Goal: Task Accomplishment & Management: Manage account settings

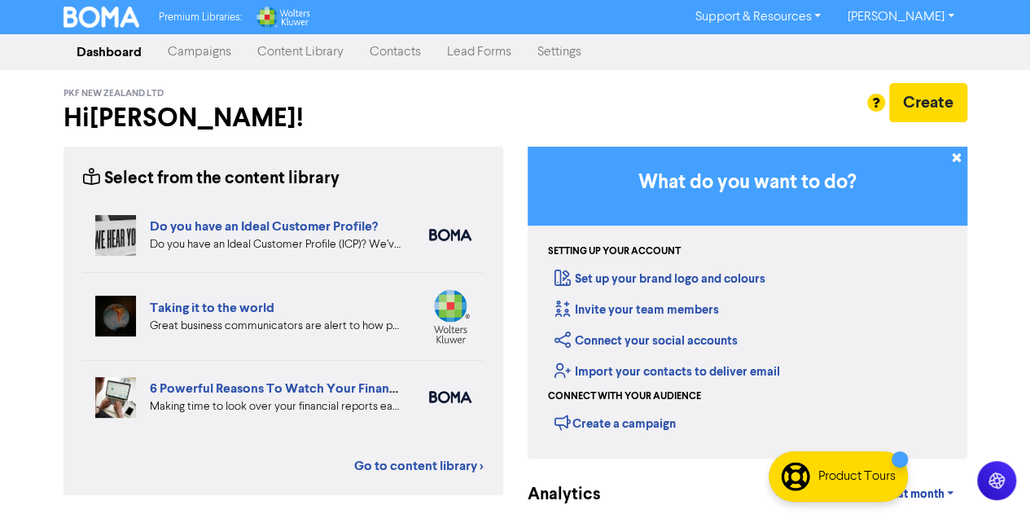
scroll to position [258, 0]
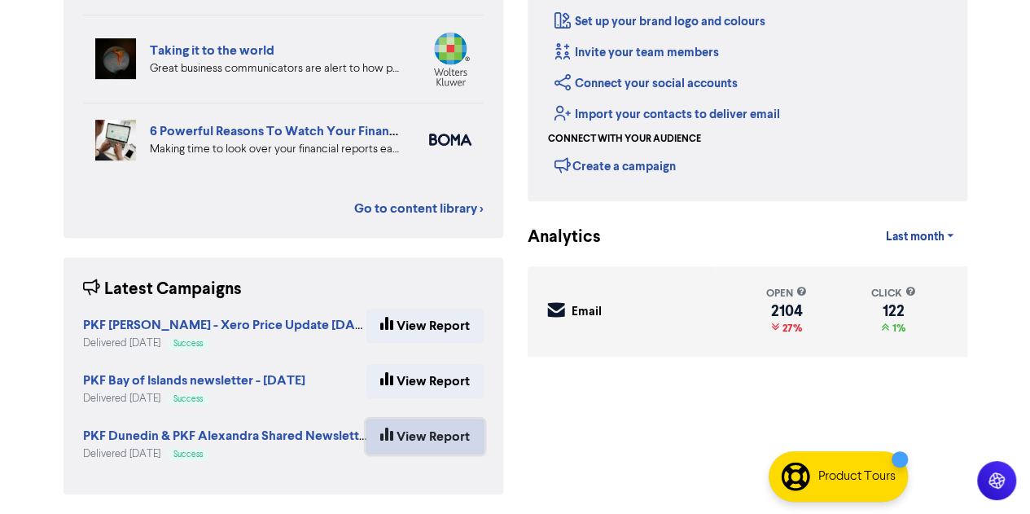
click at [406, 436] on link "View Report" at bounding box center [424, 436] width 117 height 34
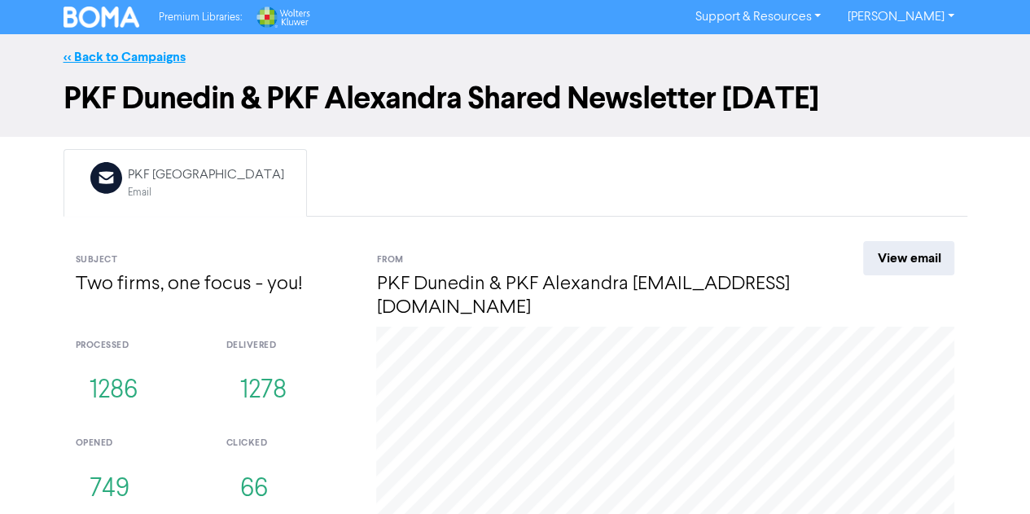
click at [121, 53] on link "<< Back to Campaigns" at bounding box center [125, 57] width 122 height 16
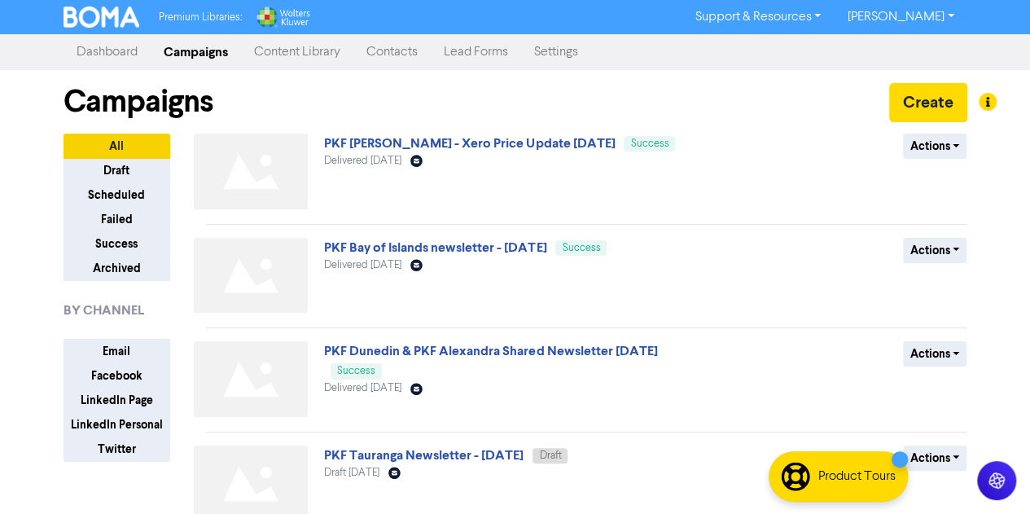
click at [370, 50] on link "Contacts" at bounding box center [391, 52] width 77 height 33
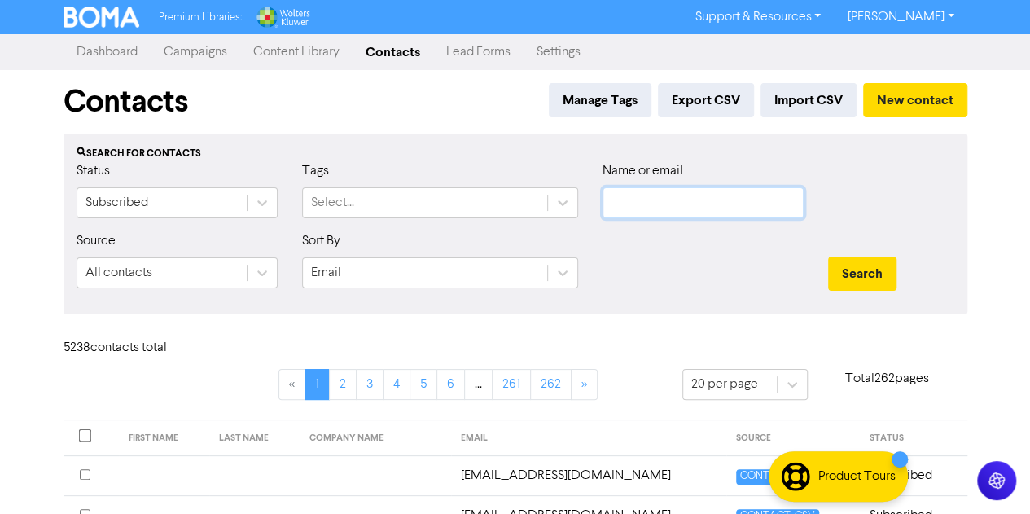
click at [651, 198] on input "text" at bounding box center [703, 202] width 201 height 31
paste input "[EMAIL_ADDRESS][PERSON_NAME][DOMAIN_NAME]"
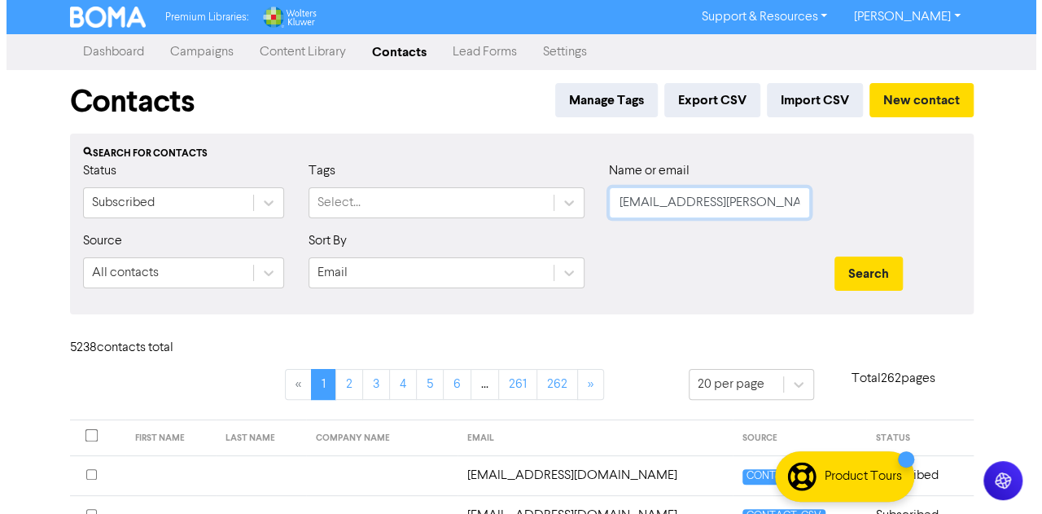
scroll to position [0, 2]
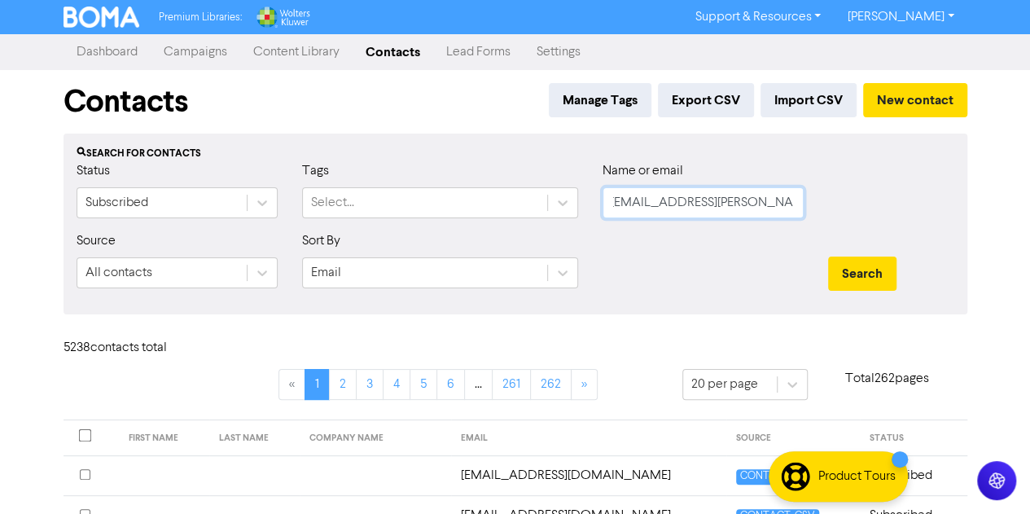
click at [828, 256] on button "Search" at bounding box center [862, 273] width 68 height 34
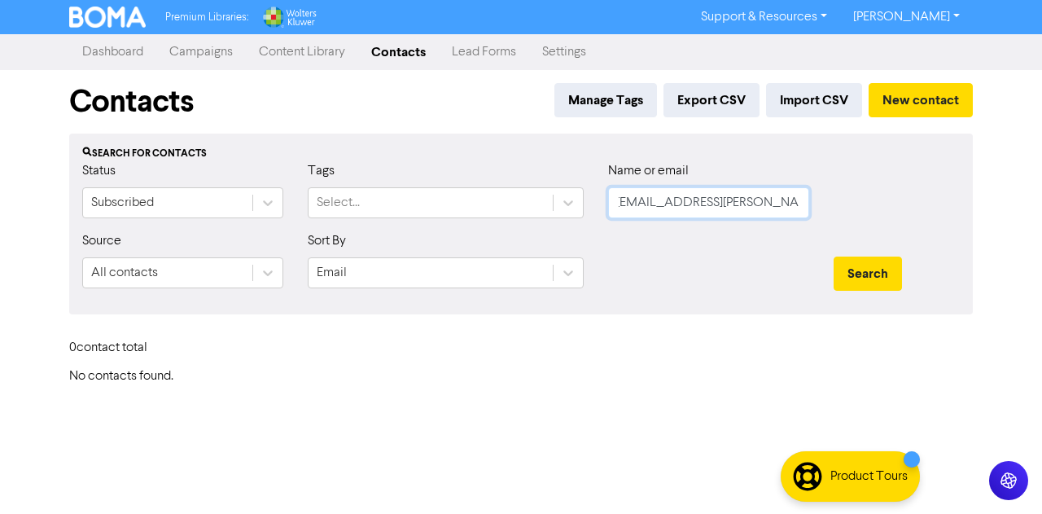
click at [645, 204] on input "[EMAIL_ADDRESS][PERSON_NAME][DOMAIN_NAME]" at bounding box center [708, 202] width 201 height 31
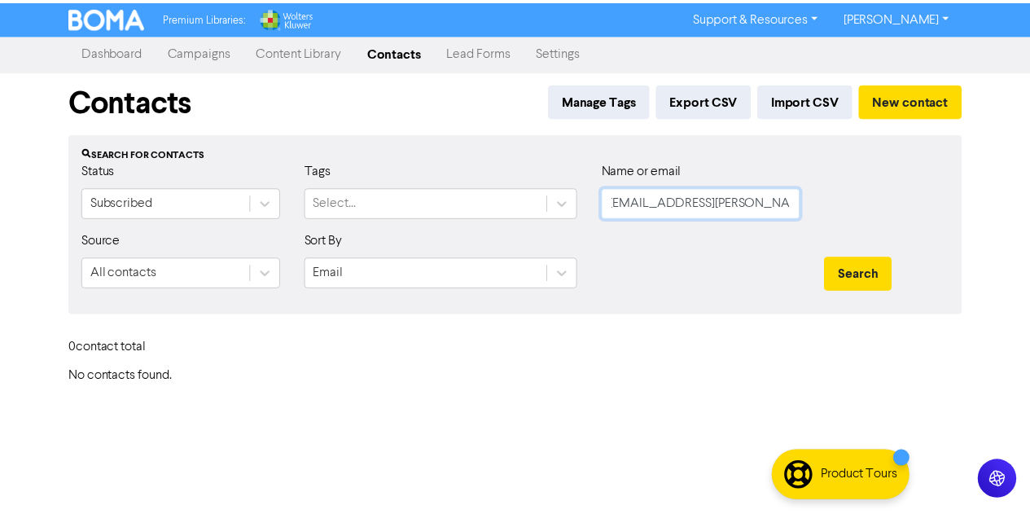
scroll to position [0, 0]
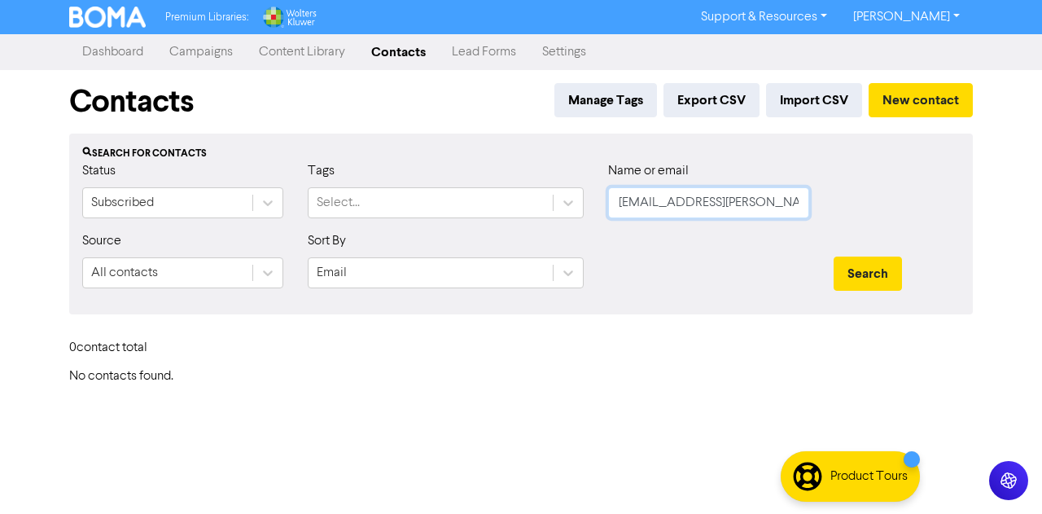
click at [834, 256] on button "Search" at bounding box center [868, 273] width 68 height 34
click at [798, 202] on input "[EMAIL_ADDRESS][PERSON_NAME][DOMAIN_NAME]" at bounding box center [708, 202] width 201 height 31
click at [834, 256] on button "Search" at bounding box center [868, 273] width 68 height 34
click at [484, 223] on div "Tags Select..." at bounding box center [446, 196] width 300 height 70
click at [559, 198] on div at bounding box center [568, 202] width 29 height 29
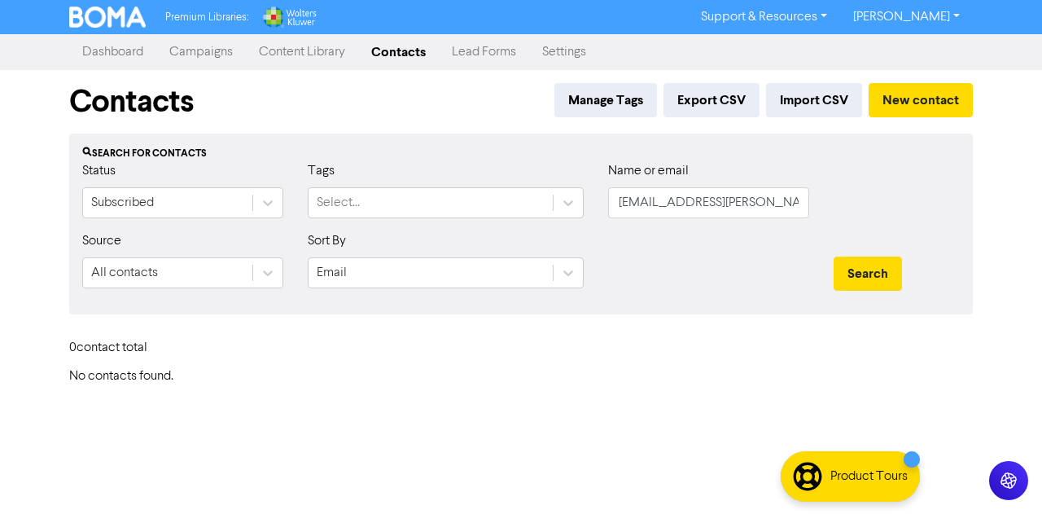
click at [629, 265] on div at bounding box center [709, 266] width 226 height 70
drag, startPoint x: 792, startPoint y: 199, endPoint x: 656, endPoint y: 203, distance: 136.0
click at [656, 203] on input "[EMAIL_ADDRESS][PERSON_NAME][DOMAIN_NAME]" at bounding box center [708, 202] width 201 height 31
type input "gasp"
click at [834, 256] on button "Search" at bounding box center [868, 273] width 68 height 34
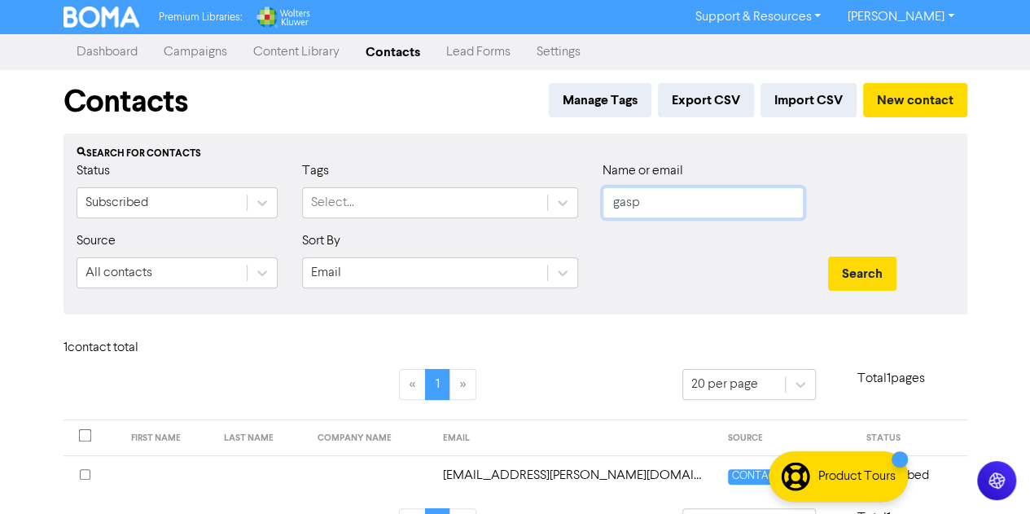
scroll to position [42, 0]
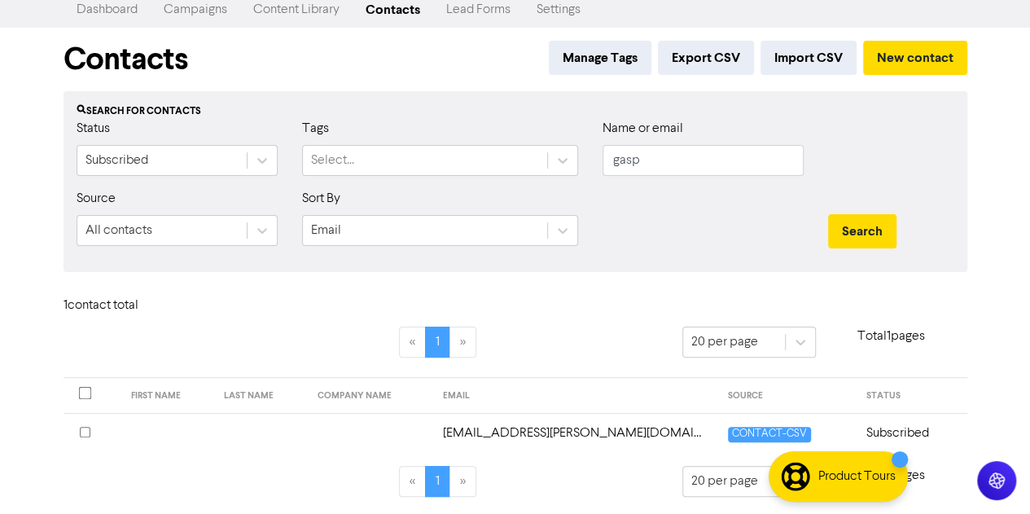
click at [521, 427] on td "[EMAIL_ADDRESS][PERSON_NAME][DOMAIN_NAME]" at bounding box center [575, 433] width 285 height 40
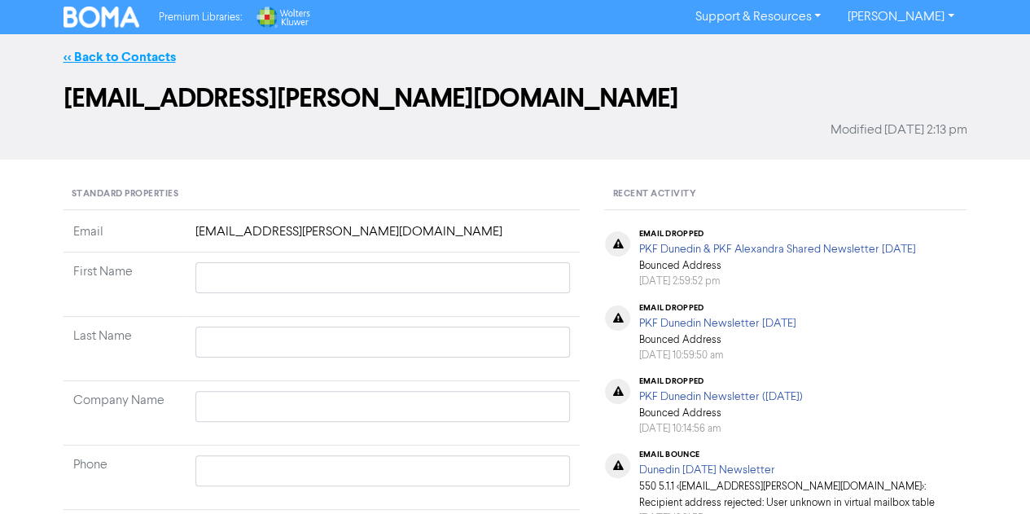
click at [147, 53] on link "<< Back to Contacts" at bounding box center [120, 57] width 112 height 16
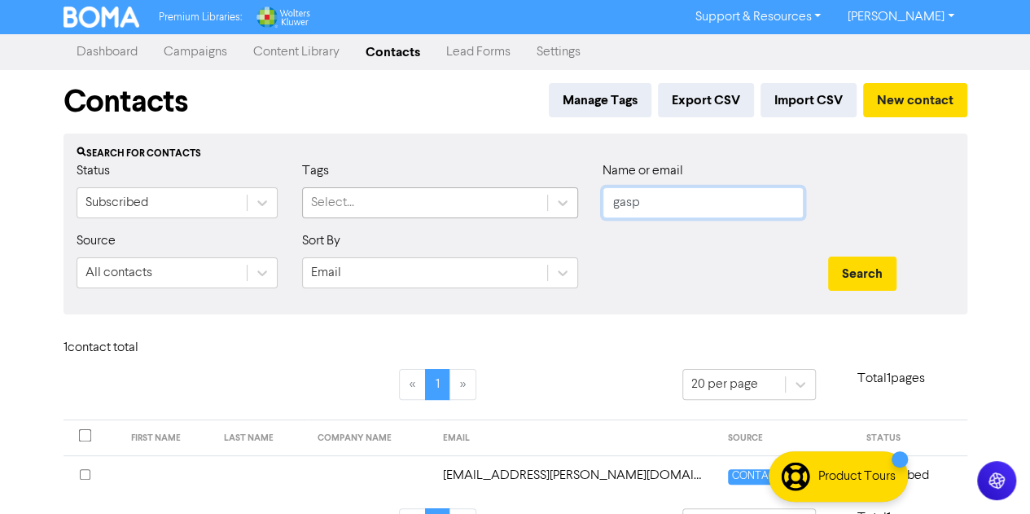
drag, startPoint x: 717, startPoint y: 200, endPoint x: 534, endPoint y: 193, distance: 183.4
click at [534, 193] on div "Status Subscribed Tags Select... Name or email gasp" at bounding box center [515, 196] width 902 height 70
paste input "[EMAIL_ADDRESS][DOMAIN_NAME]"
click at [625, 201] on input "[EMAIL_ADDRESS][DOMAIN_NAME]" at bounding box center [703, 202] width 201 height 31
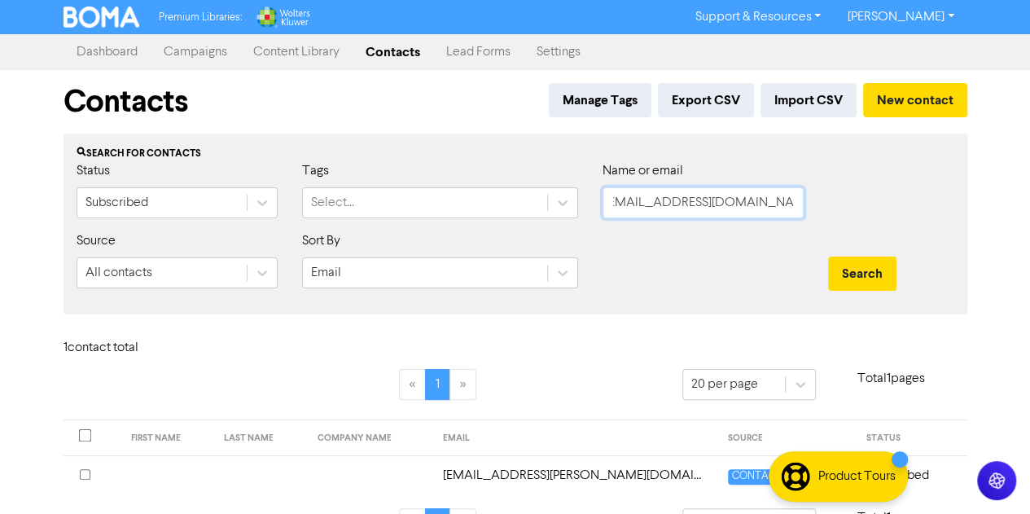
scroll to position [0, 0]
click at [828, 256] on button "Search" at bounding box center [862, 273] width 68 height 34
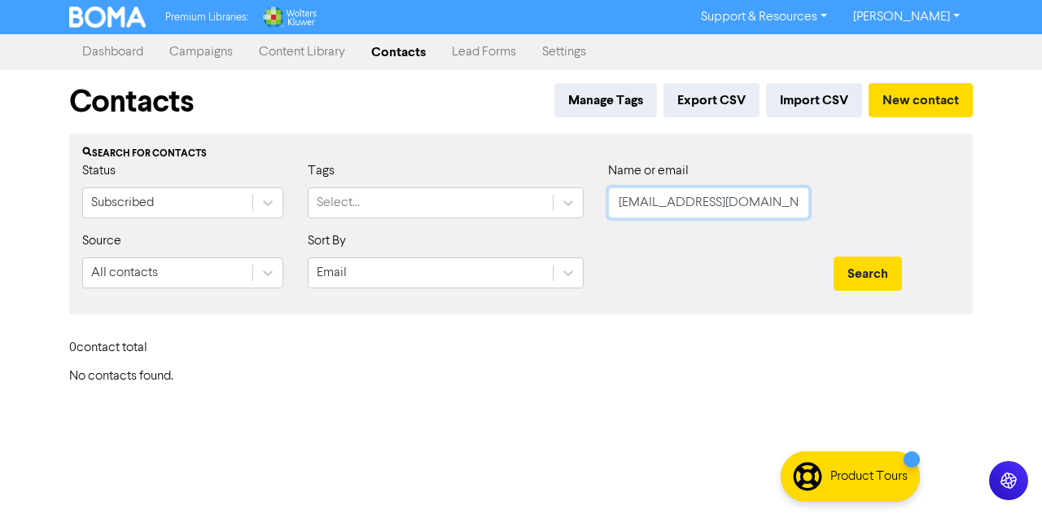
drag, startPoint x: 799, startPoint y: 204, endPoint x: 717, endPoint y: 208, distance: 82.3
click at [717, 208] on input "[EMAIL_ADDRESS][DOMAIN_NAME]" at bounding box center [708, 202] width 201 height 31
click at [834, 256] on button "Search" at bounding box center [868, 273] width 68 height 34
click at [888, 287] on button "Search" at bounding box center [868, 273] width 68 height 34
drag, startPoint x: 730, startPoint y: 206, endPoint x: 655, endPoint y: 206, distance: 74.9
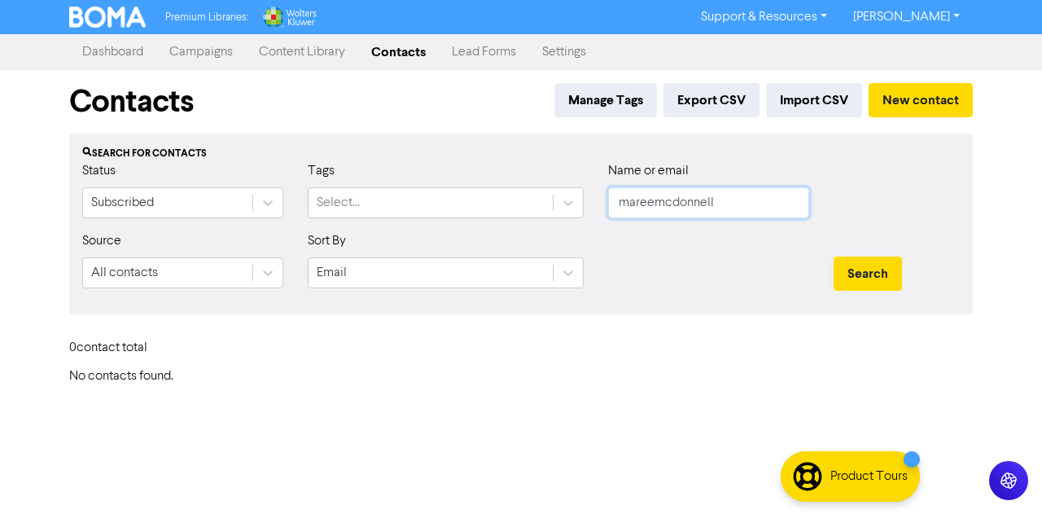
click at [655, 206] on input "mareemcdonnell" at bounding box center [708, 202] width 201 height 31
click at [834, 256] on button "Search" at bounding box center [868, 273] width 68 height 34
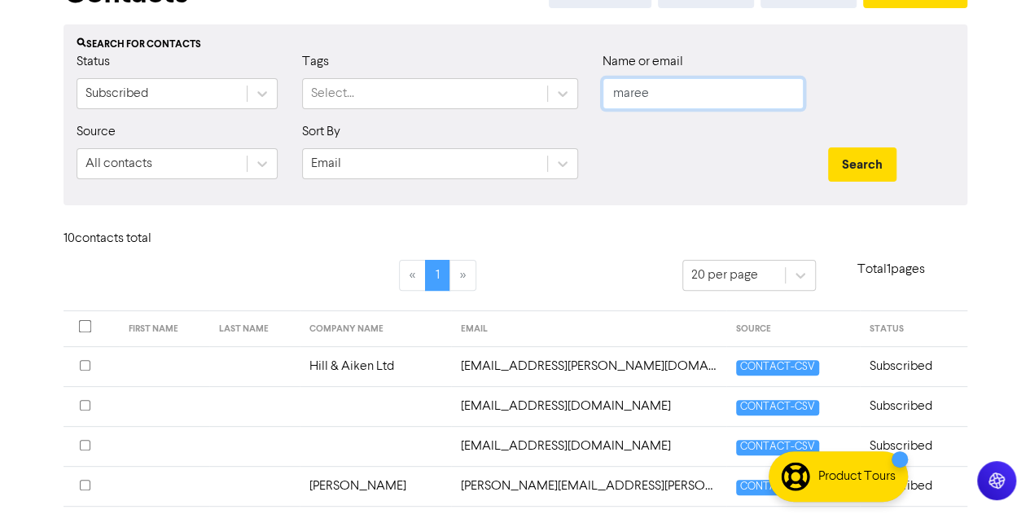
scroll to position [92, 0]
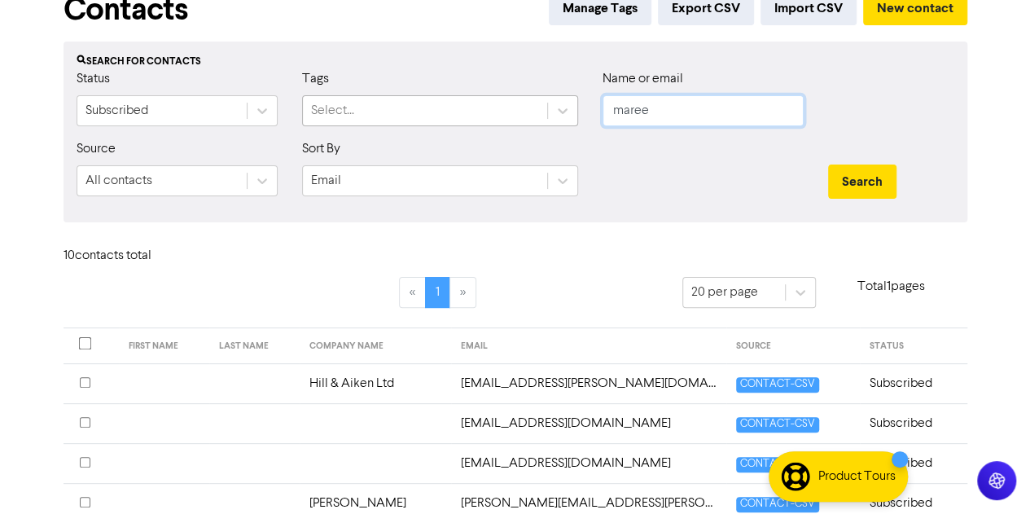
drag, startPoint x: 653, startPoint y: 109, endPoint x: 516, endPoint y: 112, distance: 136.8
click at [516, 112] on div "Status Subscribed Tags Select... Name or email maree" at bounding box center [515, 104] width 902 height 70
paste input "[EMAIL_ADDRESS][DOMAIN_NAME]"
click at [625, 108] on input "[EMAIL_ADDRESS][DOMAIN_NAME]" at bounding box center [703, 110] width 201 height 31
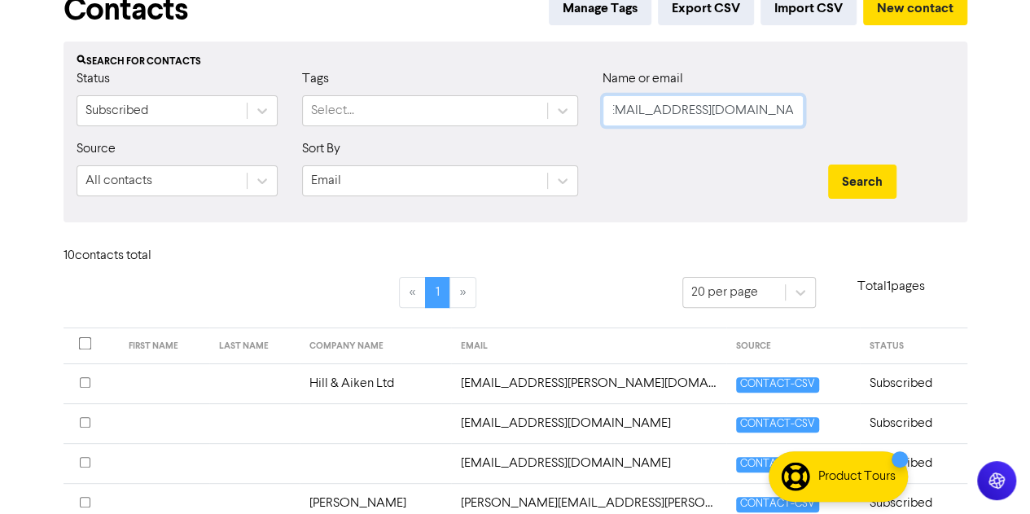
scroll to position [0, 0]
drag, startPoint x: 710, startPoint y: 108, endPoint x: 854, endPoint y: 113, distance: 144.2
click at [854, 113] on div "Status Subscribed Tags Select... Name or email [EMAIL_ADDRESS][DOMAIN_NAME]" at bounding box center [515, 104] width 902 height 70
click at [828, 164] on button "Search" at bounding box center [862, 181] width 68 height 34
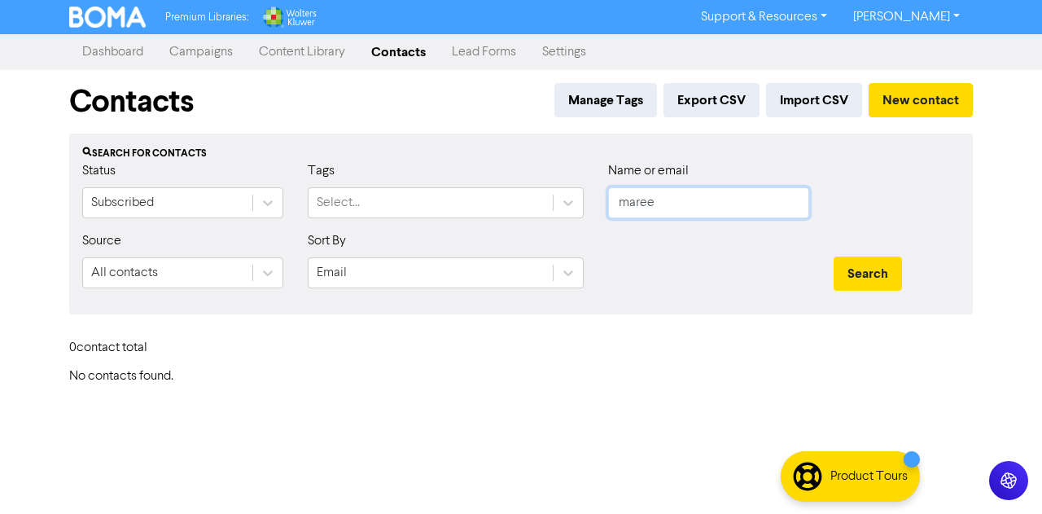
click at [834, 256] on button "Search" at bounding box center [868, 273] width 68 height 34
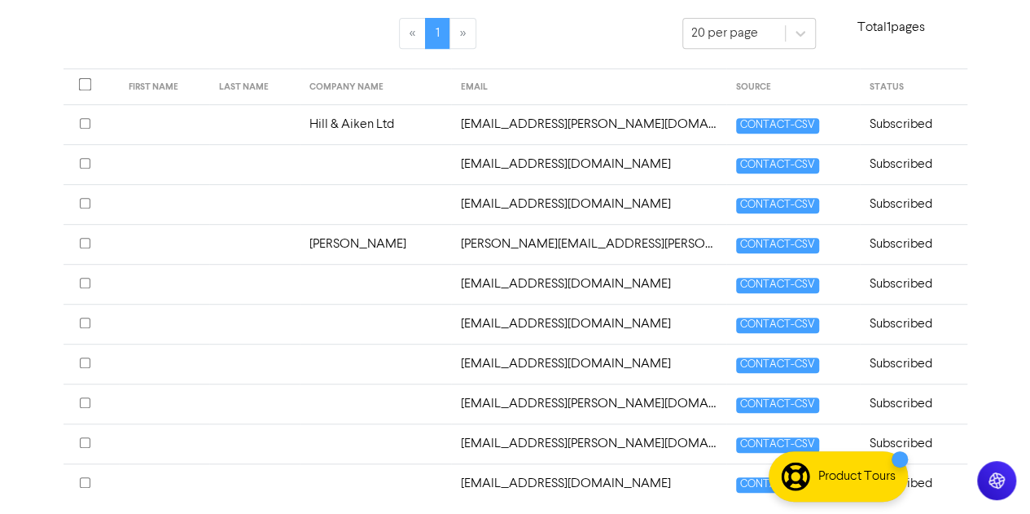
scroll to position [399, 0]
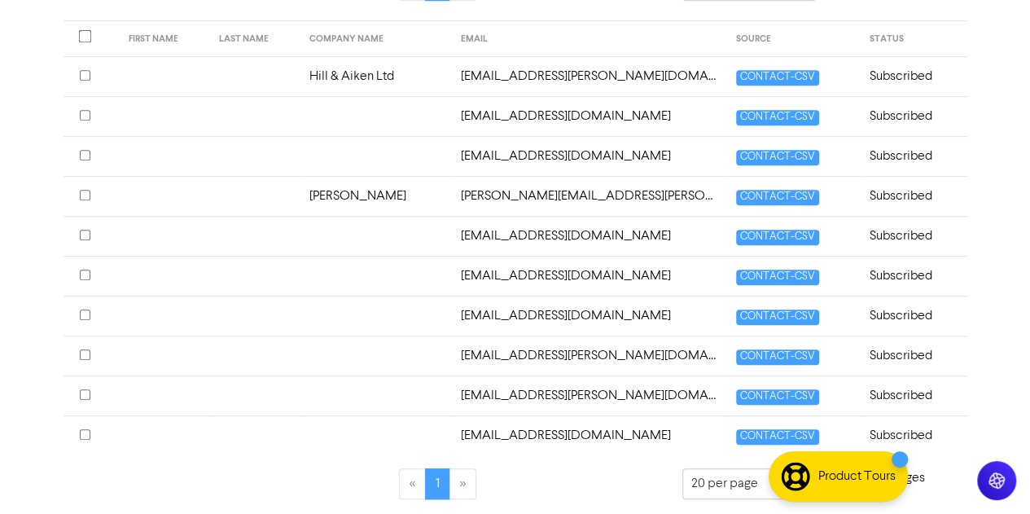
click at [467, 475] on li "»" at bounding box center [463, 483] width 26 height 31
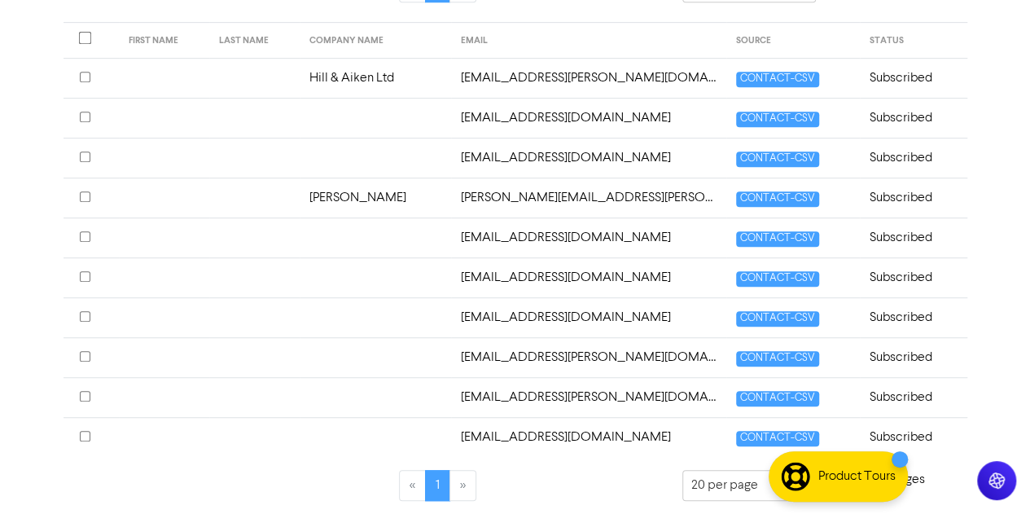
scroll to position [0, 0]
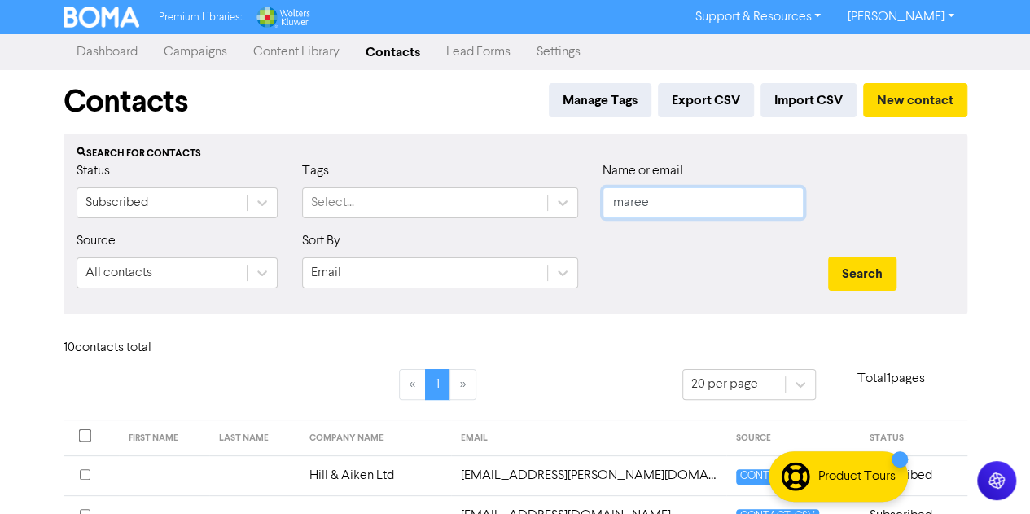
click at [656, 202] on input "maree" at bounding box center [703, 202] width 201 height 31
click at [828, 256] on button "Search" at bounding box center [862, 273] width 68 height 34
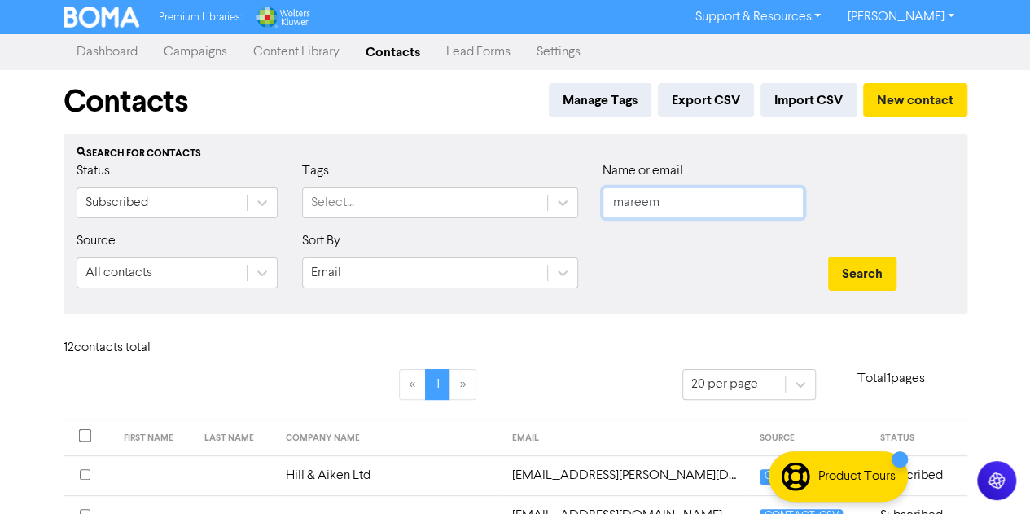
click at [828, 256] on button "Search" at bounding box center [862, 273] width 68 height 34
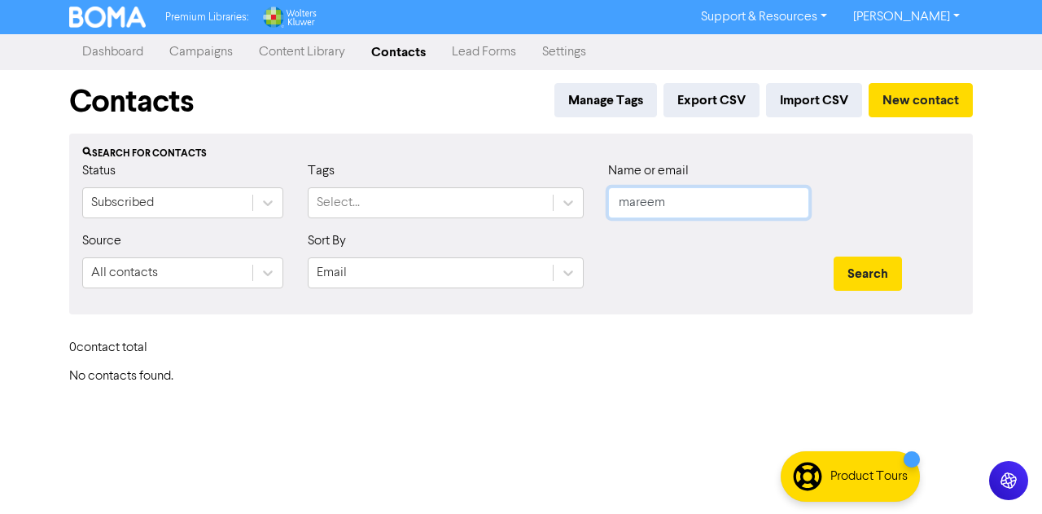
type input "maree"
paste input "[EMAIL_ADDRESS][DOMAIN_NAME]"
click at [638, 206] on input "[EMAIL_ADDRESS][DOMAIN_NAME]" at bounding box center [708, 202] width 201 height 31
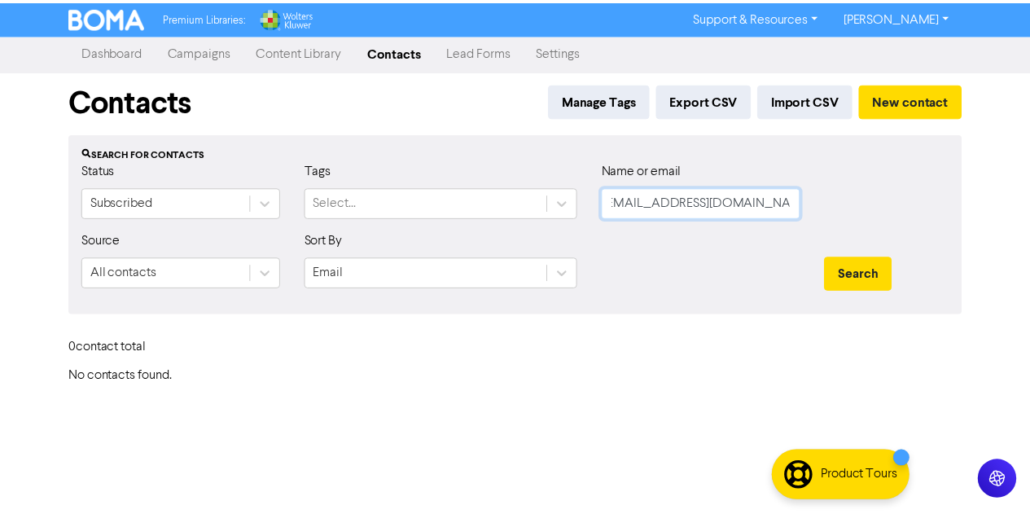
scroll to position [0, 0]
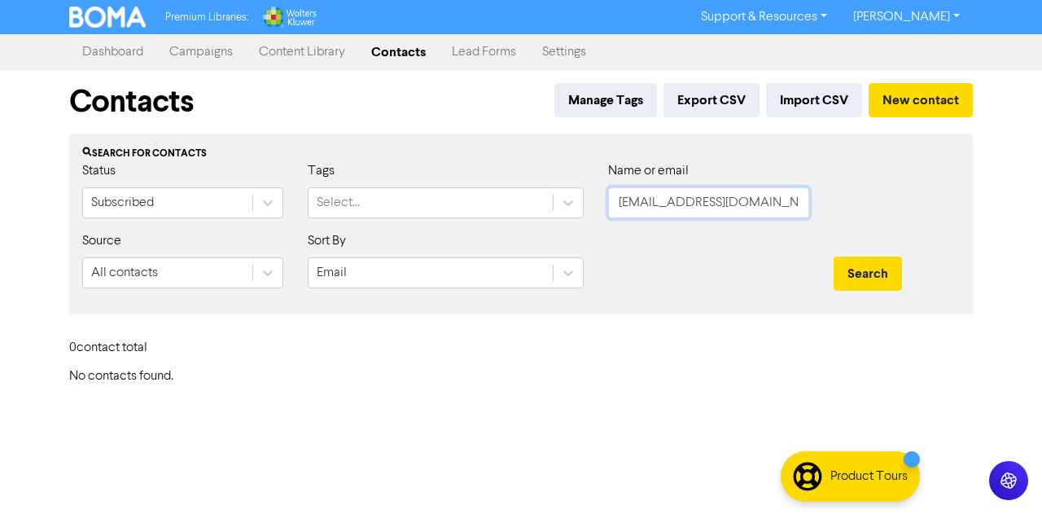
drag, startPoint x: 718, startPoint y: 201, endPoint x: 891, endPoint y: 204, distance: 172.6
click at [891, 204] on div "Status Subscribed Tags Select... Name or email [EMAIL_ADDRESS][DOMAIN_NAME]" at bounding box center [521, 196] width 902 height 70
click at [834, 256] on button "Search" at bounding box center [868, 273] width 68 height 34
click at [856, 276] on button "Search" at bounding box center [868, 273] width 68 height 34
click at [653, 202] on input "mareemcdonnell" at bounding box center [708, 202] width 201 height 31
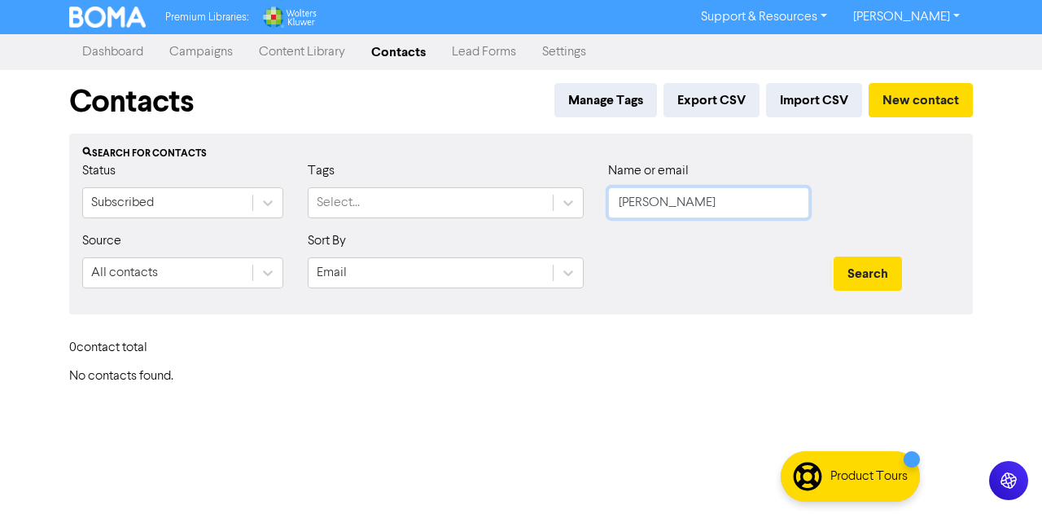
click at [834, 256] on button "Search" at bounding box center [868, 273] width 68 height 34
click at [862, 278] on button "Search" at bounding box center [868, 273] width 68 height 34
drag, startPoint x: 620, startPoint y: 199, endPoint x: 548, endPoint y: 191, distance: 72.1
click at [548, 191] on div "Status Subscribed Tags Select... Name or email [PERSON_NAME]" at bounding box center [521, 196] width 902 height 70
type input "[PERSON_NAME]"
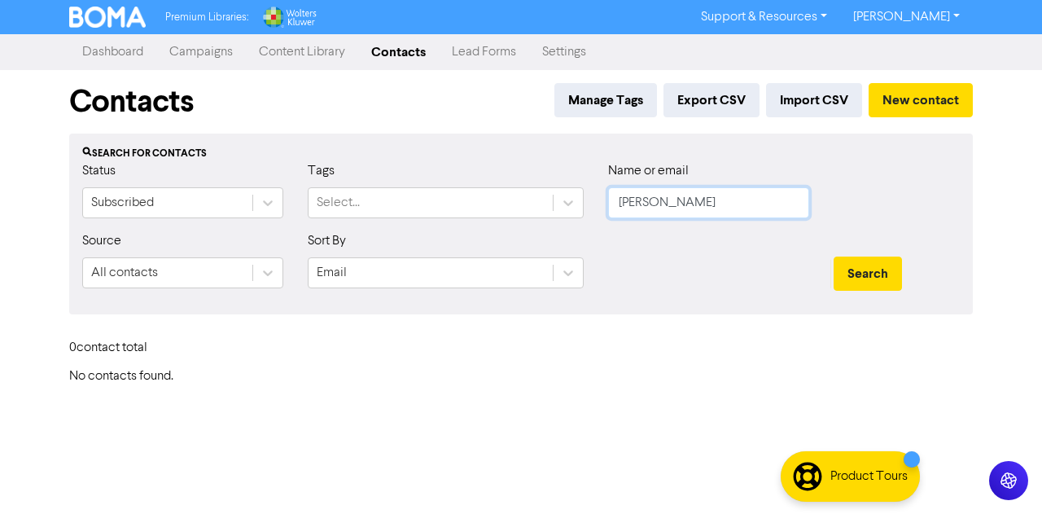
click at [834, 256] on button "Search" at bounding box center [868, 273] width 68 height 34
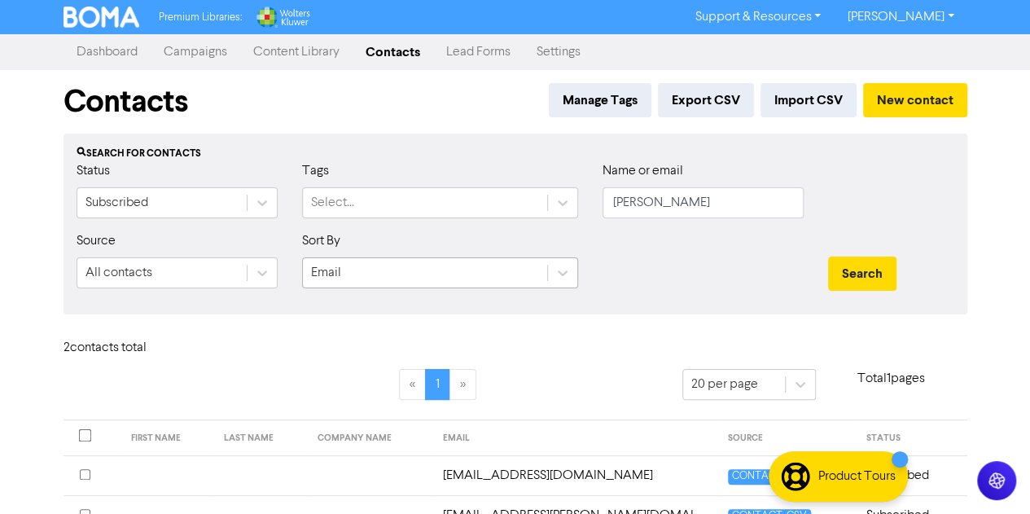
click at [404, 271] on div "Email" at bounding box center [425, 272] width 244 height 29
click at [663, 336] on div "2 contact s total" at bounding box center [515, 351] width 928 height 35
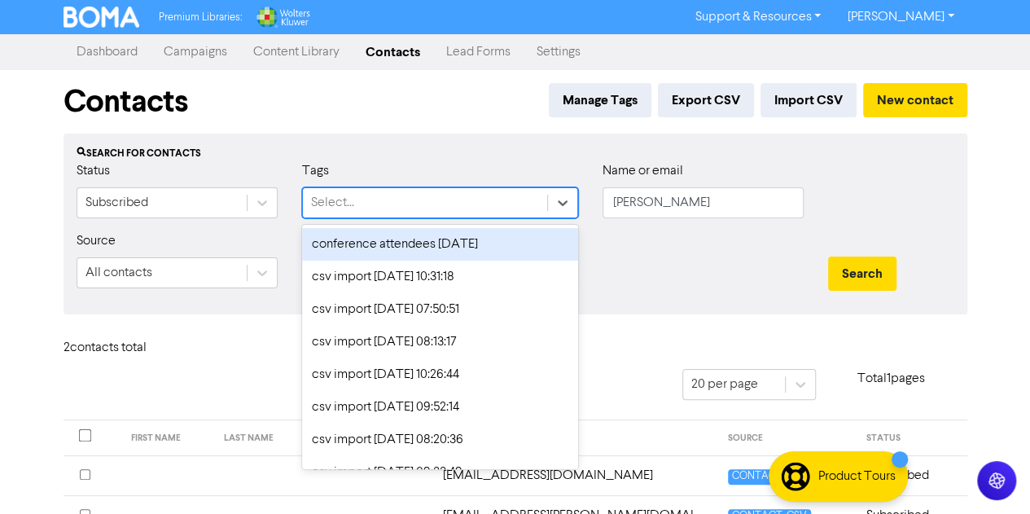
click at [484, 204] on div "Select..." at bounding box center [425, 202] width 244 height 29
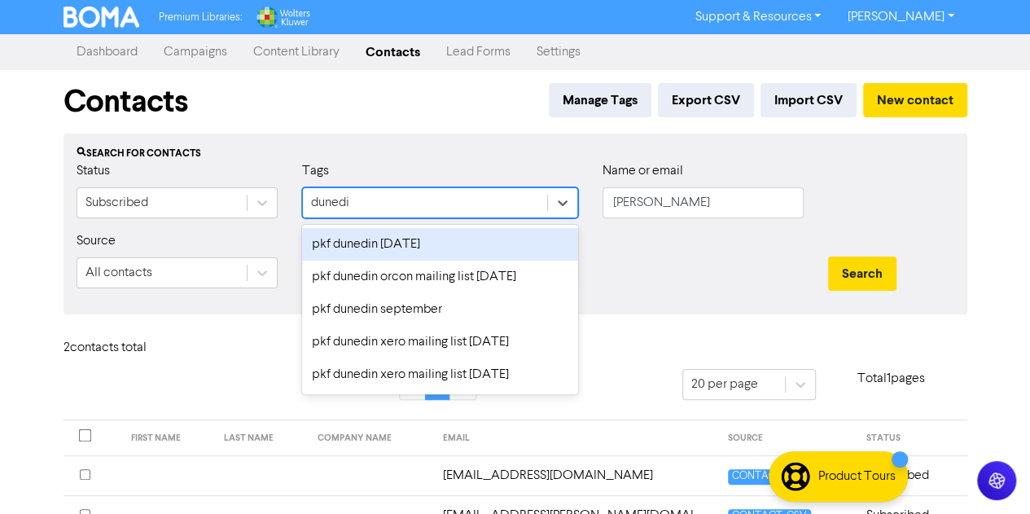
type input "dunedin"
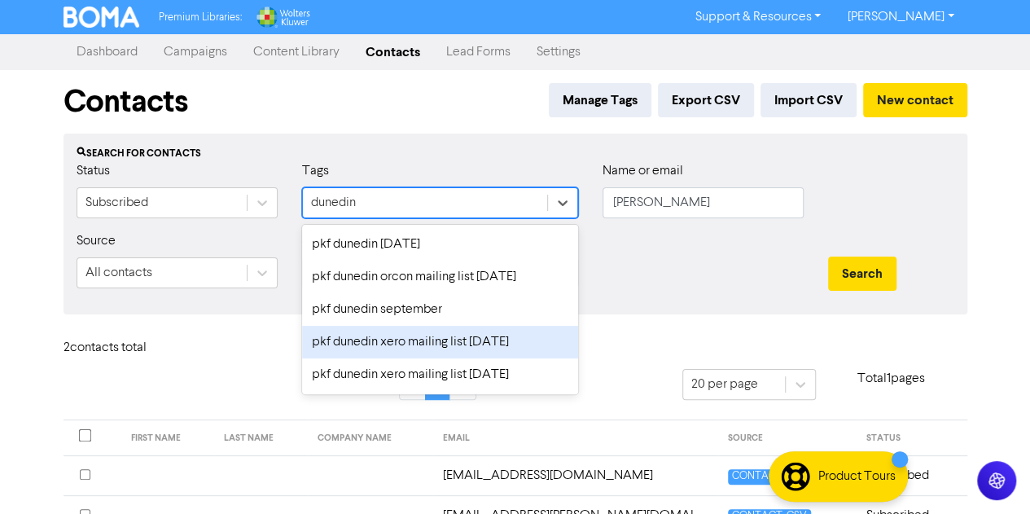
click at [445, 339] on div "pkf dunedin xero mailing list [DATE]" at bounding box center [440, 342] width 276 height 33
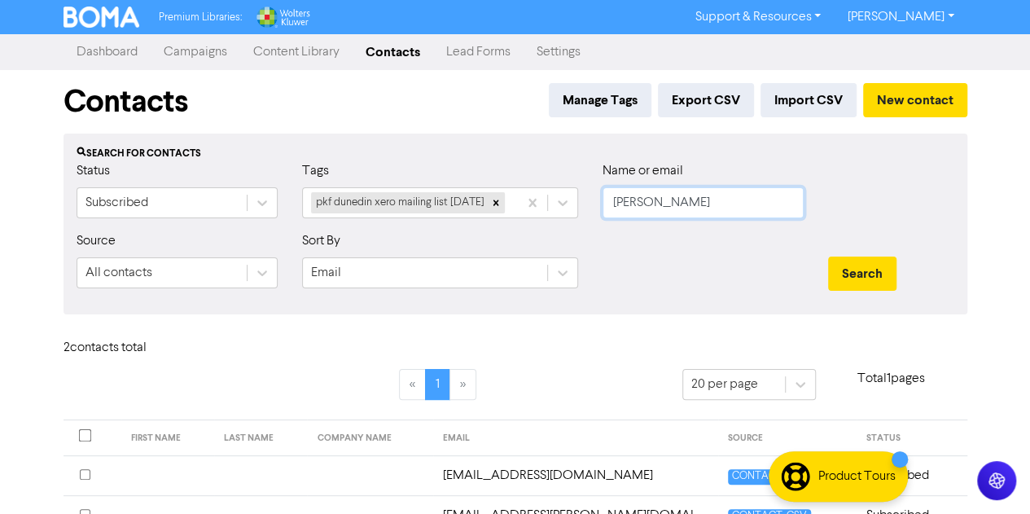
drag, startPoint x: 673, startPoint y: 204, endPoint x: 585, endPoint y: 212, distance: 88.2
click at [585, 212] on div "Status Subscribed Tags pkf dunedin xero mailing list [DATE] Name or email [PERS…" at bounding box center [515, 196] width 902 height 70
click at [828, 256] on button "Search" at bounding box center [862, 273] width 68 height 34
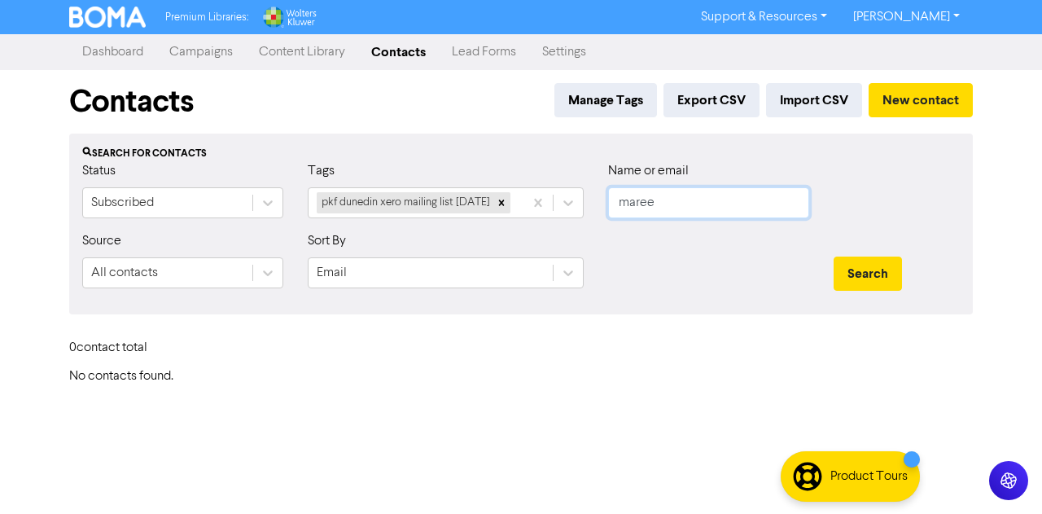
type input "maree"
click at [834, 256] on button "Search" at bounding box center [868, 273] width 68 height 34
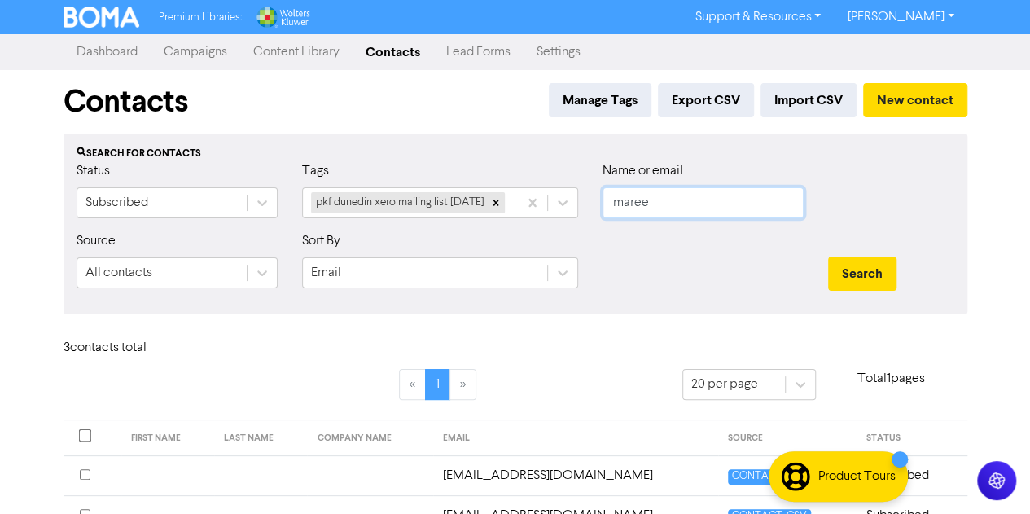
scroll to position [146, 0]
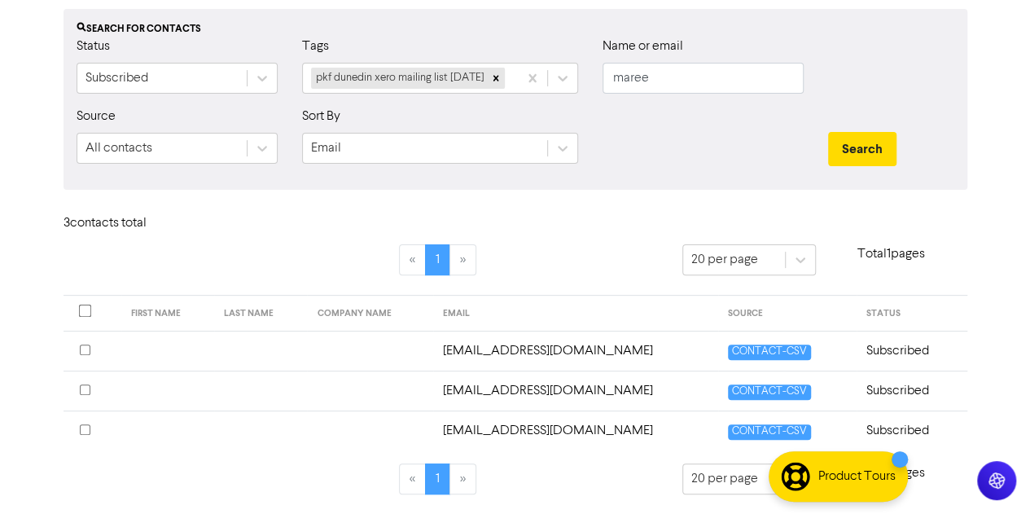
click at [563, 243] on div "3 contact s total" at bounding box center [515, 226] width 928 height 35
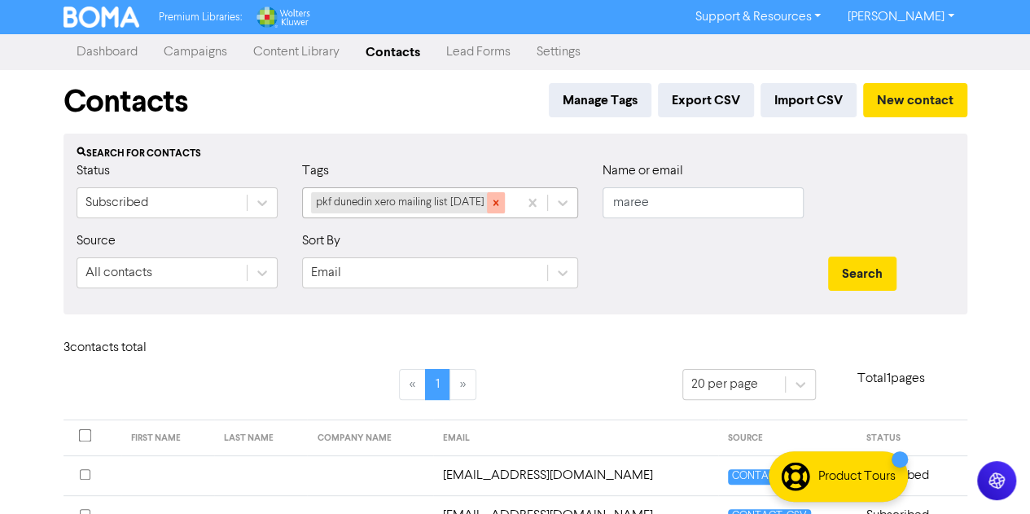
click at [502, 198] on icon at bounding box center [495, 202] width 11 height 11
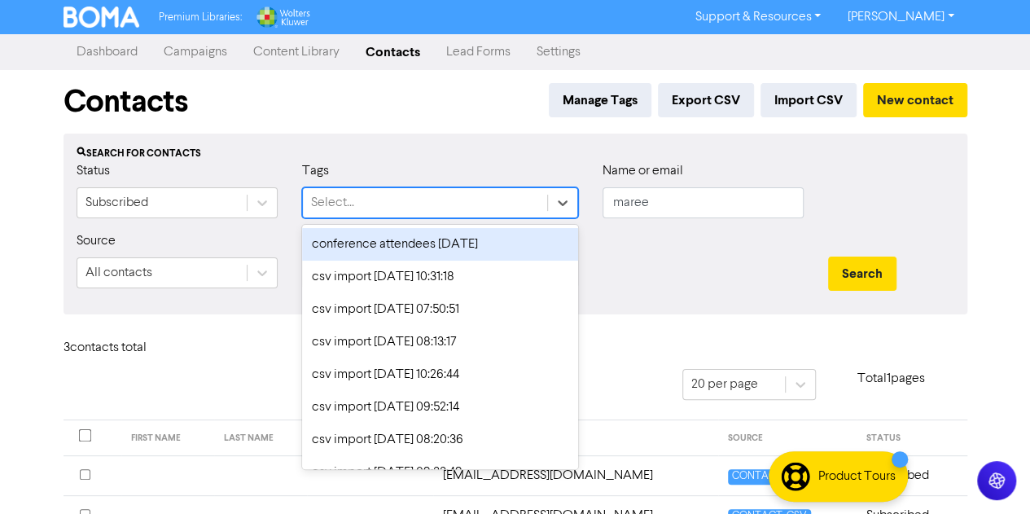
click at [425, 213] on div "Select..." at bounding box center [425, 202] width 244 height 29
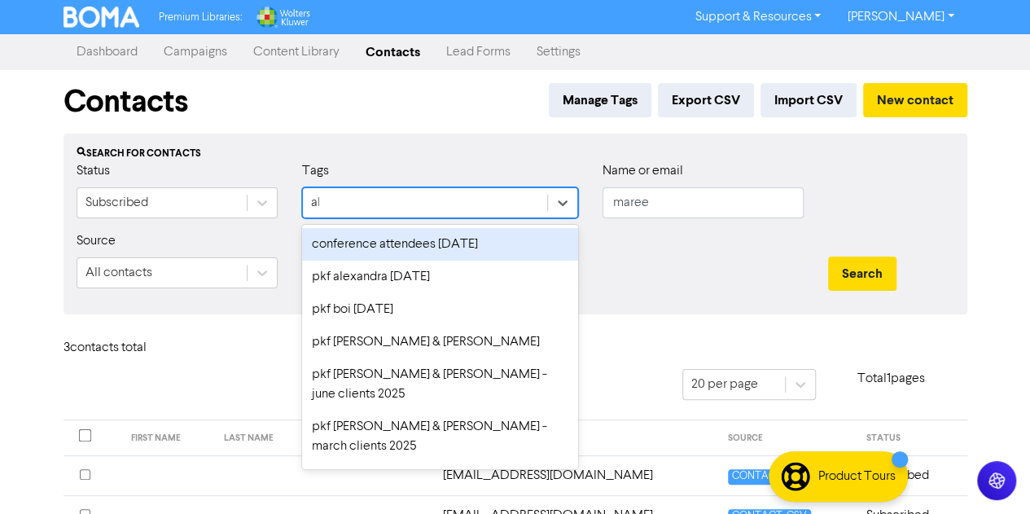
type input "ale"
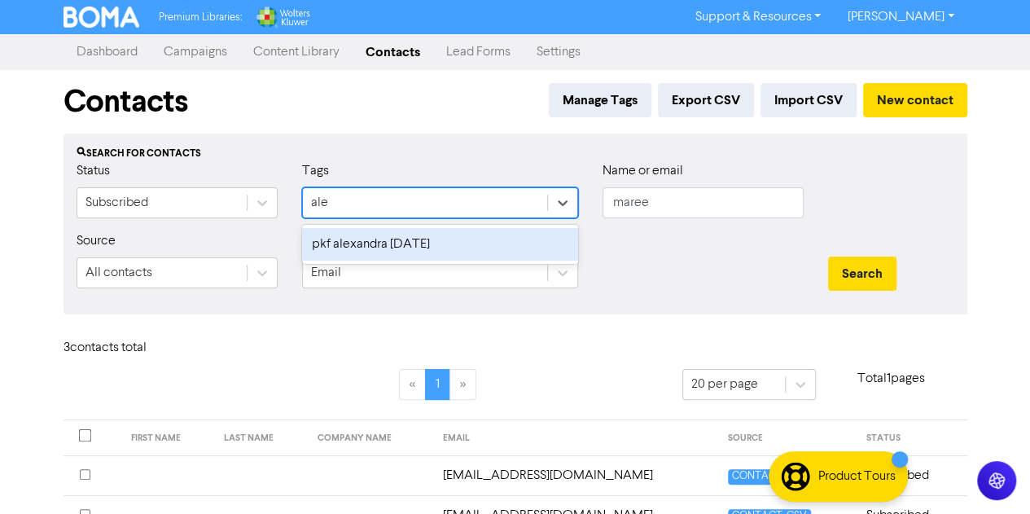
click at [432, 247] on div "pkf alexandra [DATE]" at bounding box center [440, 244] width 276 height 33
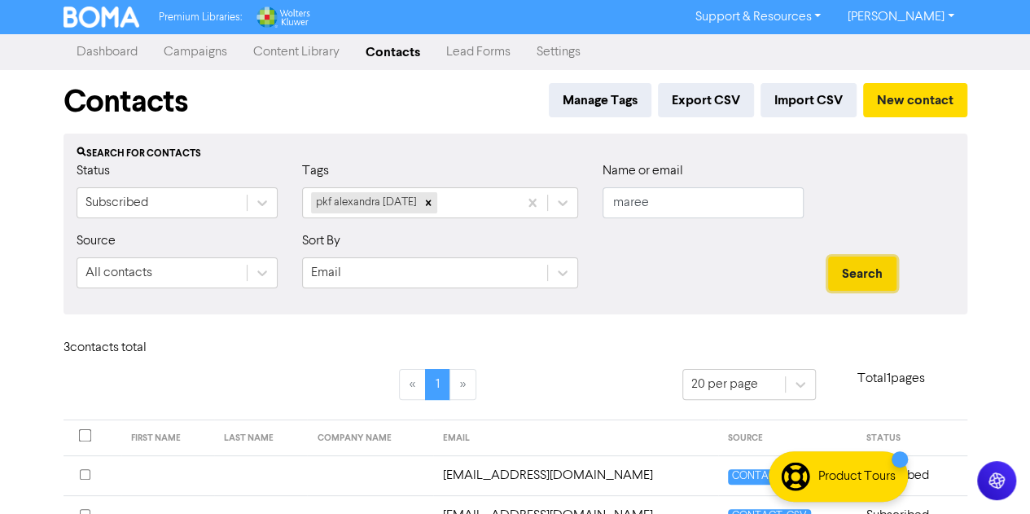
click at [868, 268] on button "Search" at bounding box center [862, 273] width 68 height 34
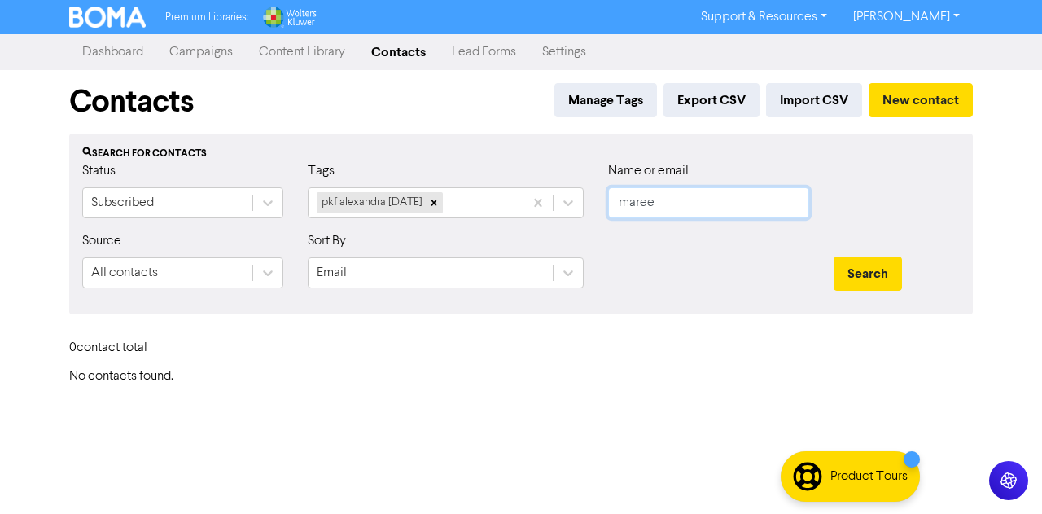
drag, startPoint x: 663, startPoint y: 213, endPoint x: 534, endPoint y: 180, distance: 132.9
click at [534, 180] on div "Status Subscribed Tags pkf alexandra [DATE] Name or email maree" at bounding box center [521, 196] width 902 height 70
type input "m"
click at [834, 256] on button "Search" at bounding box center [868, 273] width 68 height 34
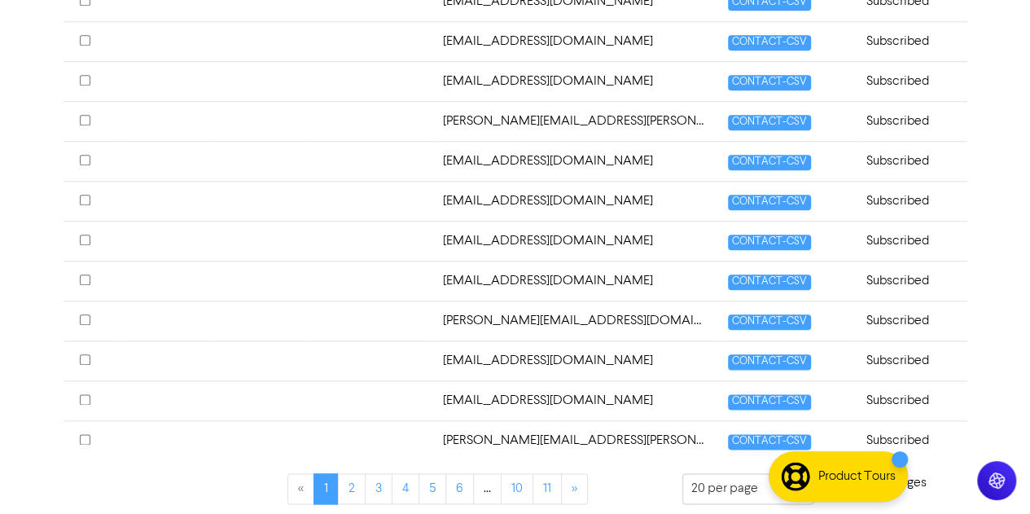
scroll to position [795, 0]
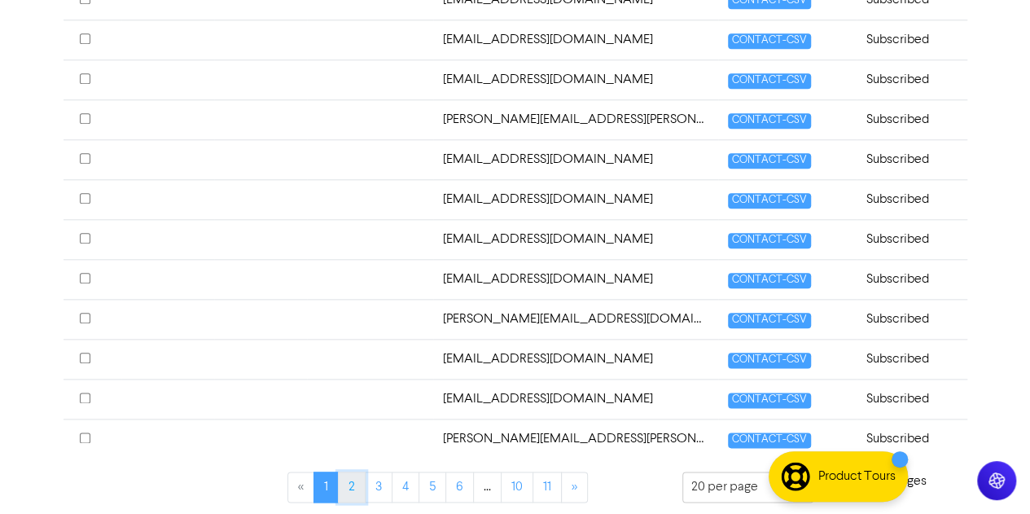
click at [358, 484] on link "2" at bounding box center [352, 486] width 28 height 31
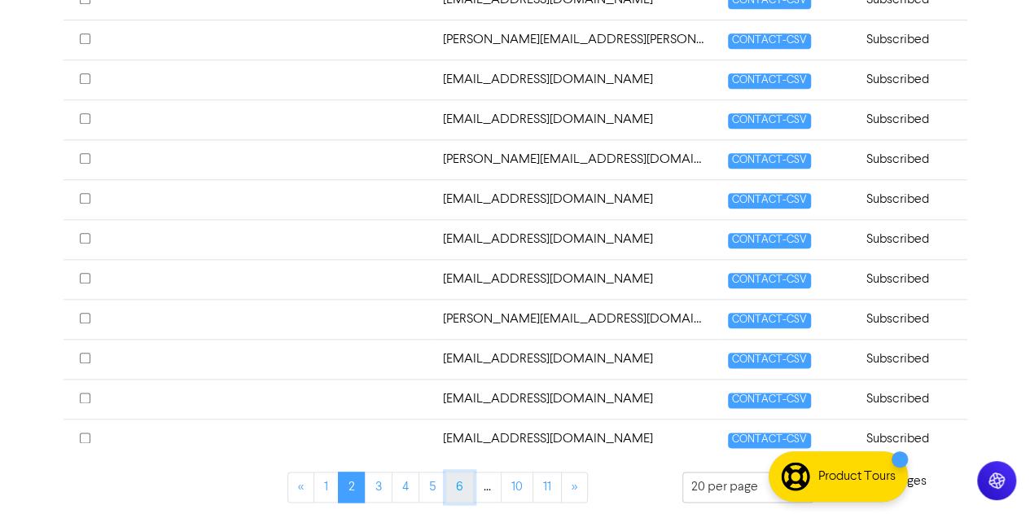
click at [452, 484] on link "6" at bounding box center [459, 486] width 28 height 31
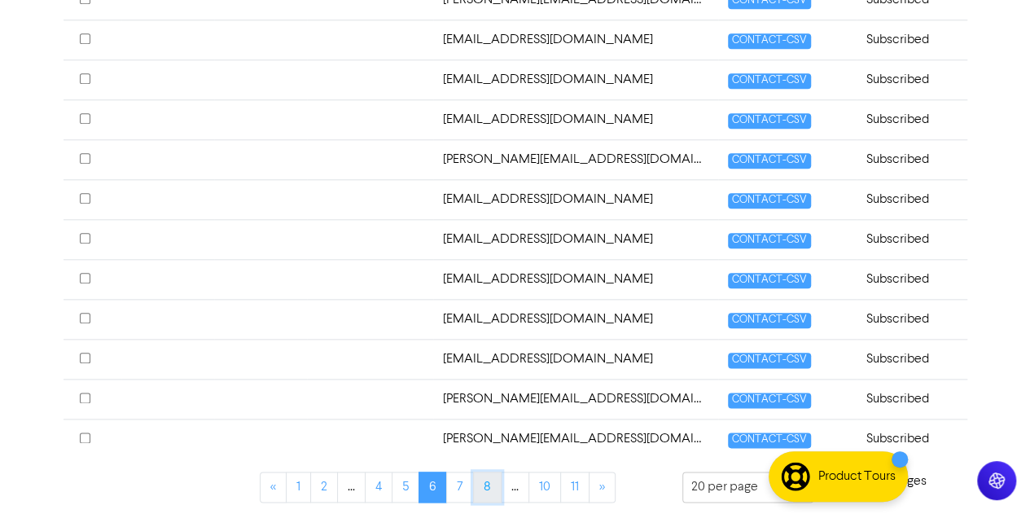
click at [484, 478] on link "8" at bounding box center [487, 486] width 28 height 31
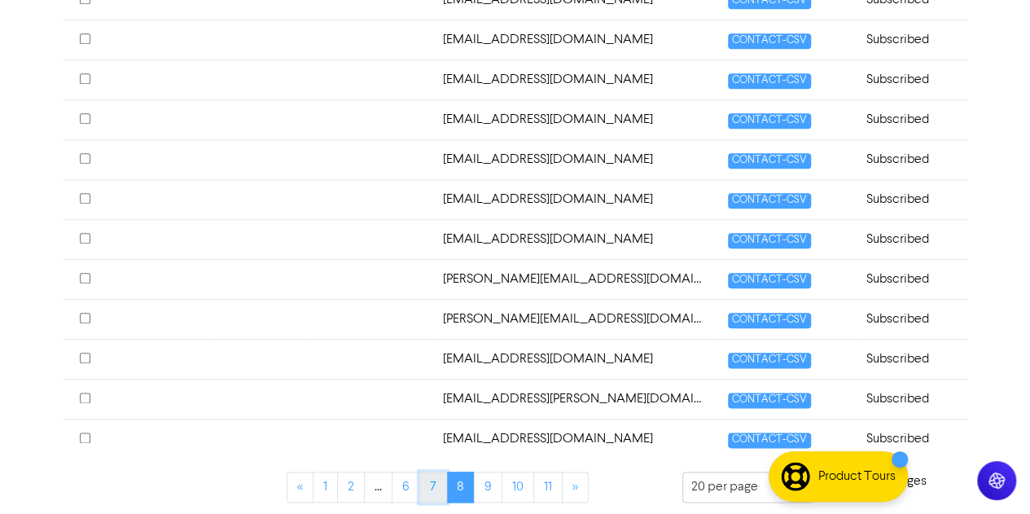
click at [438, 475] on link "7" at bounding box center [433, 486] width 28 height 31
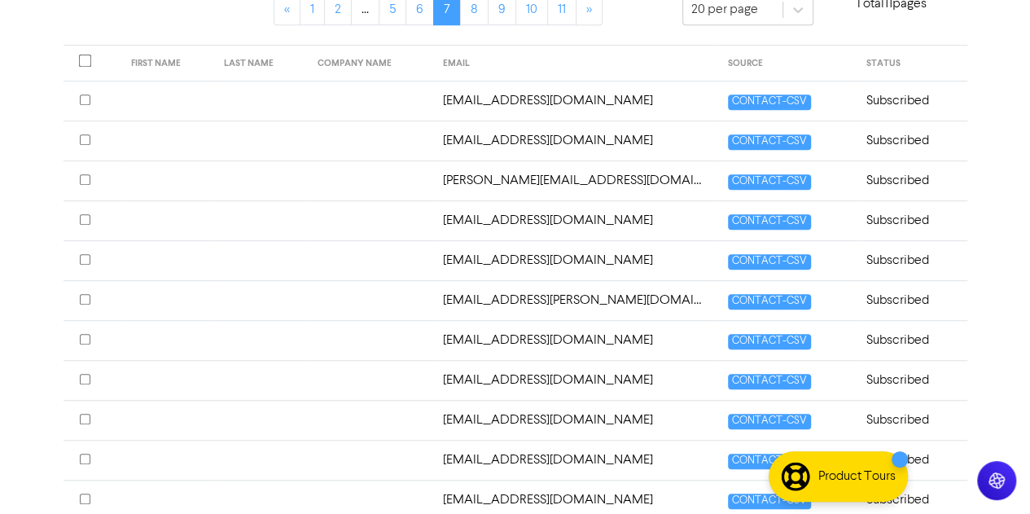
scroll to position [0, 0]
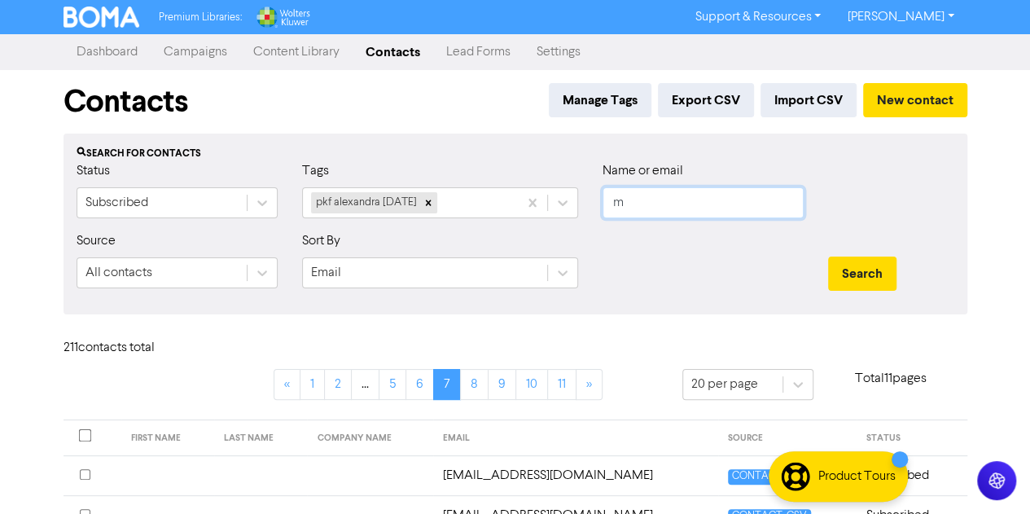
click at [676, 212] on input "m" at bounding box center [703, 202] width 201 height 31
paste input "[EMAIL_ADDRESS][DOMAIN_NAME]"
click at [633, 204] on input "[EMAIL_ADDRESS][DOMAIN_NAME]" at bounding box center [703, 202] width 201 height 31
type input "[EMAIL_ADDRESS][DOMAIN_NAME]"
click at [828, 256] on button "Search" at bounding box center [862, 273] width 68 height 34
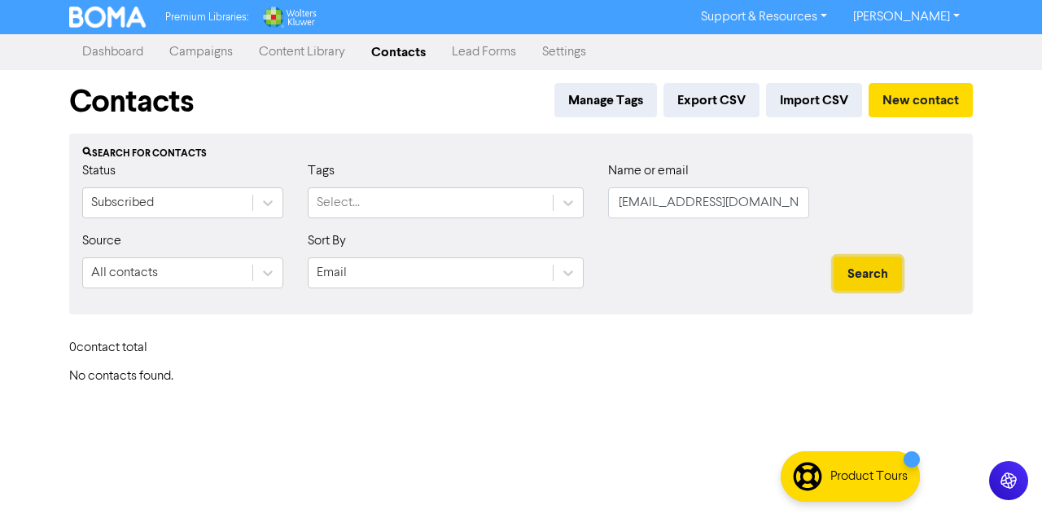
click at [855, 261] on button "Search" at bounding box center [868, 273] width 68 height 34
click at [487, 209] on div "Select..." at bounding box center [431, 202] width 244 height 29
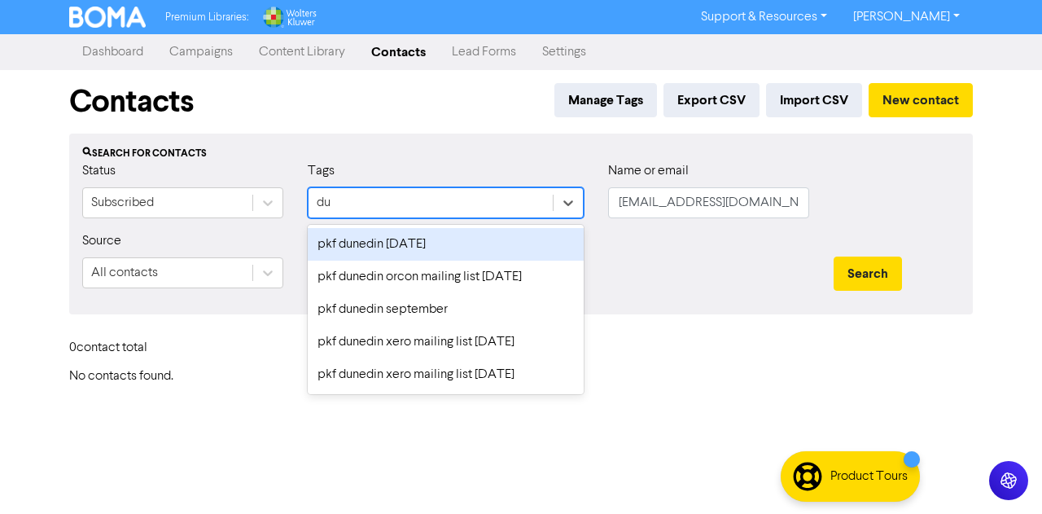
type input "dun"
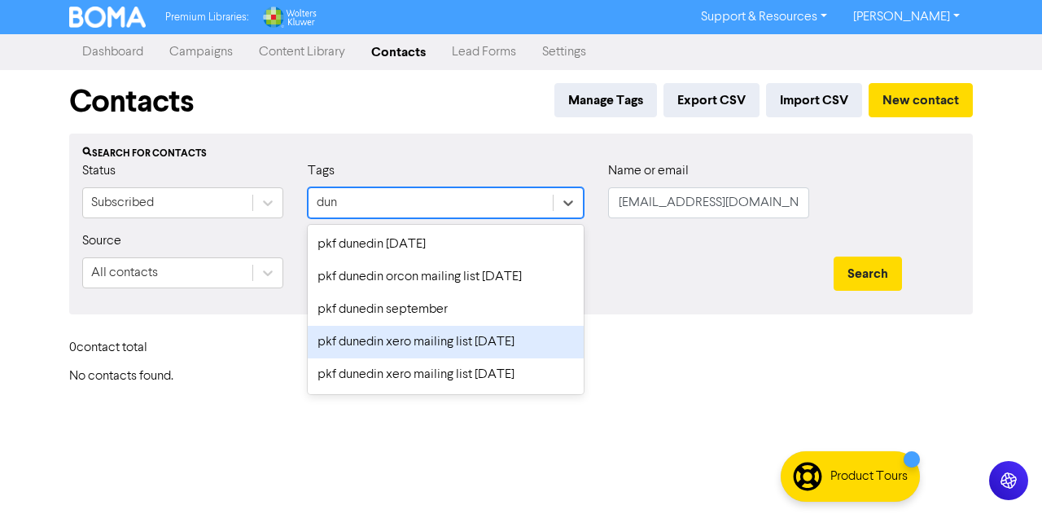
click at [467, 343] on div "pkf dunedin xero mailing list [DATE]" at bounding box center [446, 342] width 276 height 33
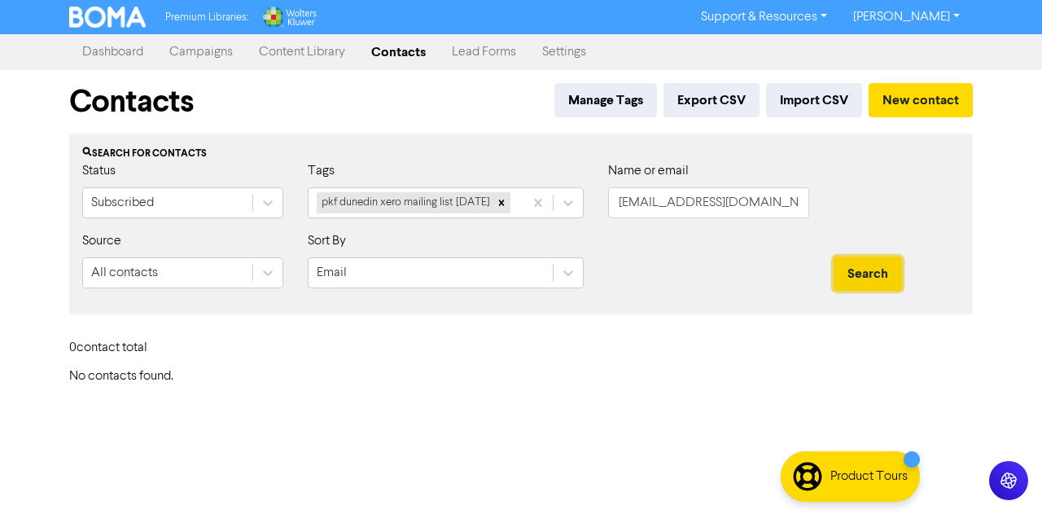
click at [867, 291] on button "Search" at bounding box center [868, 273] width 68 height 34
drag, startPoint x: 759, startPoint y: 204, endPoint x: 637, endPoint y: 196, distance: 122.4
click at [637, 196] on input "[EMAIL_ADDRESS][DOMAIN_NAME]" at bounding box center [708, 202] width 201 height 31
click at [834, 256] on button "Search" at bounding box center [868, 273] width 68 height 34
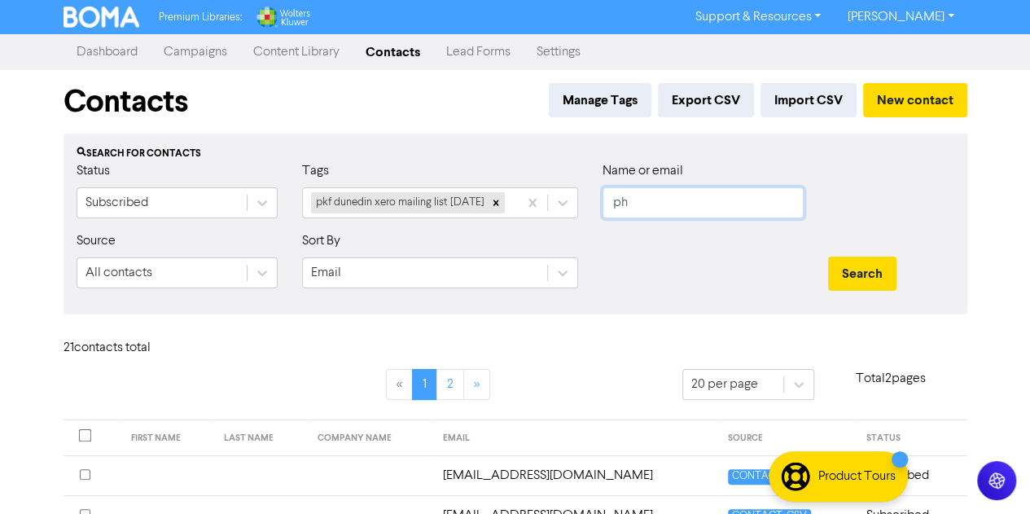
click at [828, 256] on button "Search" at bounding box center [862, 273] width 68 height 34
type input "p"
click at [828, 256] on button "Search" at bounding box center [862, 273] width 68 height 34
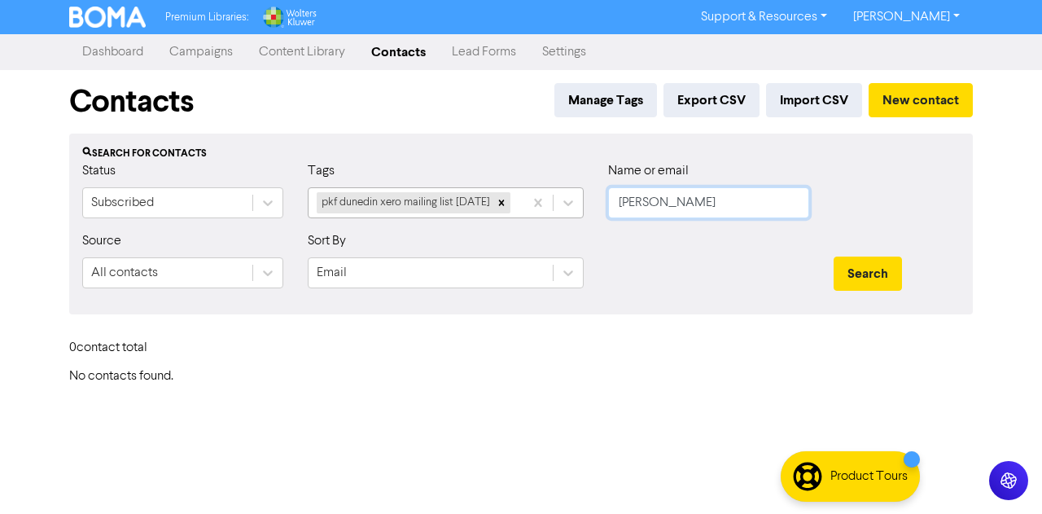
drag, startPoint x: 688, startPoint y: 203, endPoint x: 520, endPoint y: 190, distance: 168.2
click at [520, 190] on div "Status Subscribed Tags pkf dunedin xero mailing list [DATE] Name or email [PERS…" at bounding box center [521, 196] width 902 height 70
paste input "[EMAIL_ADDRESS][DOMAIN_NAME]"
drag, startPoint x: 690, startPoint y: 199, endPoint x: 543, endPoint y: 199, distance: 147.4
click at [543, 199] on div "Status Subscribed Tags pkf dunedin xero mailing list [DATE] Name or email [EMAI…" at bounding box center [521, 196] width 902 height 70
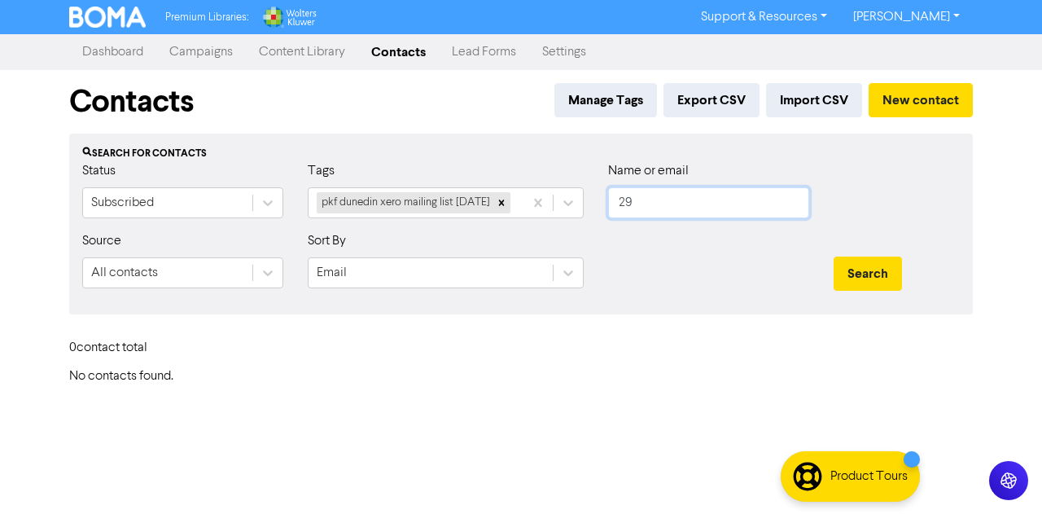
click at [834, 256] on button "Search" at bounding box center [868, 273] width 68 height 34
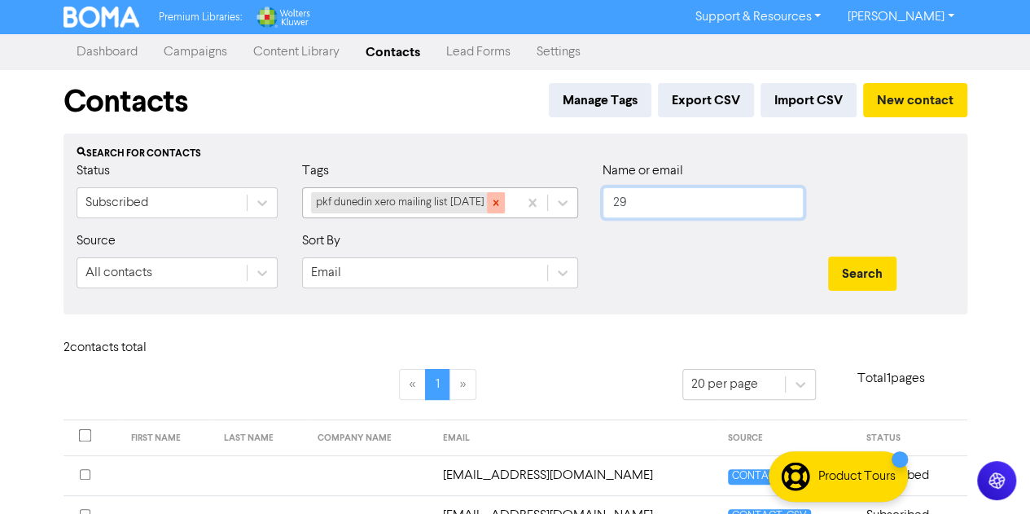
click at [498, 203] on icon at bounding box center [496, 202] width 6 height 6
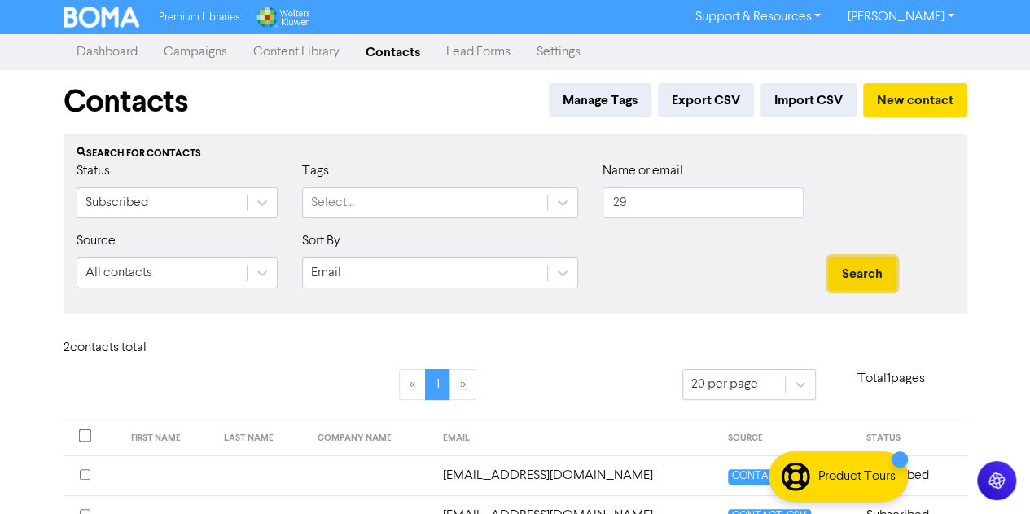
click at [870, 274] on button "Search" at bounding box center [862, 273] width 68 height 34
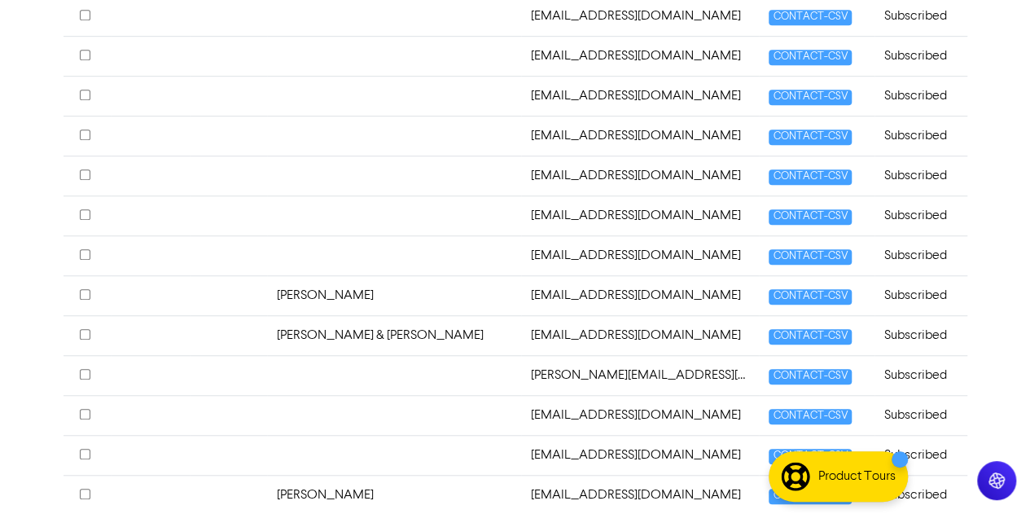
scroll to position [518, 0]
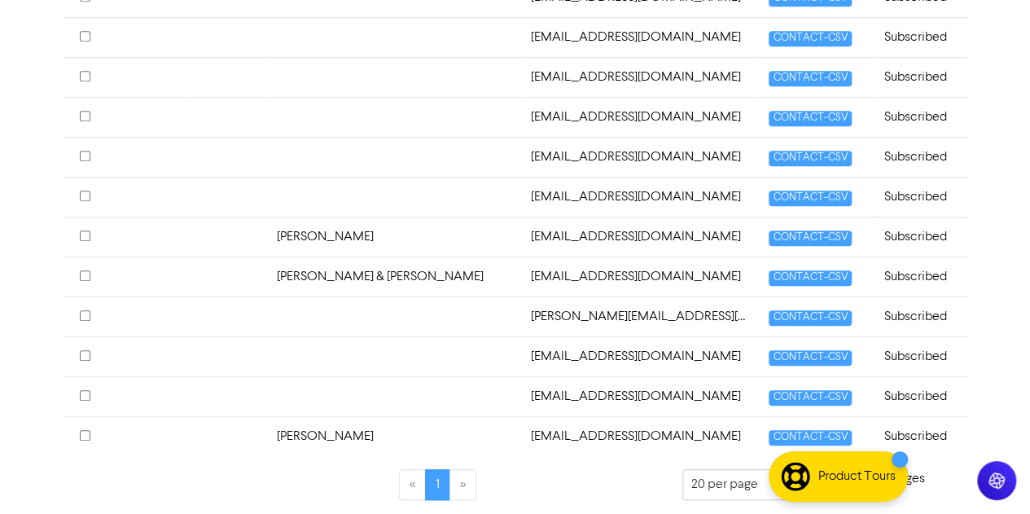
click at [469, 478] on li "»" at bounding box center [463, 484] width 26 height 31
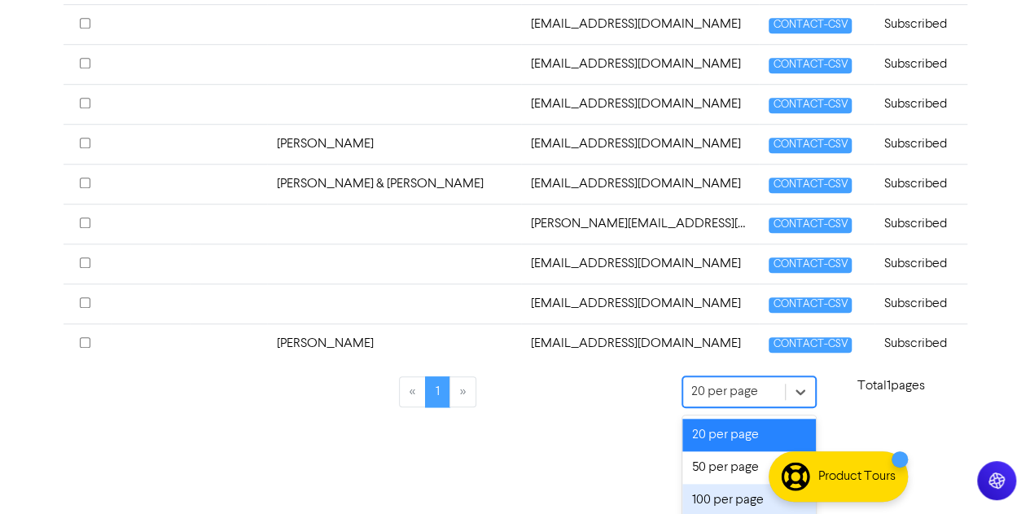
click at [712, 488] on div "100 per page" at bounding box center [749, 500] width 134 height 33
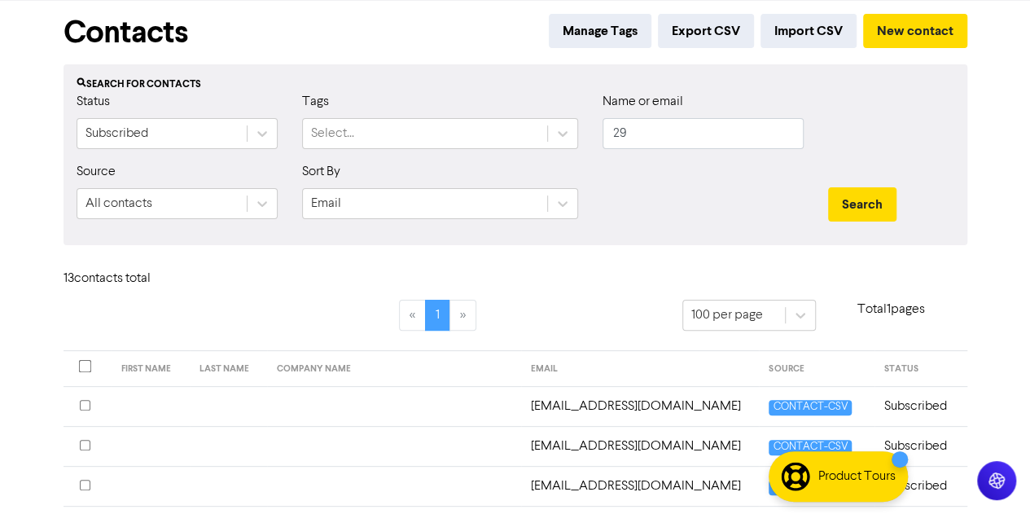
scroll to position [0, 0]
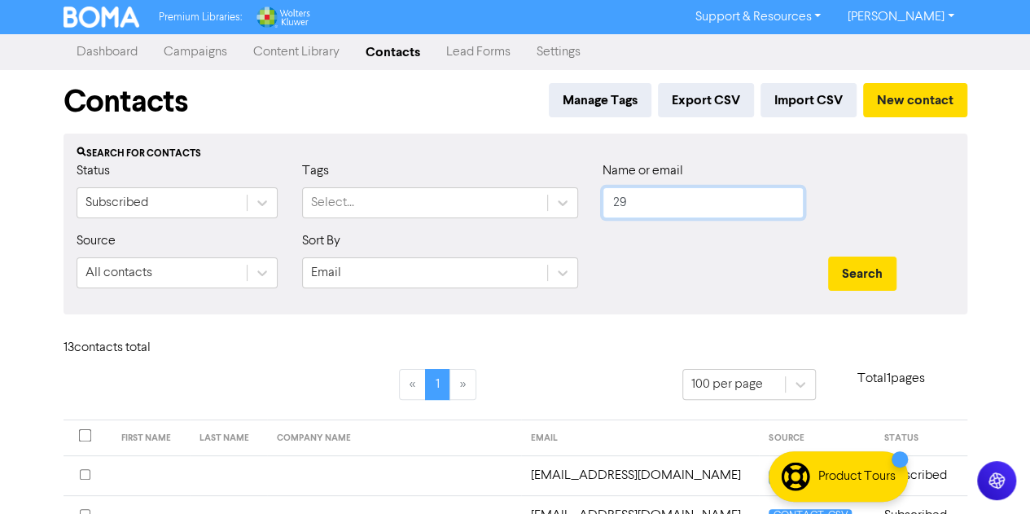
drag, startPoint x: 647, startPoint y: 213, endPoint x: 539, endPoint y: 185, distance: 111.0
click at [539, 185] on div "Status Subscribed Tags Select... Name or email 29" at bounding box center [515, 196] width 902 height 70
click at [828, 256] on button "Search" at bounding box center [862, 273] width 68 height 34
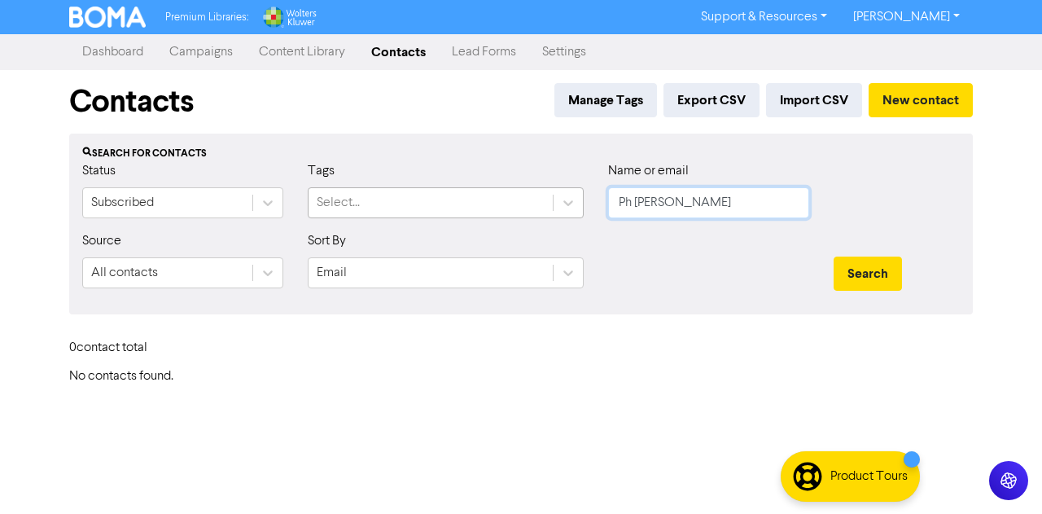
drag, startPoint x: 690, startPoint y: 207, endPoint x: 546, endPoint y: 191, distance: 145.8
click at [546, 191] on div "Status Subscribed Tags Select... Name or email Ph [PERSON_NAME]" at bounding box center [521, 196] width 902 height 70
click at [834, 256] on button "Search" at bounding box center [868, 273] width 68 height 34
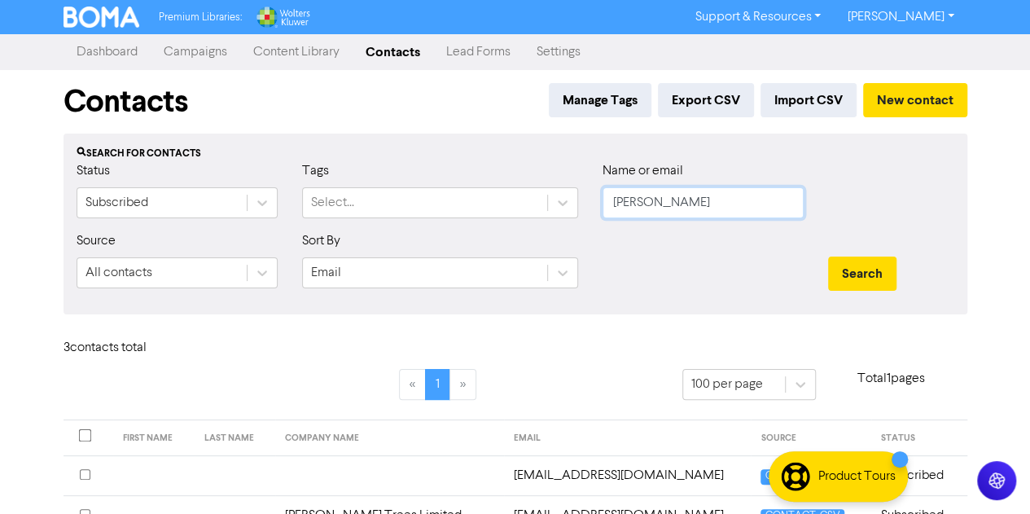
scroll to position [121, 0]
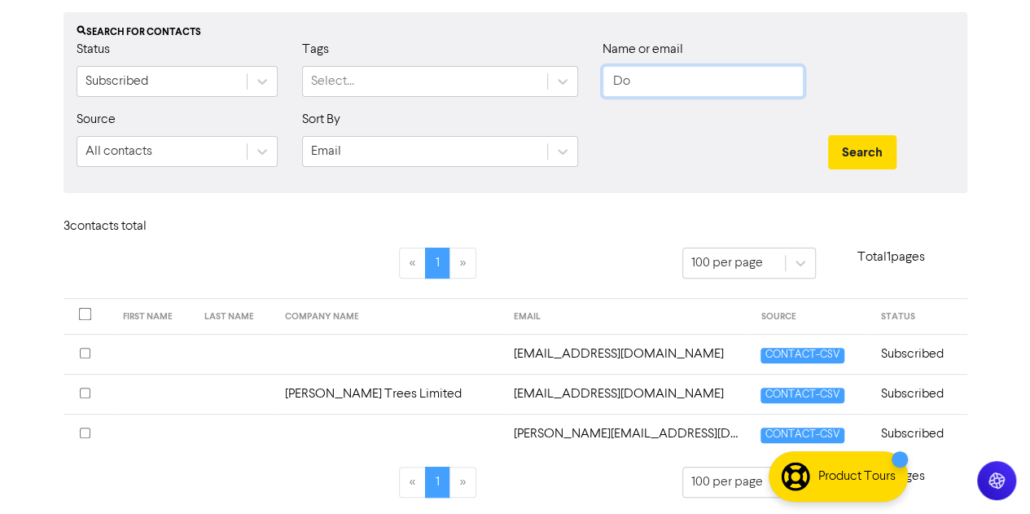
type input "D"
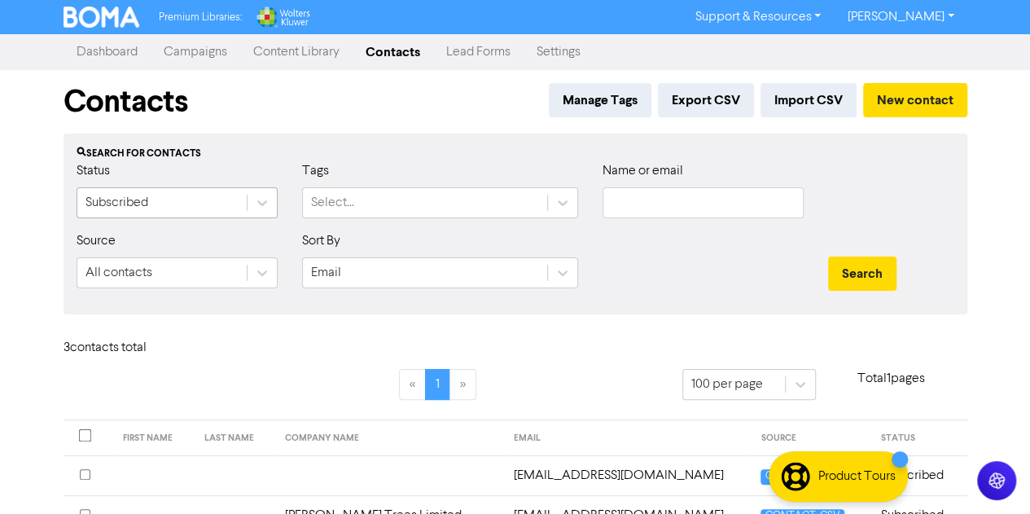
click at [175, 214] on div "Subscribed" at bounding box center [161, 202] width 169 height 29
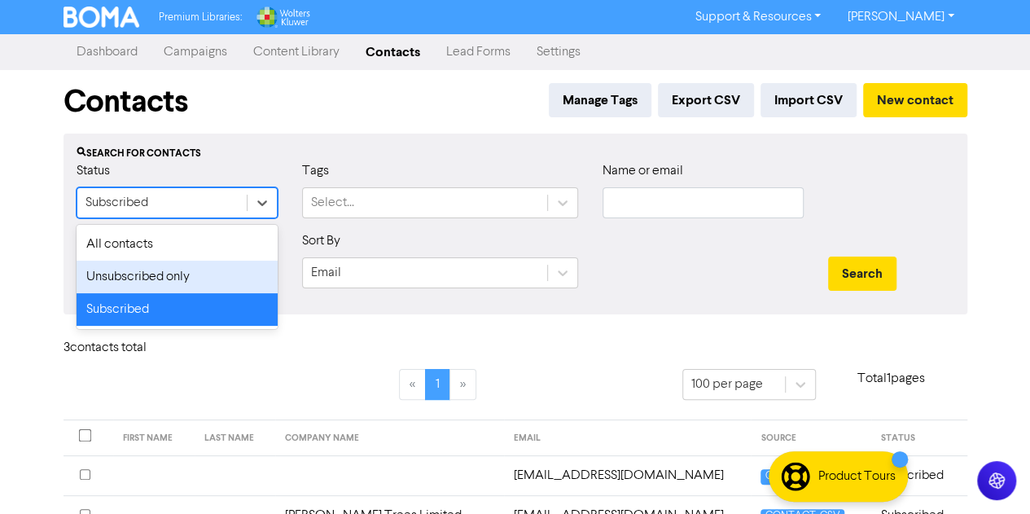
click at [135, 281] on div "Unsubscribed only" at bounding box center [177, 277] width 201 height 33
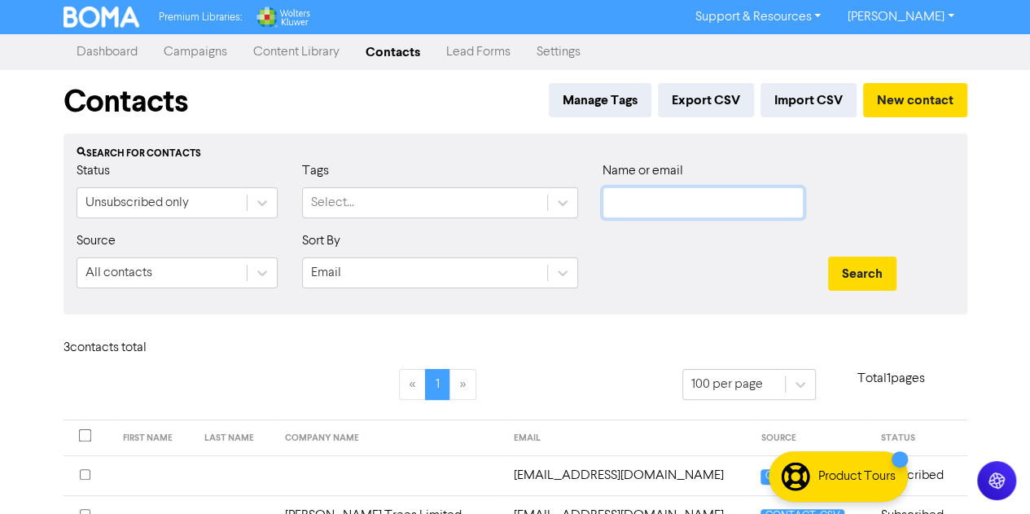
click at [631, 211] on input "text" at bounding box center [703, 202] width 201 height 31
click at [480, 211] on div "Select..." at bounding box center [425, 202] width 244 height 29
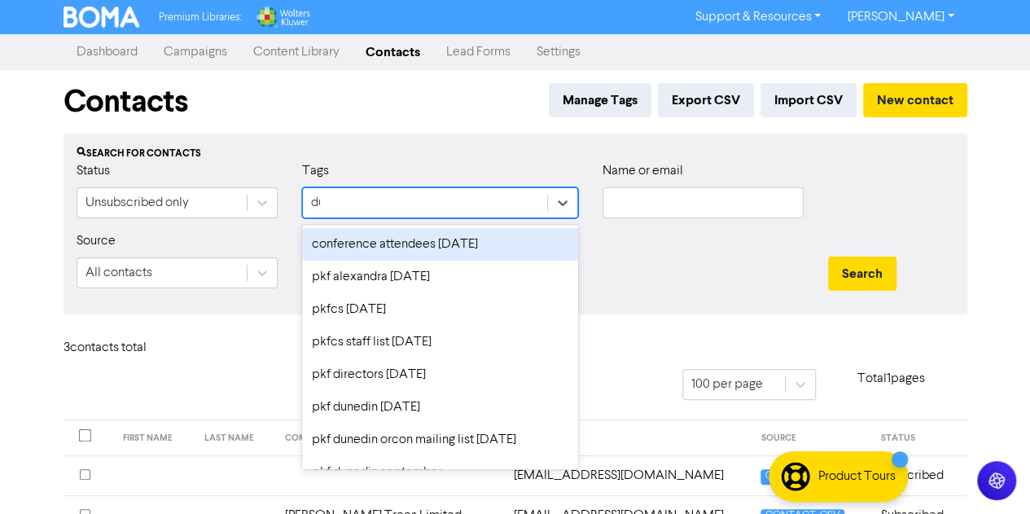
type input "dun"
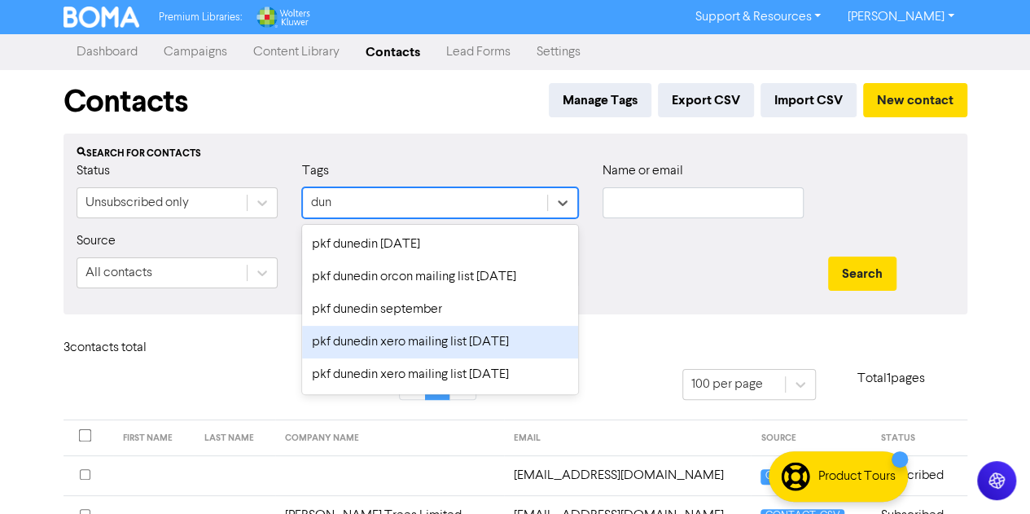
click at [500, 349] on div "pkf dunedin xero mailing list [DATE]" at bounding box center [440, 342] width 276 height 33
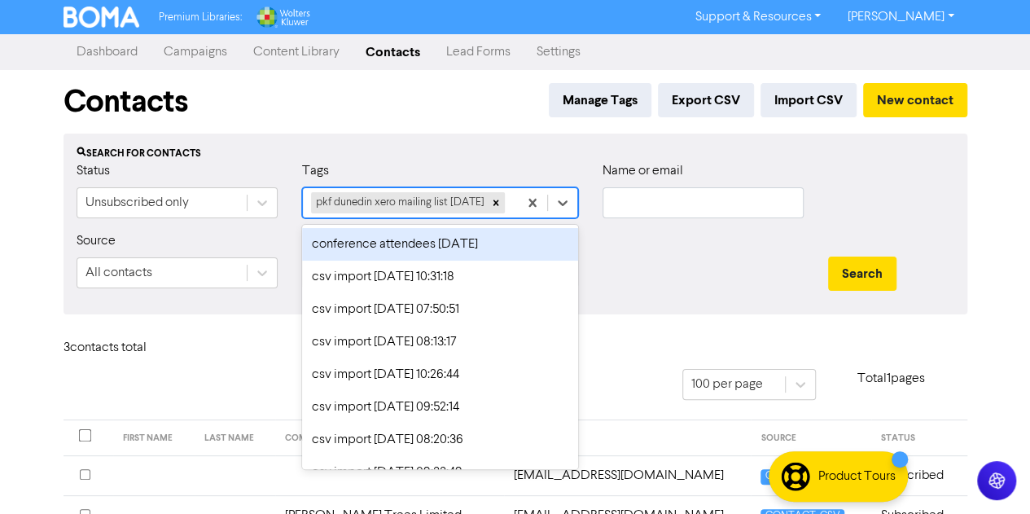
click at [410, 217] on div "pkf dunedin xero mailing list [DATE]" at bounding box center [410, 202] width 215 height 29
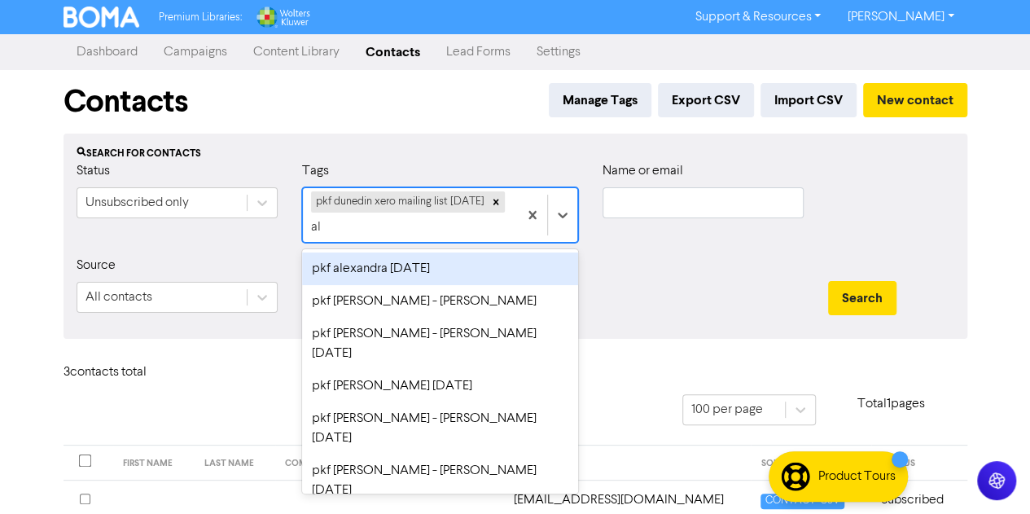
type input "ale"
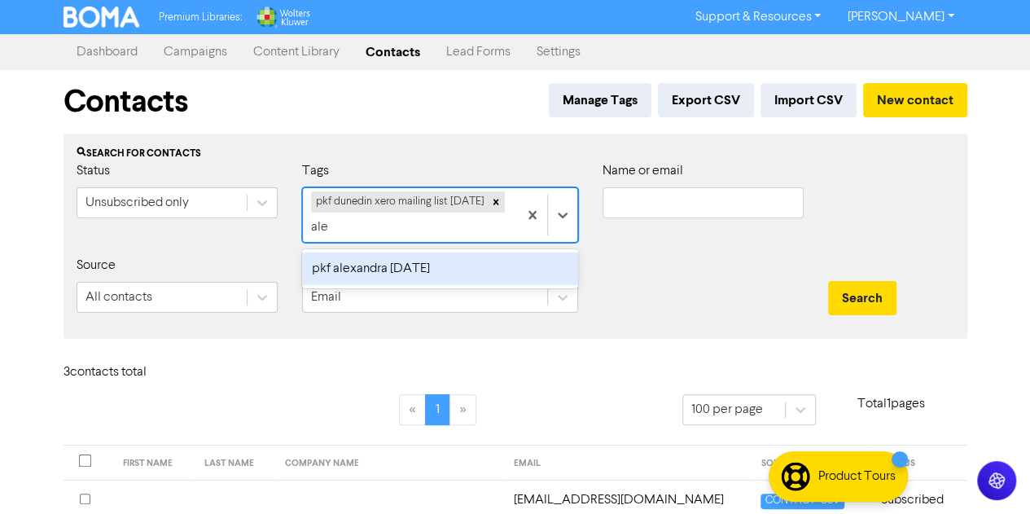
click at [435, 265] on div "pkf alexandra [DATE]" at bounding box center [440, 268] width 276 height 33
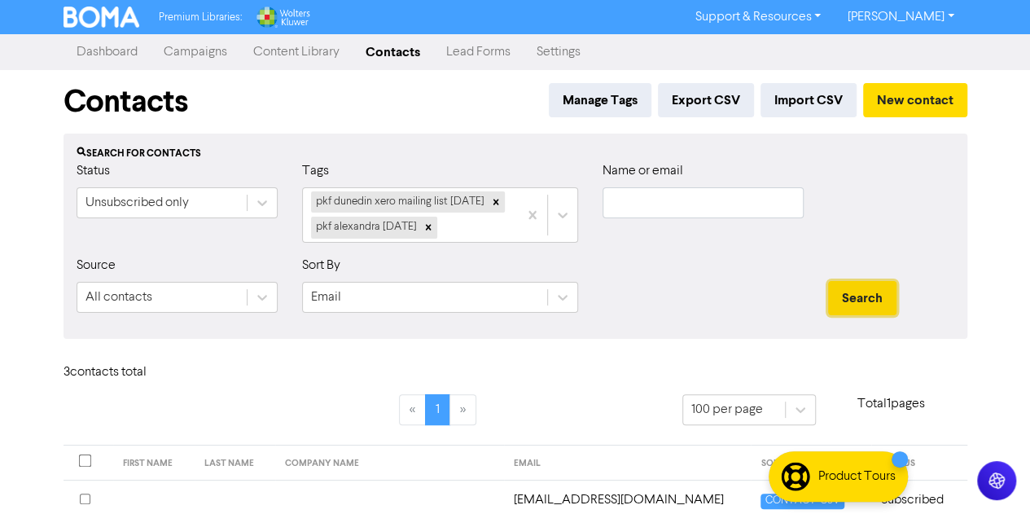
click at [865, 301] on button "Search" at bounding box center [862, 298] width 68 height 34
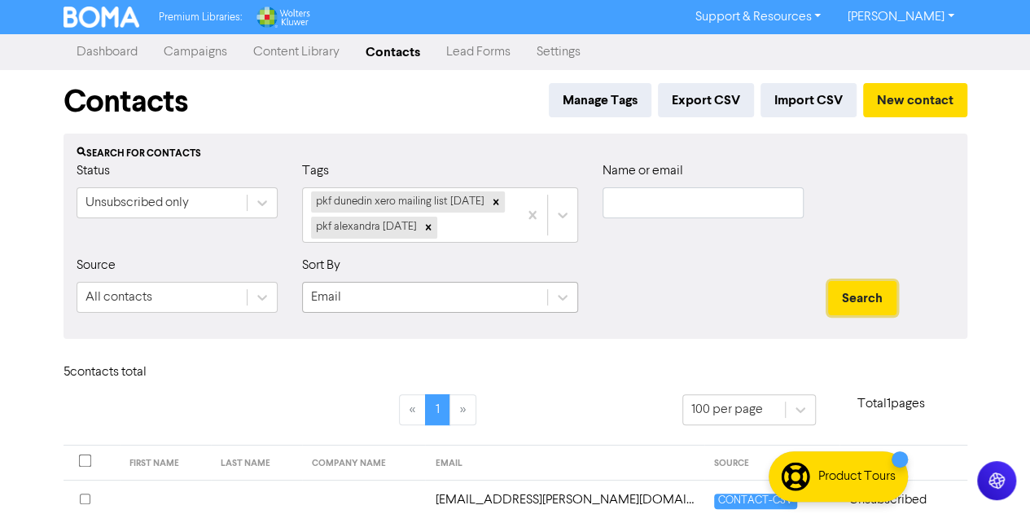
scroll to position [225, 0]
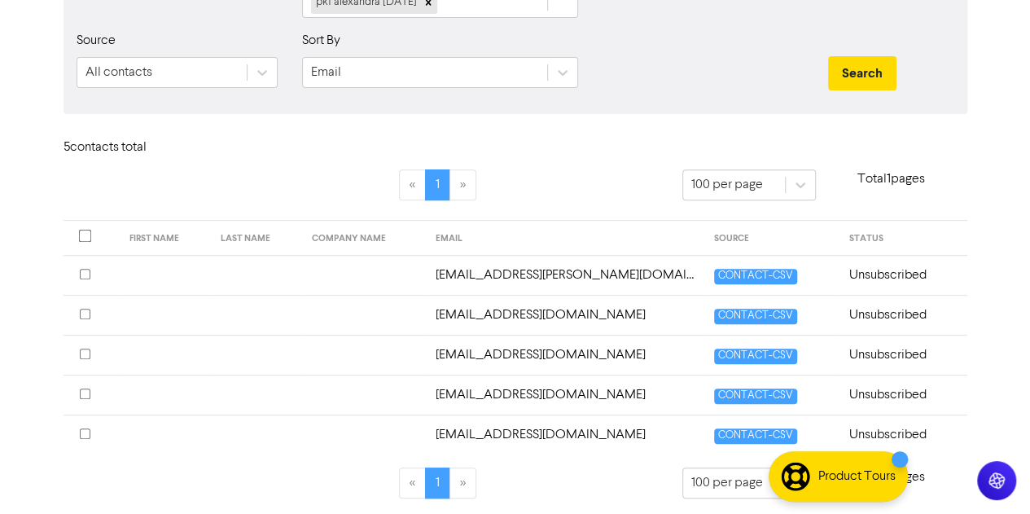
click at [515, 307] on td "[EMAIL_ADDRESS][DOMAIN_NAME]" at bounding box center [564, 316] width 278 height 40
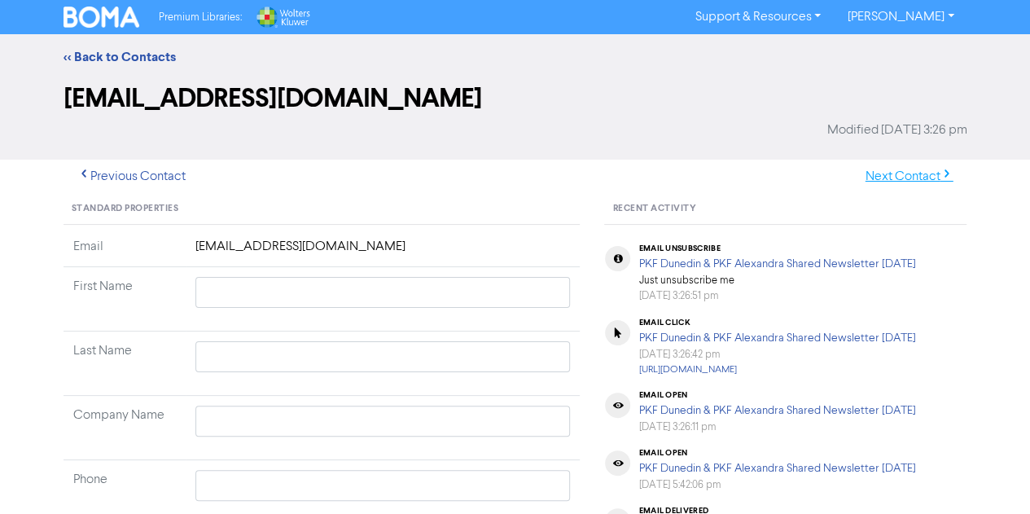
click at [897, 170] on button "Next Contact" at bounding box center [910, 177] width 116 height 34
click at [899, 178] on button "Next Contact" at bounding box center [910, 177] width 116 height 34
click at [904, 175] on button "Next Contact" at bounding box center [910, 177] width 116 height 34
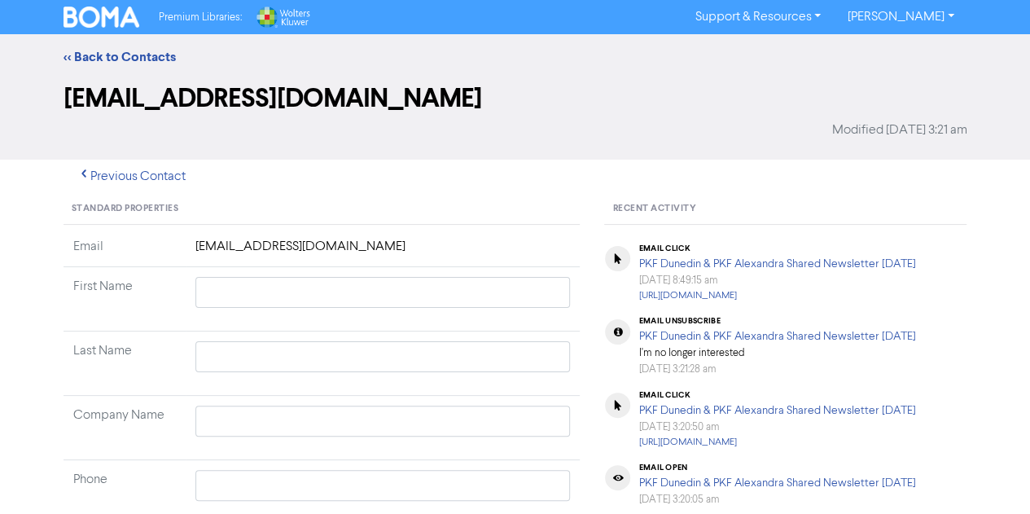
click at [134, 46] on div "<< Back to Contacts" at bounding box center [515, 57] width 1030 height 46
click at [118, 46] on div "<< Back to Contacts" at bounding box center [515, 57] width 1030 height 46
click at [125, 56] on link "<< Back to Contacts" at bounding box center [120, 57] width 112 height 16
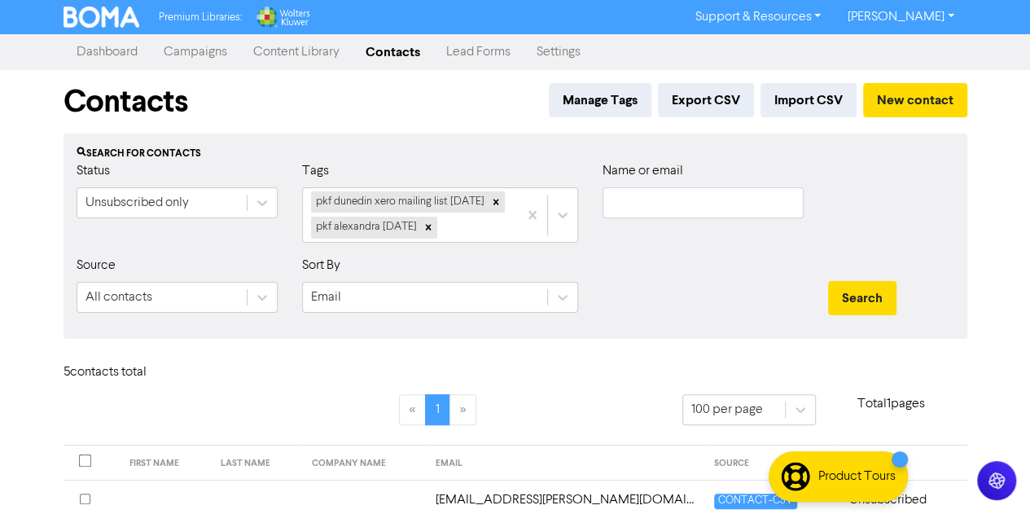
scroll to position [225, 0]
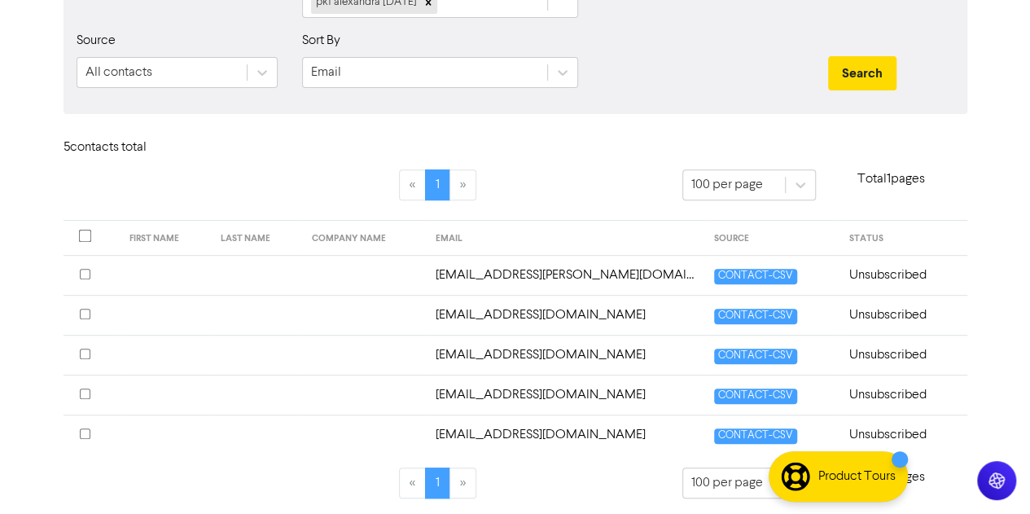
click at [458, 486] on li "»" at bounding box center [463, 482] width 26 height 31
click at [520, 440] on td "[EMAIL_ADDRESS][DOMAIN_NAME]" at bounding box center [564, 435] width 278 height 40
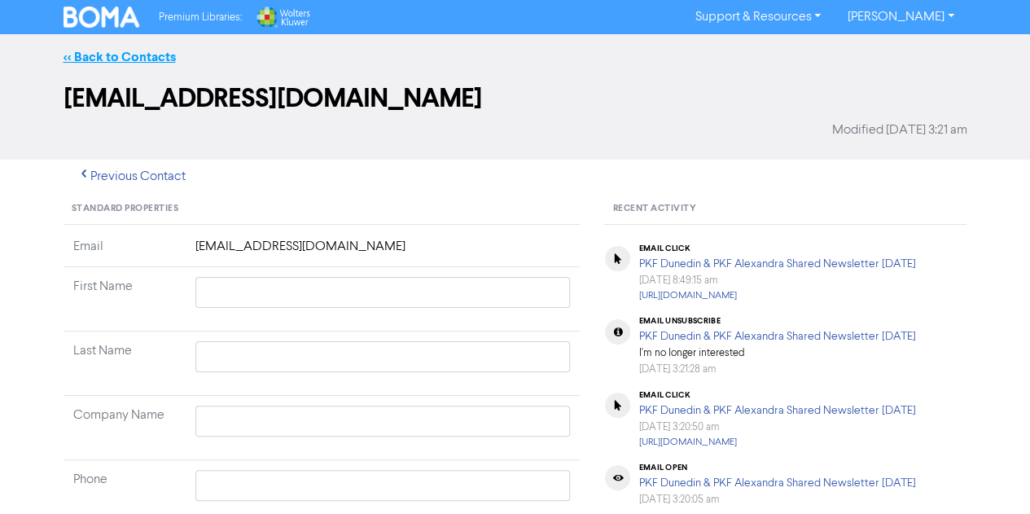
click at [153, 51] on link "<< Back to Contacts" at bounding box center [120, 57] width 112 height 16
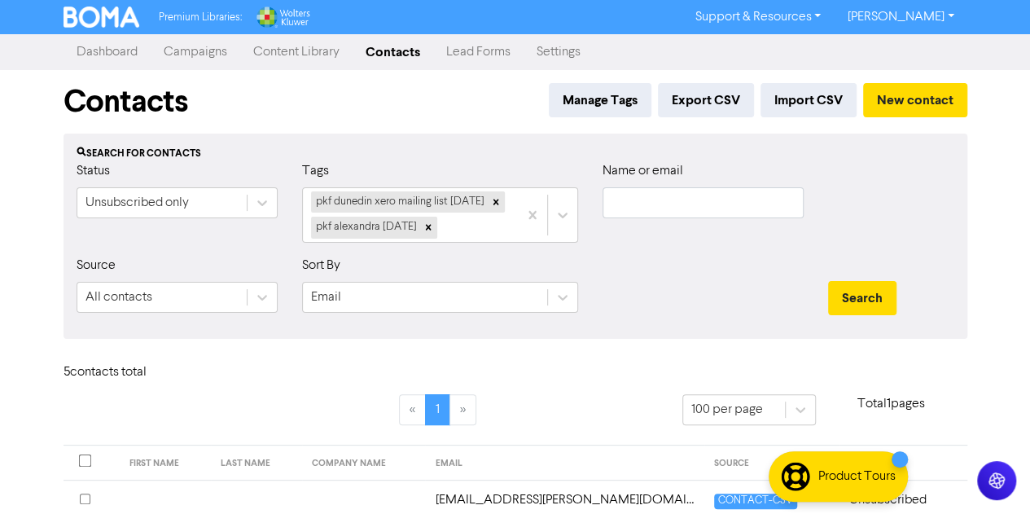
click at [177, 221] on div "Status Unsubscribed only" at bounding box center [177, 208] width 226 height 94
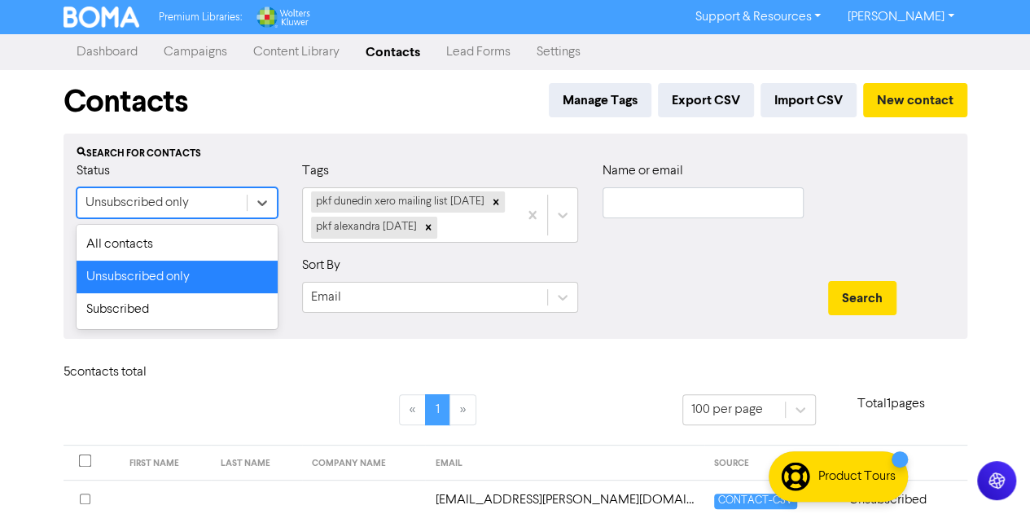
click at [138, 204] on div "Unsubscribed only" at bounding box center [136, 203] width 103 height 20
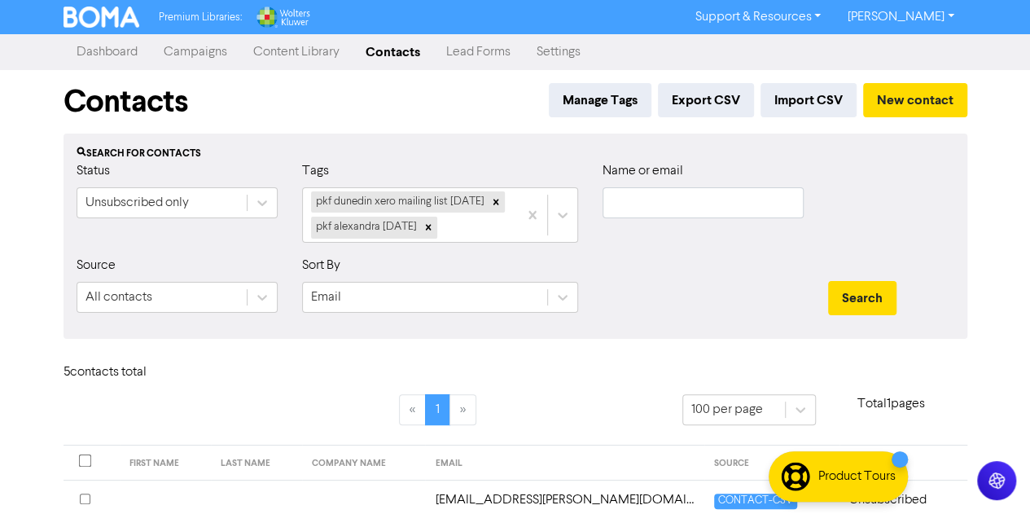
click at [374, 354] on div "Contacts Manage Tags Export CSV Import CSV New contact Search for contacts Stat…" at bounding box center [515, 406] width 928 height 673
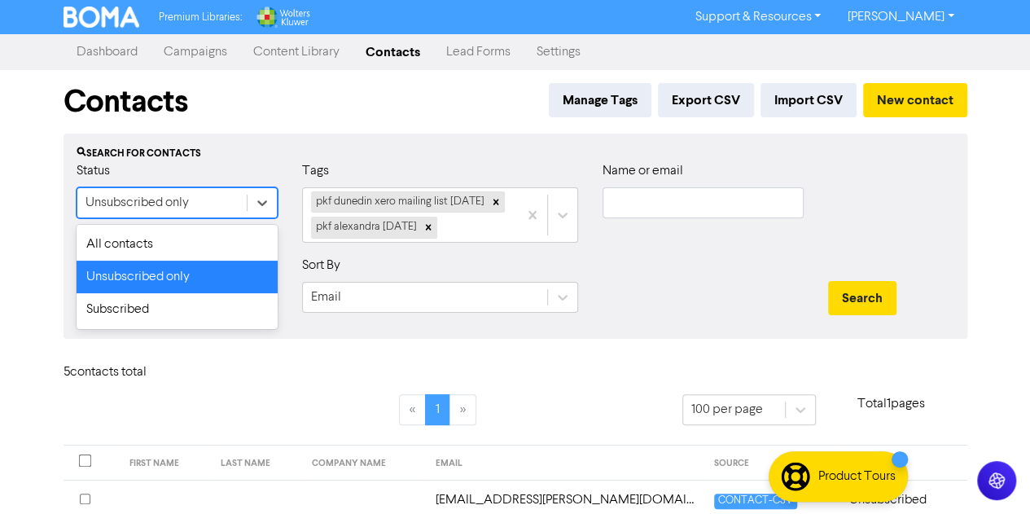
click at [216, 207] on div "Unsubscribed only" at bounding box center [161, 202] width 169 height 29
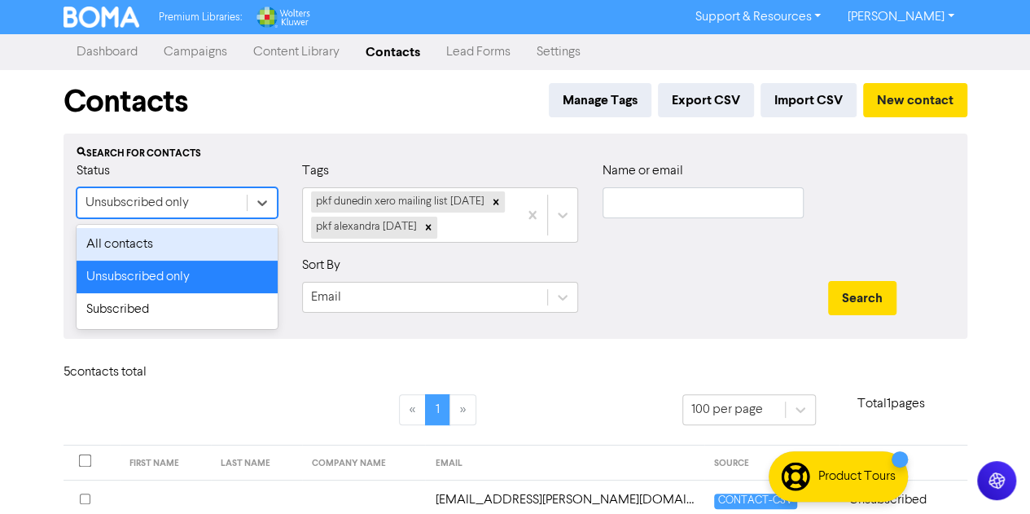
click at [160, 242] on div "All contacts" at bounding box center [177, 244] width 201 height 33
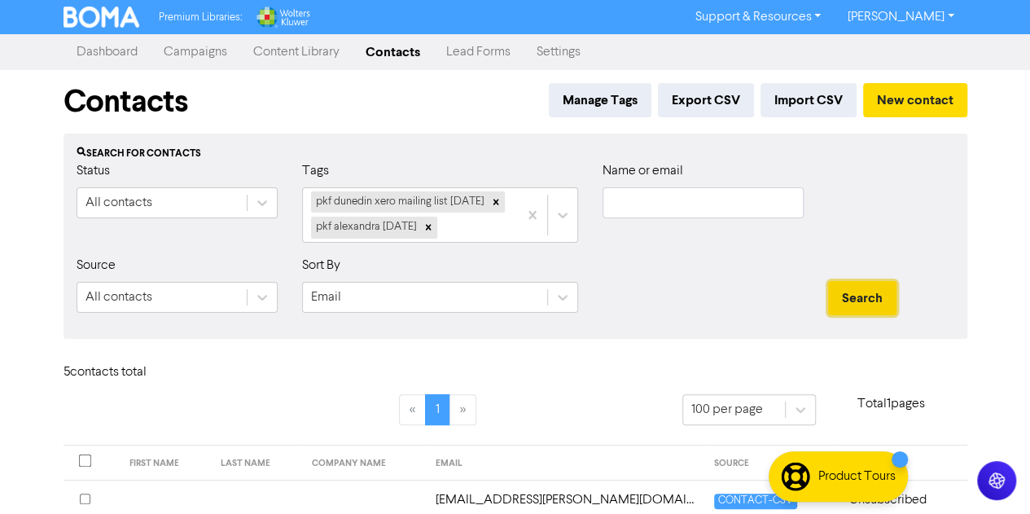
click at [874, 294] on button "Search" at bounding box center [862, 298] width 68 height 34
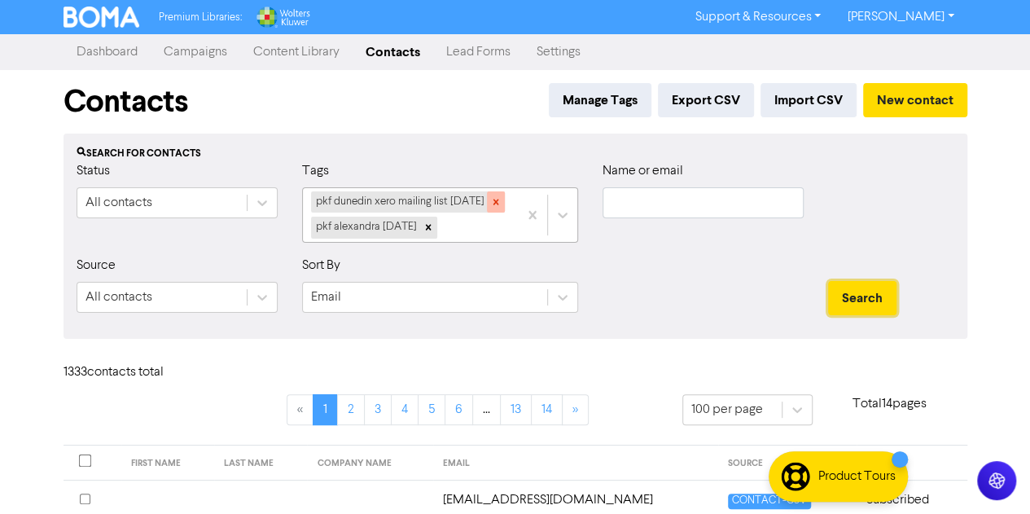
click at [498, 200] on icon at bounding box center [495, 201] width 11 height 11
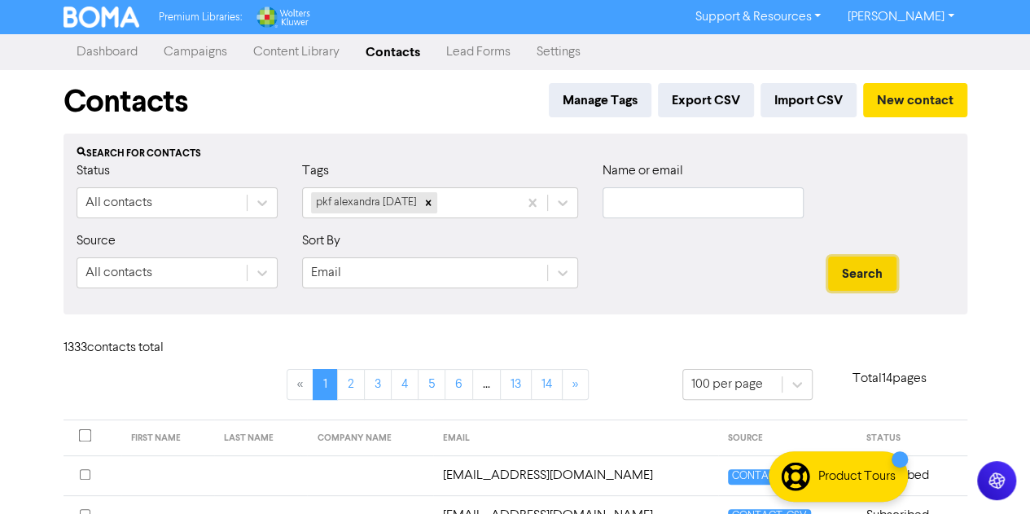
click at [842, 271] on button "Search" at bounding box center [862, 273] width 68 height 34
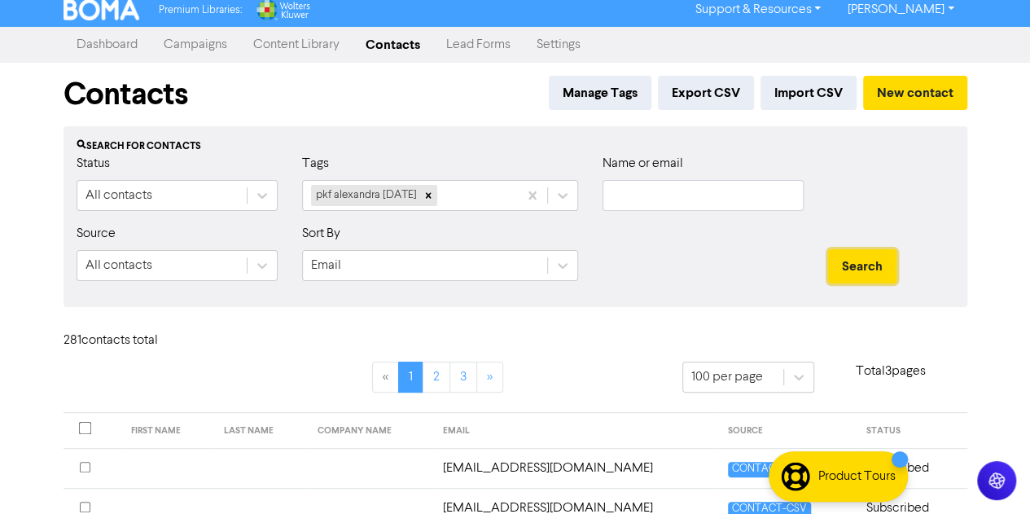
scroll to position [8, 0]
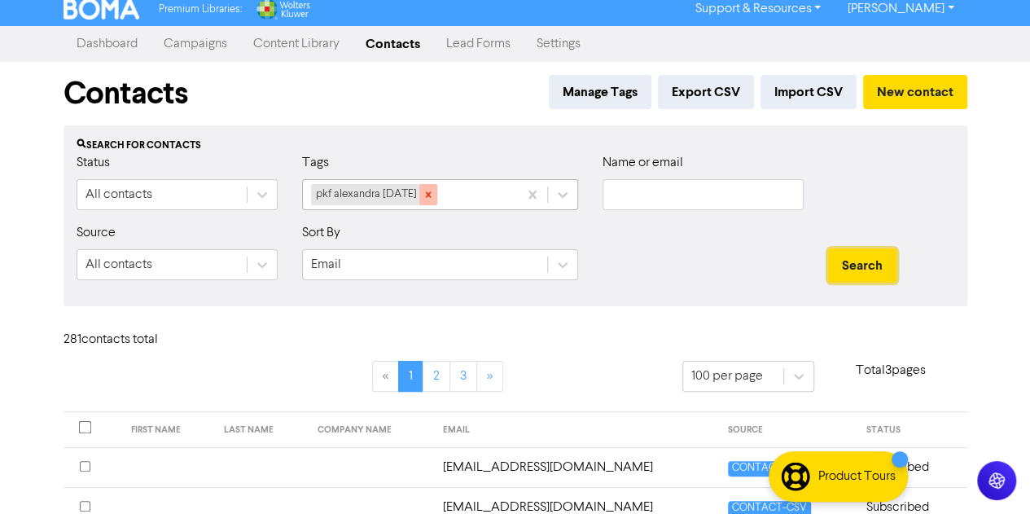
click at [431, 195] on icon at bounding box center [428, 194] width 6 height 6
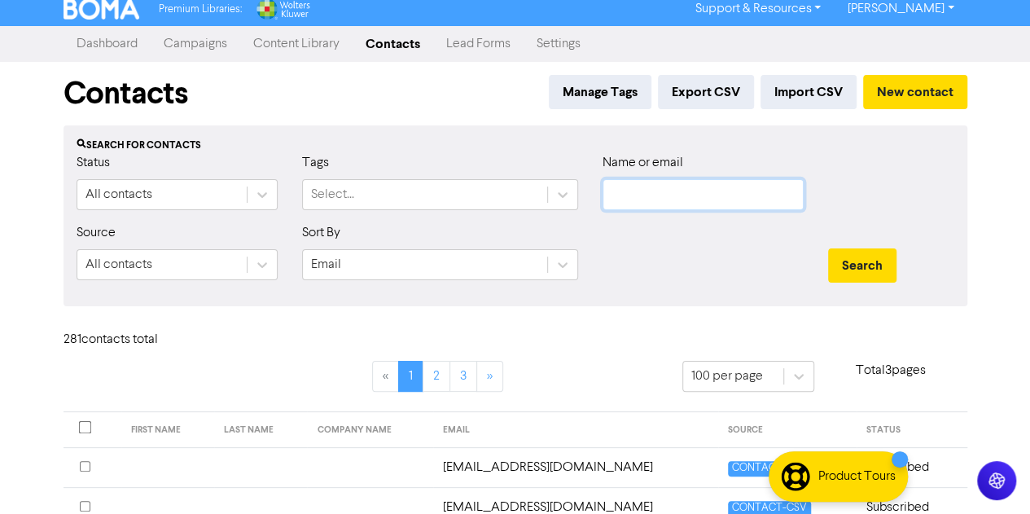
click at [656, 206] on input "text" at bounding box center [703, 194] width 201 height 31
paste input "[PERSON_NAME][EMAIL_ADDRESS][DOMAIN_NAME]"
click at [828, 248] on button "Search" at bounding box center [862, 265] width 68 height 34
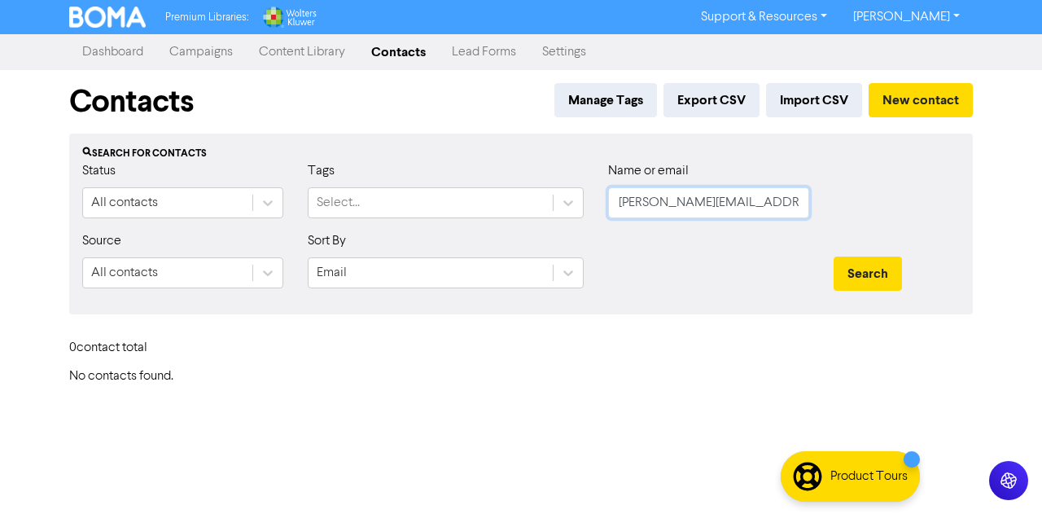
click at [634, 206] on input "[PERSON_NAME][EMAIL_ADDRESS][DOMAIN_NAME]" at bounding box center [708, 202] width 201 height 31
type input "[PERSON_NAME][EMAIL_ADDRESS][DOMAIN_NAME]"
click at [834, 256] on button "Search" at bounding box center [868, 273] width 68 height 34
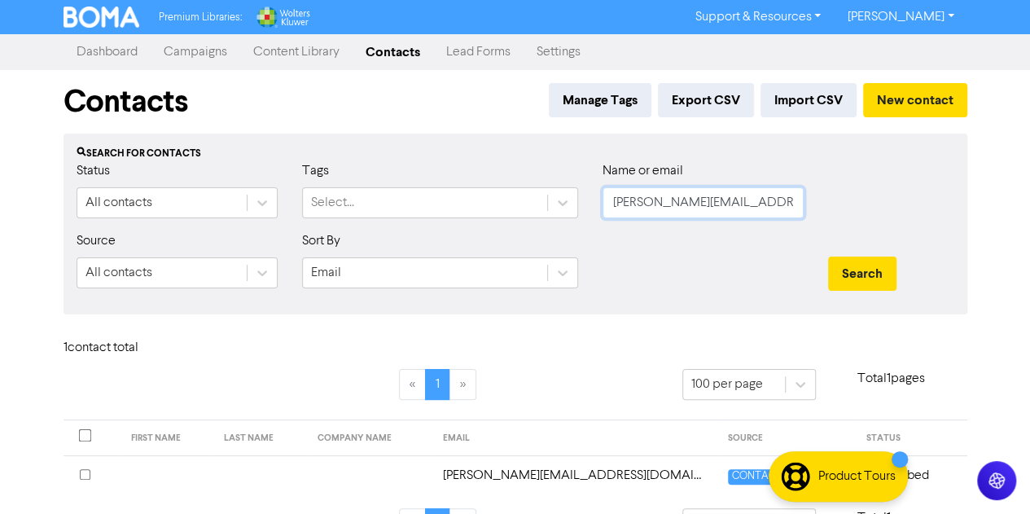
scroll to position [42, 0]
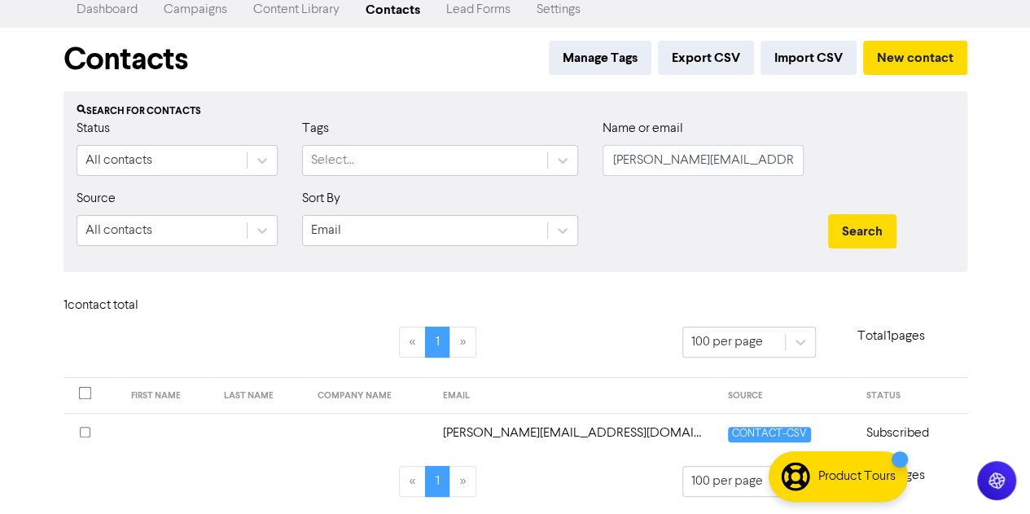
click at [521, 431] on td "[PERSON_NAME][EMAIL_ADDRESS][DOMAIN_NAME]" at bounding box center [575, 433] width 285 height 40
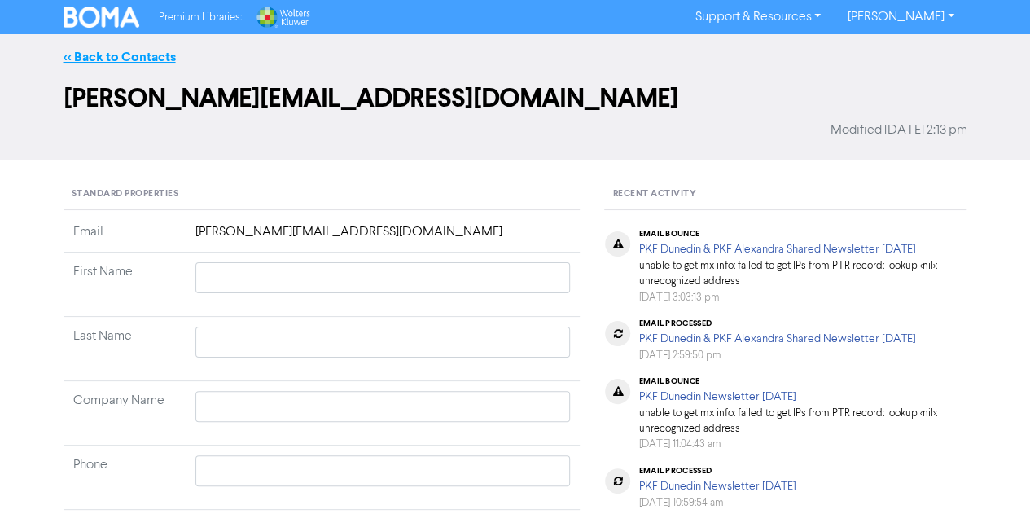
click at [73, 55] on link "<< Back to Contacts" at bounding box center [120, 57] width 112 height 16
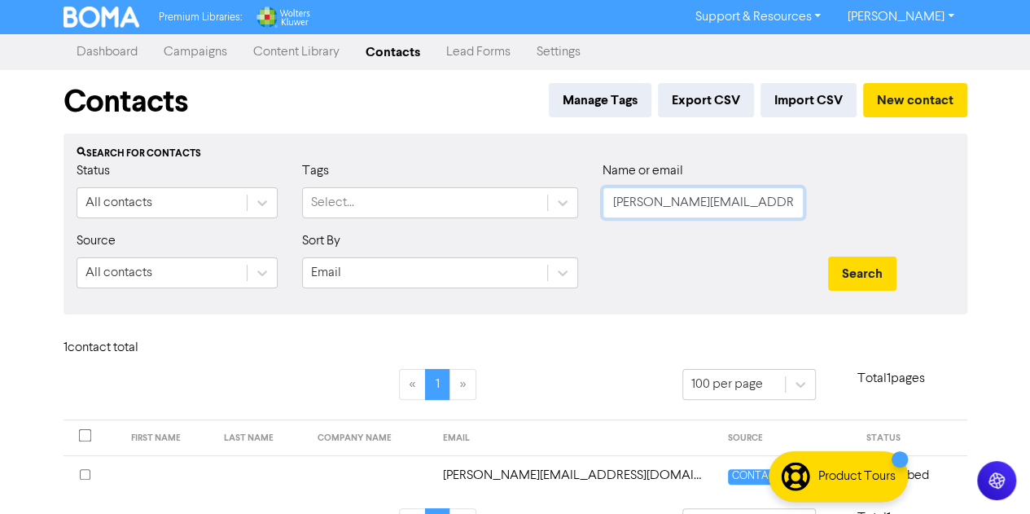
drag, startPoint x: 753, startPoint y: 208, endPoint x: 534, endPoint y: 154, distance: 225.5
click at [534, 154] on div "Search for contacts Status All contacts Tags Select... Name or email [PERSON_NA…" at bounding box center [516, 224] width 904 height 181
paste input "[PERSON_NAME][EMAIL_ADDRESS][PERSON_NAME]"
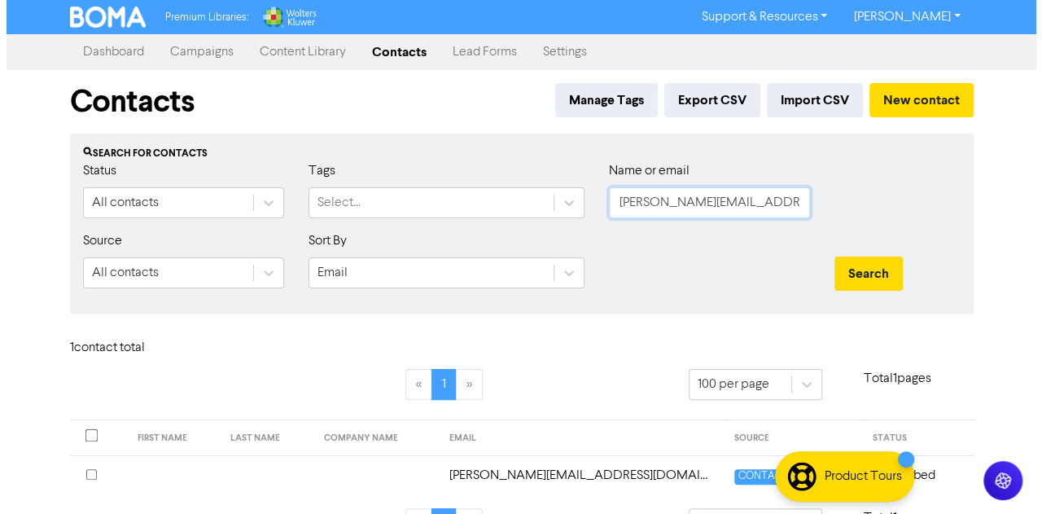
scroll to position [0, 26]
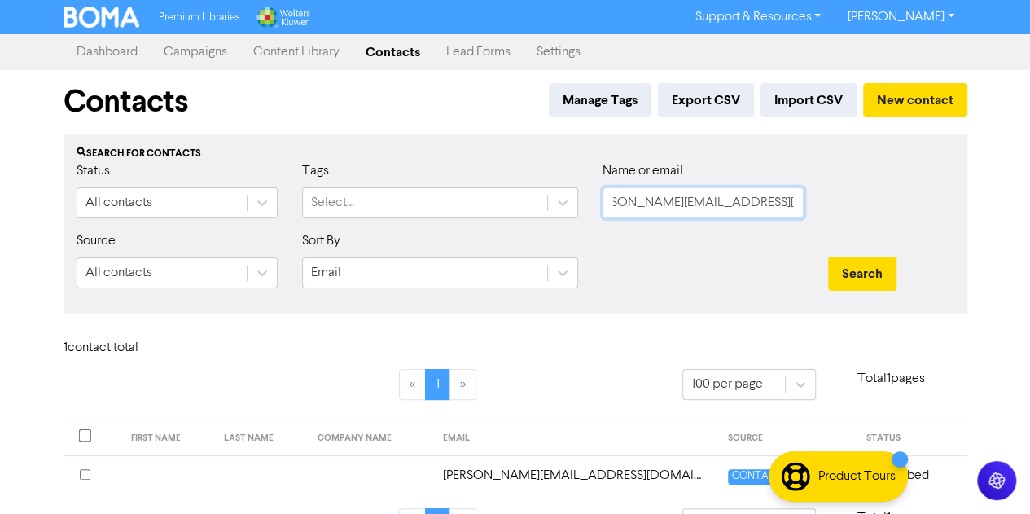
click at [828, 256] on button "Search" at bounding box center [862, 273] width 68 height 34
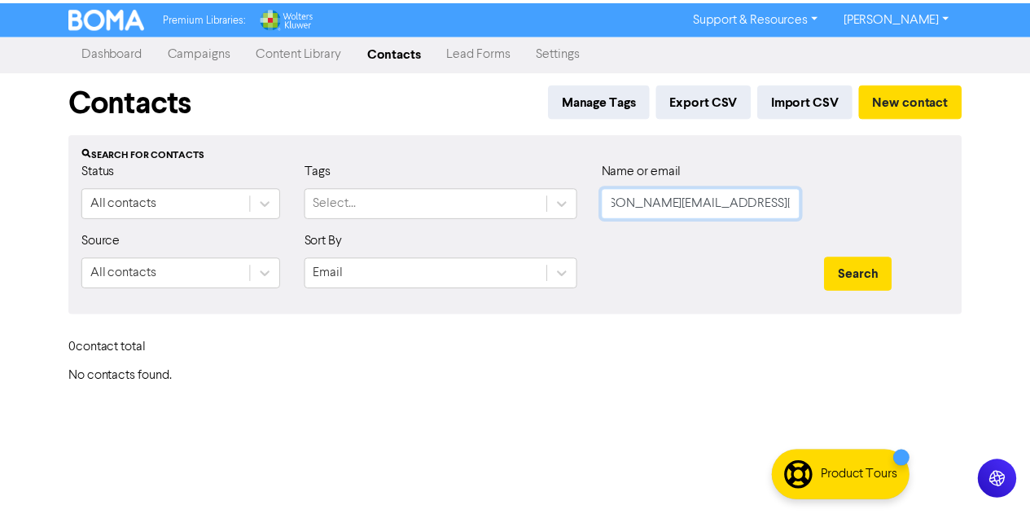
scroll to position [0, 0]
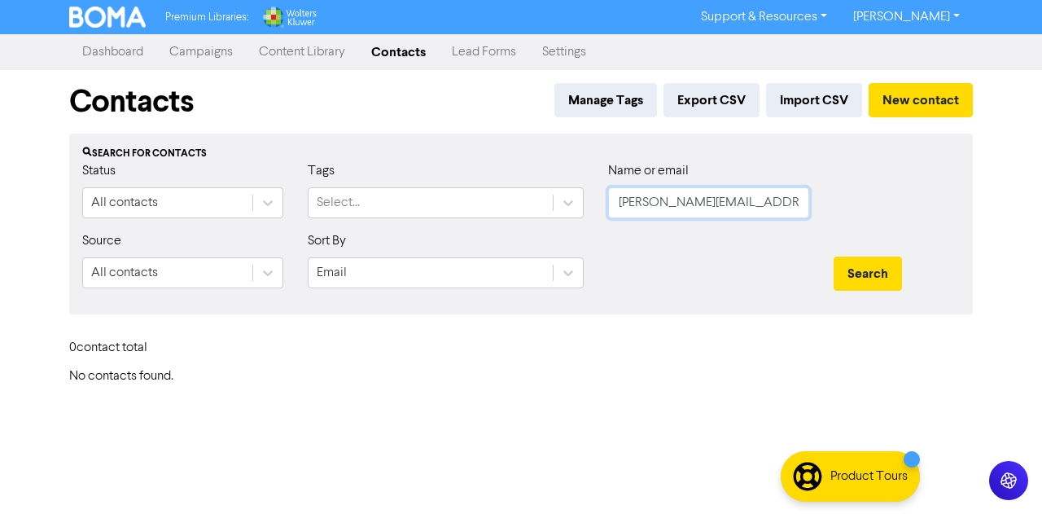
type input "[PERSON_NAME][EMAIL_ADDRESS][PERSON_NAME][DOMAIN_NAME]"
click at [834, 256] on button "Search" at bounding box center [868, 273] width 68 height 34
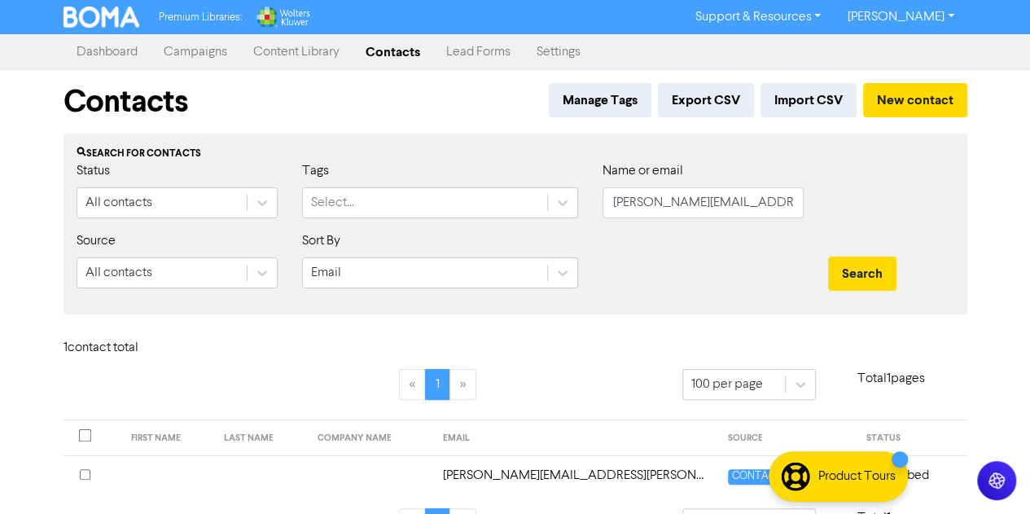
click at [585, 483] on td "[PERSON_NAME][EMAIL_ADDRESS][PERSON_NAME][DOMAIN_NAME]" at bounding box center [575, 475] width 285 height 40
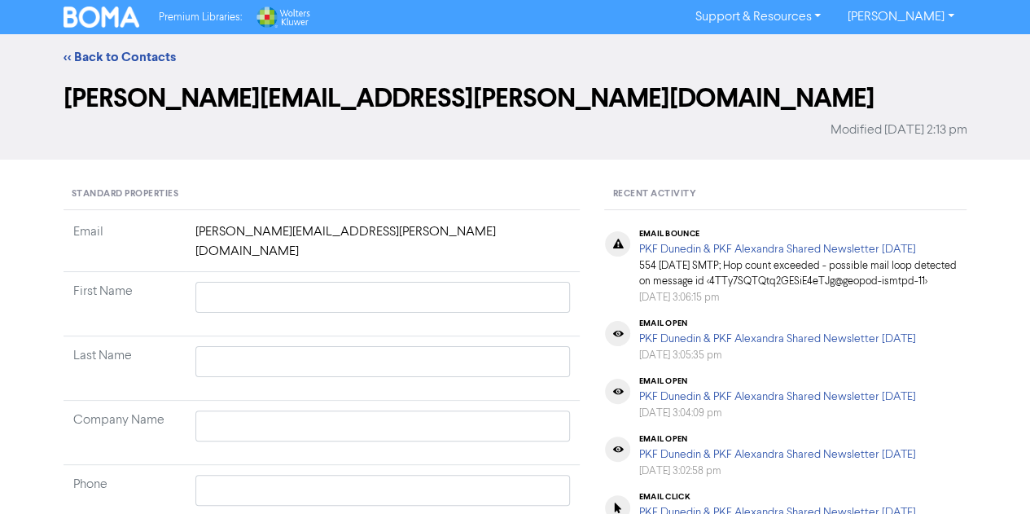
click at [87, 66] on div "<< Back to Contacts" at bounding box center [515, 57] width 928 height 20
click at [78, 55] on link "<< Back to Contacts" at bounding box center [120, 57] width 112 height 16
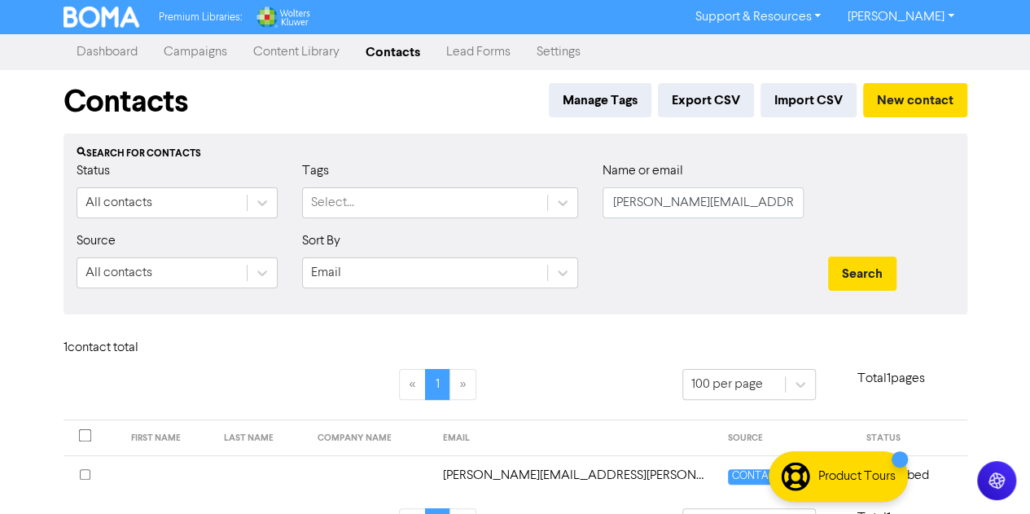
click at [578, 226] on div "Tags Select..." at bounding box center [440, 196] width 300 height 70
click at [721, 194] on input "[PERSON_NAME][EMAIL_ADDRESS][PERSON_NAME][DOMAIN_NAME]" at bounding box center [703, 202] width 201 height 31
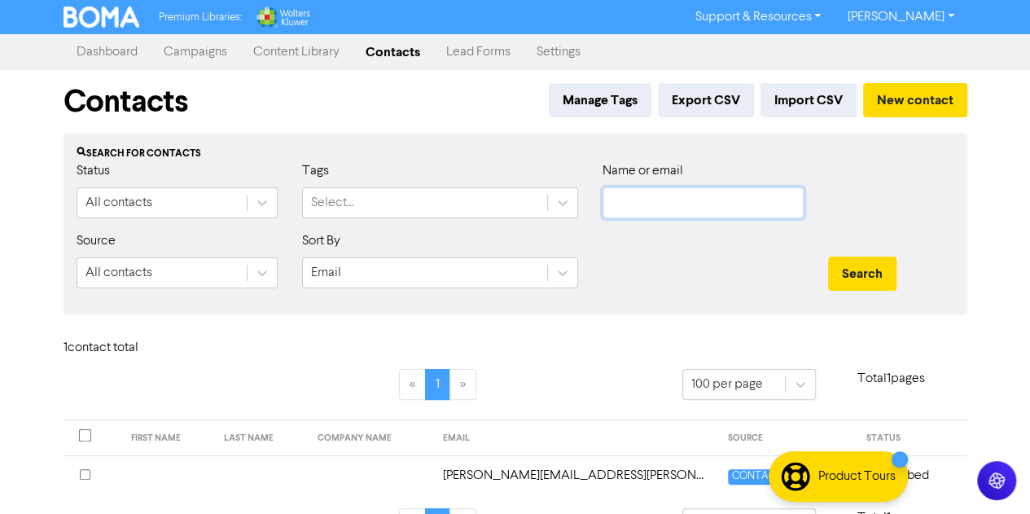
paste input "[PERSON_NAME][EMAIL_ADDRESS][DOMAIN_NAME]"
click at [634, 204] on input "[PERSON_NAME][EMAIL_ADDRESS][DOMAIN_NAME]" at bounding box center [703, 202] width 201 height 31
type input "[PERSON_NAME][EMAIL_ADDRESS][DOMAIN_NAME]"
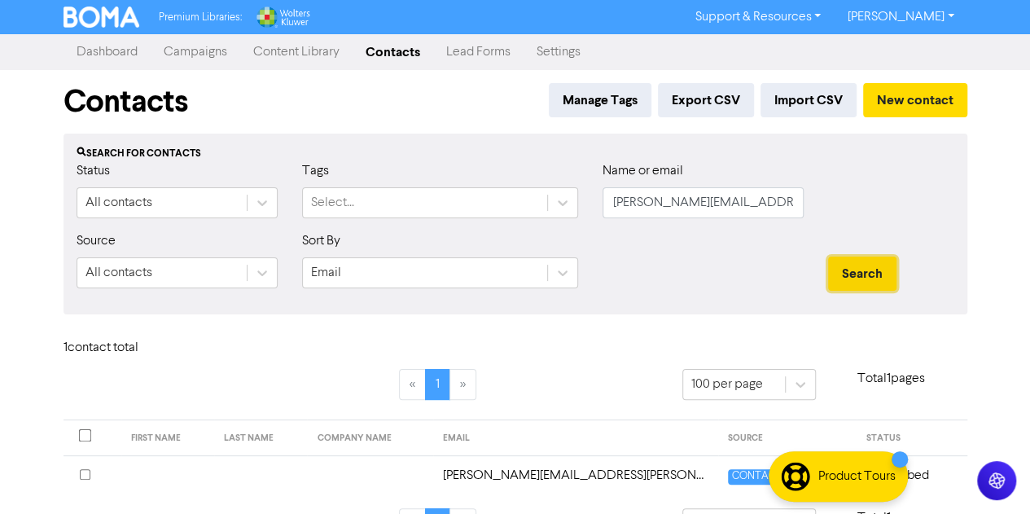
click at [863, 282] on button "Search" at bounding box center [862, 273] width 68 height 34
click at [571, 475] on td "[PERSON_NAME][EMAIL_ADDRESS][DOMAIN_NAME]" at bounding box center [575, 475] width 285 height 40
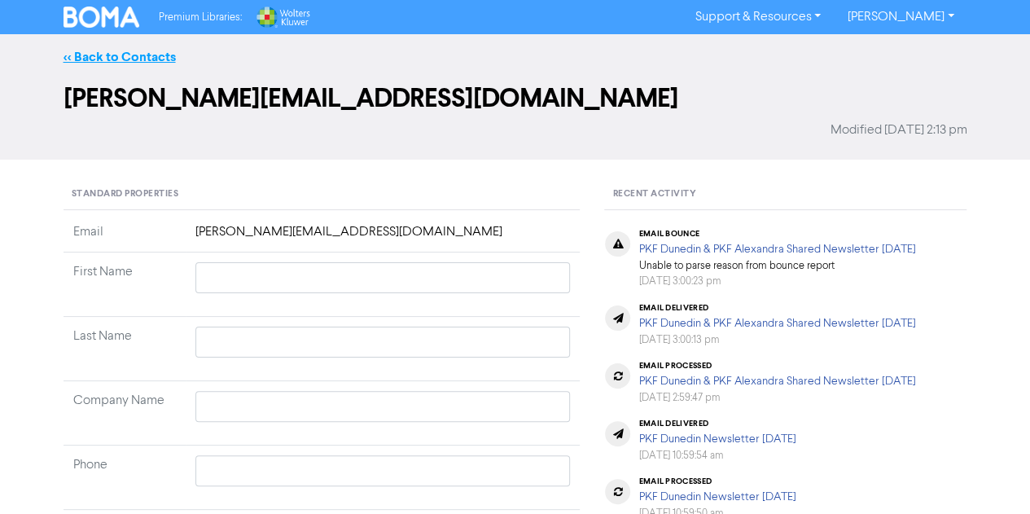
click at [96, 55] on link "<< Back to Contacts" at bounding box center [120, 57] width 112 height 16
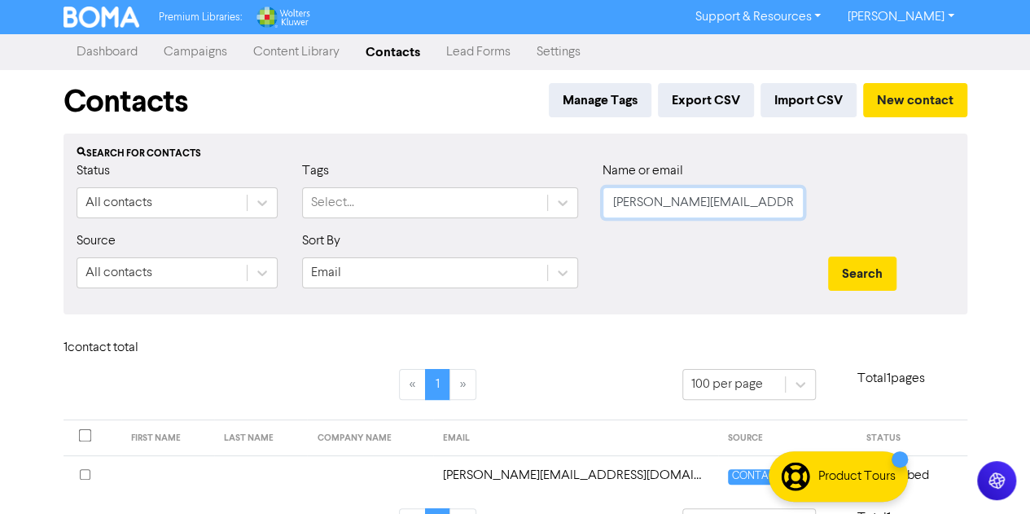
click at [708, 201] on input "[PERSON_NAME][EMAIL_ADDRESS][DOMAIN_NAME]" at bounding box center [703, 202] width 201 height 31
paste input "[EMAIL_ADDRESS][DOMAIN_NAME]"
click at [828, 256] on button "Search" at bounding box center [862, 273] width 68 height 34
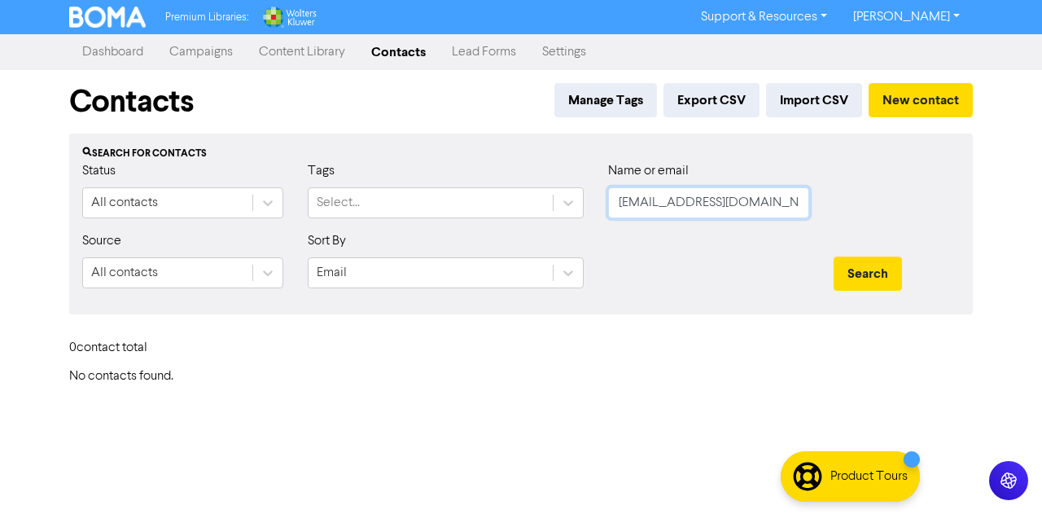
click at [640, 203] on input "[EMAIL_ADDRESS][DOMAIN_NAME]" at bounding box center [708, 202] width 201 height 31
type input "[EMAIL_ADDRESS][DOMAIN_NAME]"
click at [834, 256] on button "Search" at bounding box center [868, 273] width 68 height 34
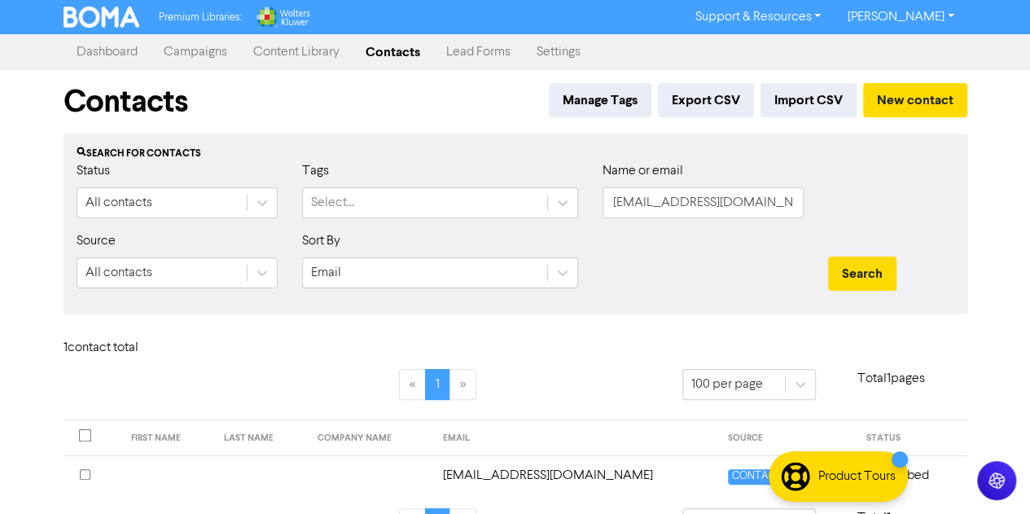
click at [516, 480] on td "[EMAIL_ADDRESS][DOMAIN_NAME]" at bounding box center [575, 475] width 285 height 40
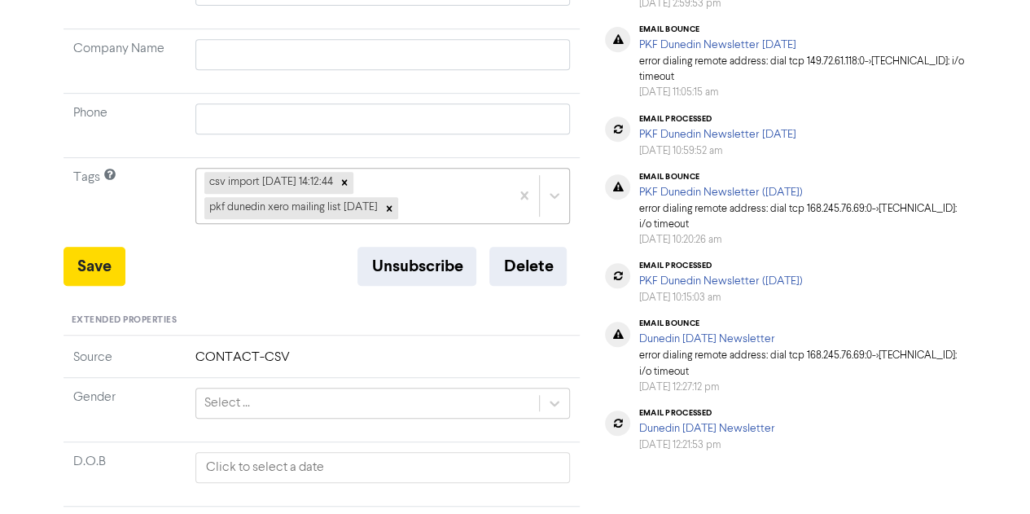
scroll to position [327, 0]
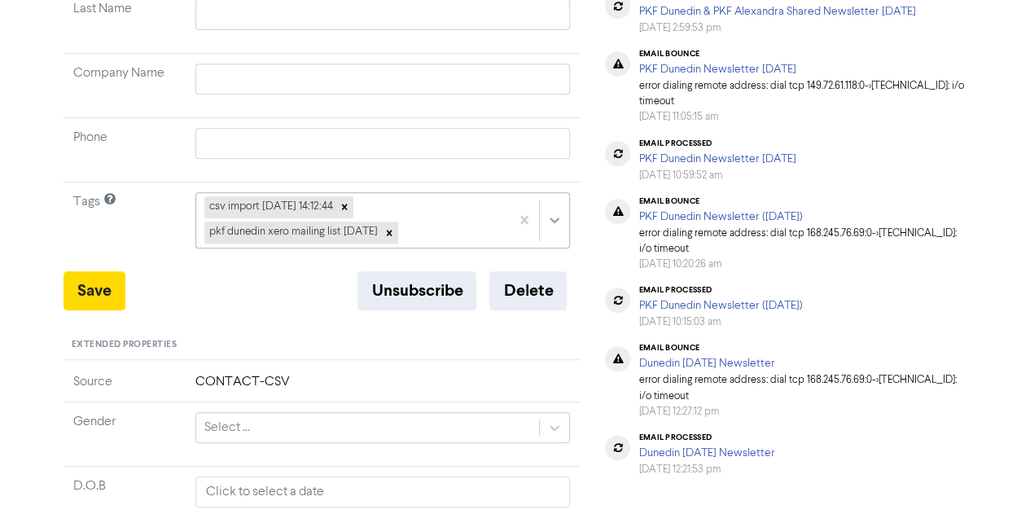
click at [560, 224] on icon at bounding box center [554, 220] width 16 height 16
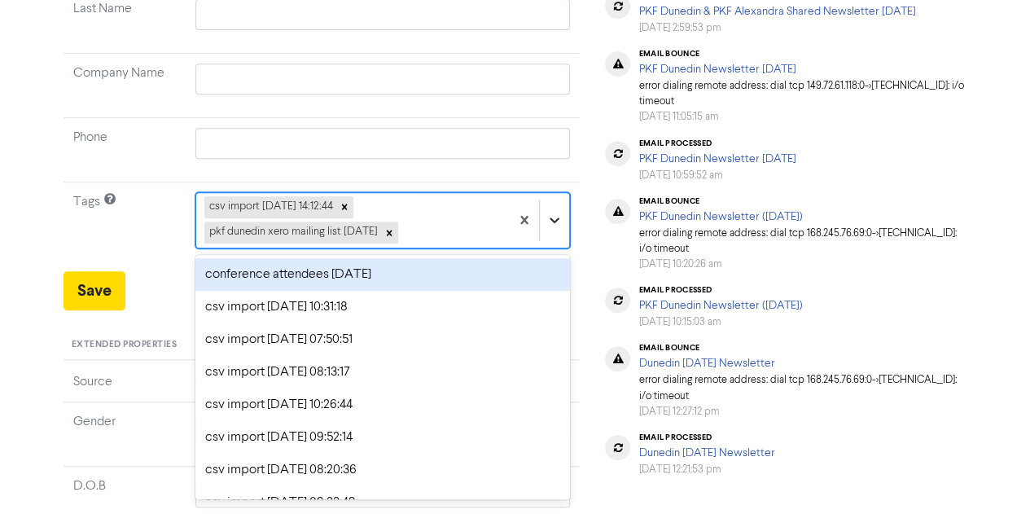
click at [560, 224] on icon at bounding box center [554, 220] width 16 height 16
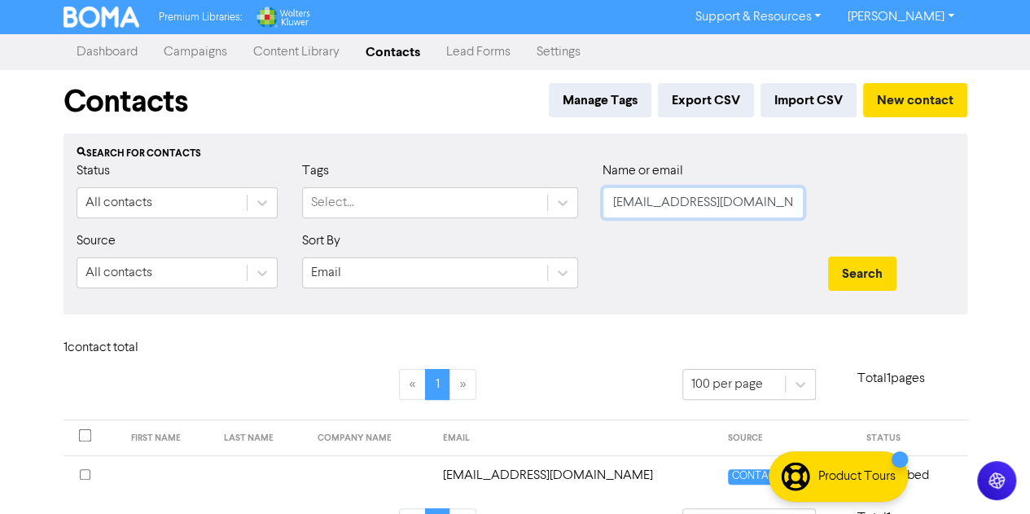
drag, startPoint x: 752, startPoint y: 213, endPoint x: 532, endPoint y: 160, distance: 225.9
click at [532, 160] on div "Search for contacts Status All contacts Tags Select... Name or email [EMAIL_ADD…" at bounding box center [516, 224] width 904 height 181
paste input "info@enterprisebead"
click at [828, 256] on button "Search" at bounding box center [862, 273] width 68 height 34
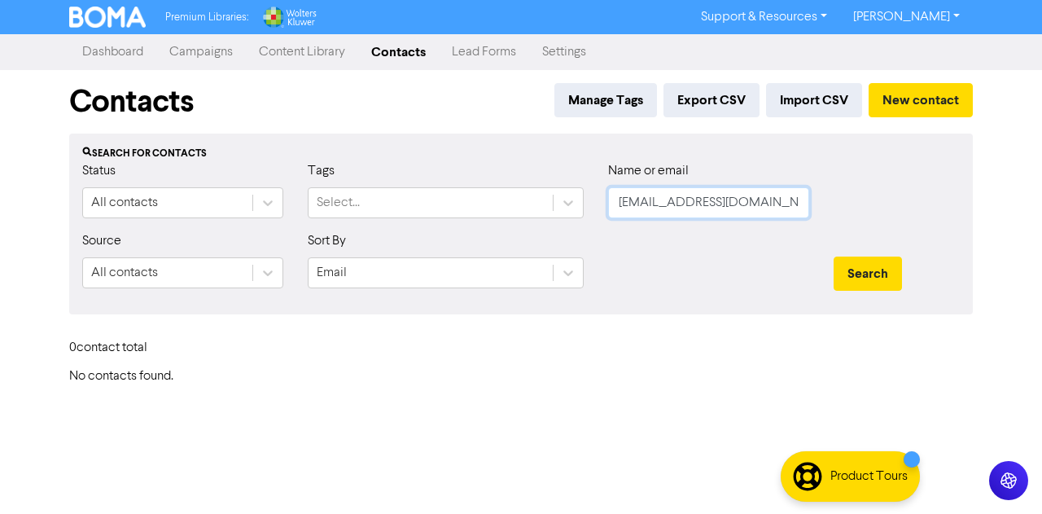
click at [634, 201] on input "[EMAIL_ADDRESS][DOMAIN_NAME]" at bounding box center [708, 202] width 201 height 31
type input "[EMAIL_ADDRESS][DOMAIN_NAME]"
click at [834, 256] on button "Search" at bounding box center [868, 273] width 68 height 34
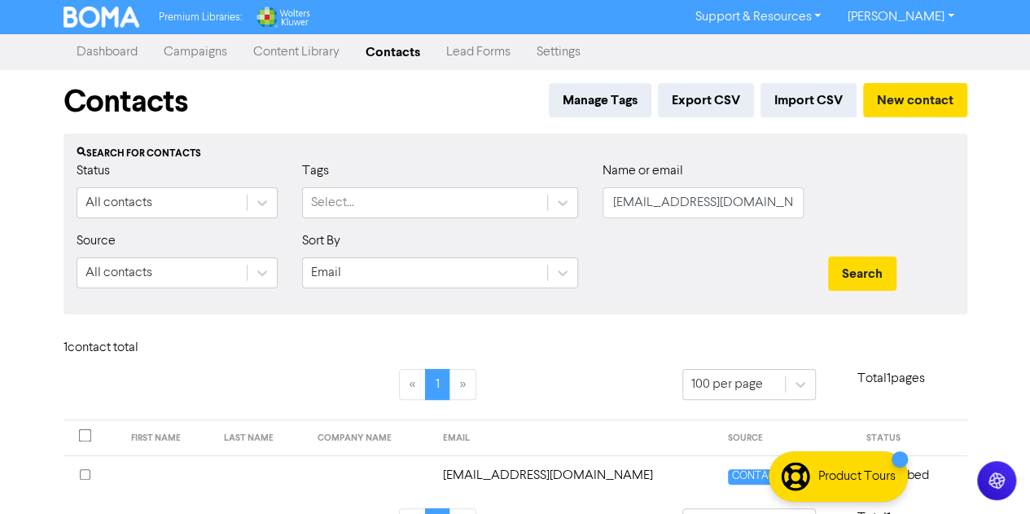
click at [525, 468] on td "[EMAIL_ADDRESS][DOMAIN_NAME]" at bounding box center [575, 475] width 285 height 40
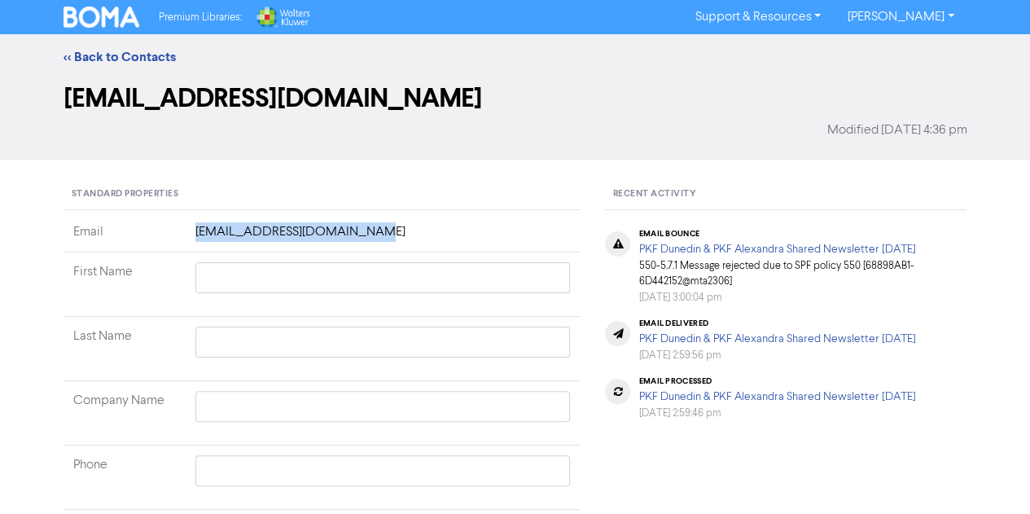
drag, startPoint x: 375, startPoint y: 233, endPoint x: 155, endPoint y: 224, distance: 220.0
click at [155, 224] on tr "Email [EMAIL_ADDRESS][DOMAIN_NAME]" at bounding box center [322, 237] width 517 height 30
copy tr "[EMAIL_ADDRESS][DOMAIN_NAME]"
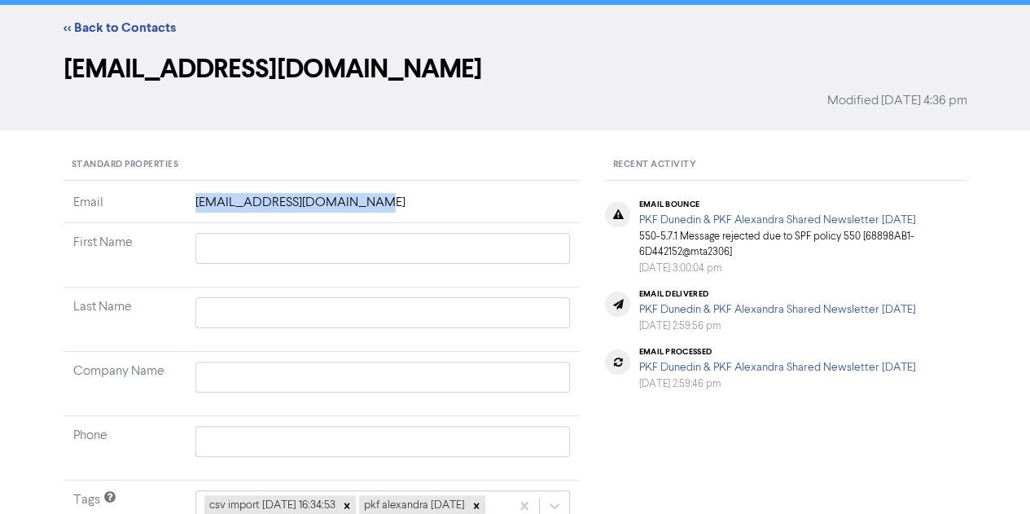
scroll to position [32, 0]
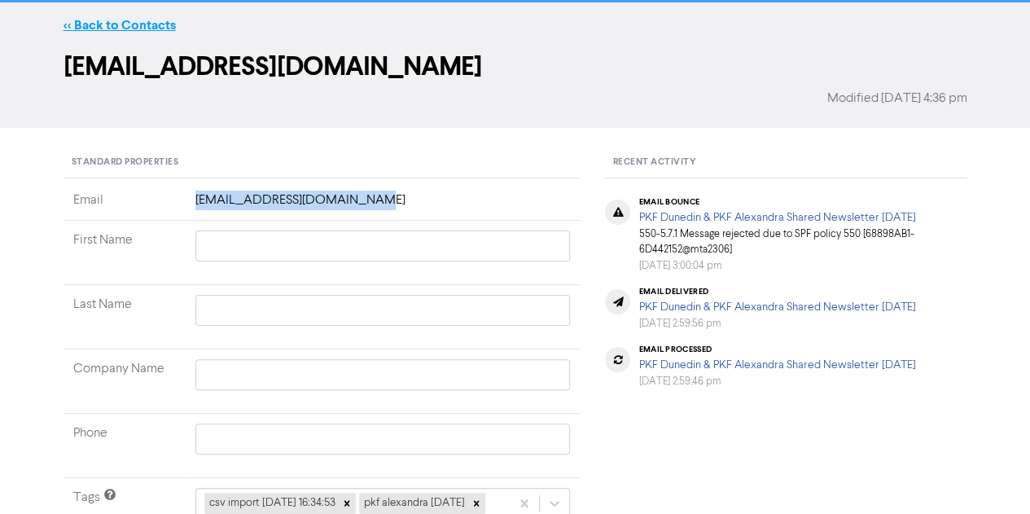
click at [138, 24] on link "<< Back to Contacts" at bounding box center [120, 25] width 112 height 16
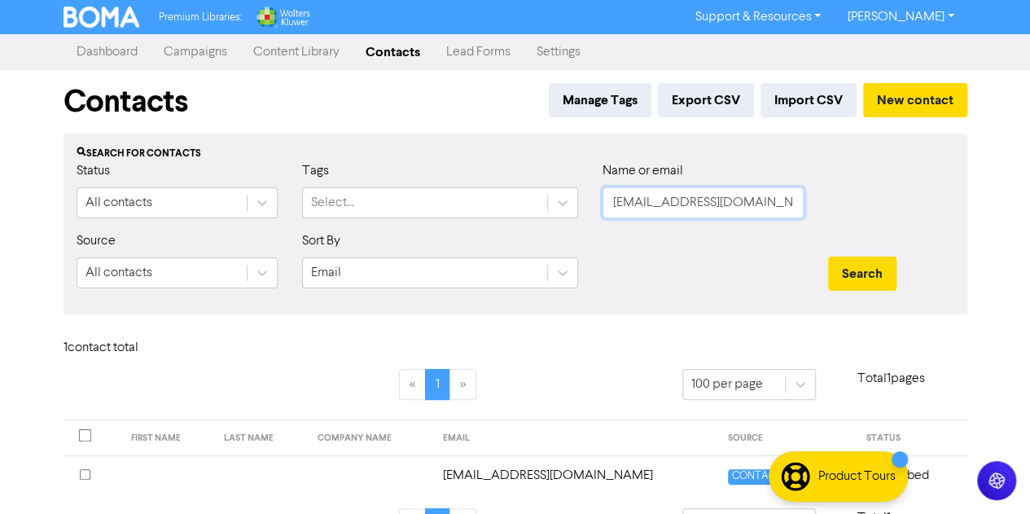
drag, startPoint x: 765, startPoint y: 200, endPoint x: 478, endPoint y: 167, distance: 288.6
click at [478, 167] on div "Status All contacts Tags Select... Name or email [EMAIL_ADDRESS][DOMAIN_NAME]" at bounding box center [515, 196] width 902 height 70
type input "z"
paste input "[PERSON_NAME][EMAIL_ADDRESS][DOMAIN_NAME]"
type input "[PERSON_NAME][EMAIL_ADDRESS][DOMAIN_NAME]"
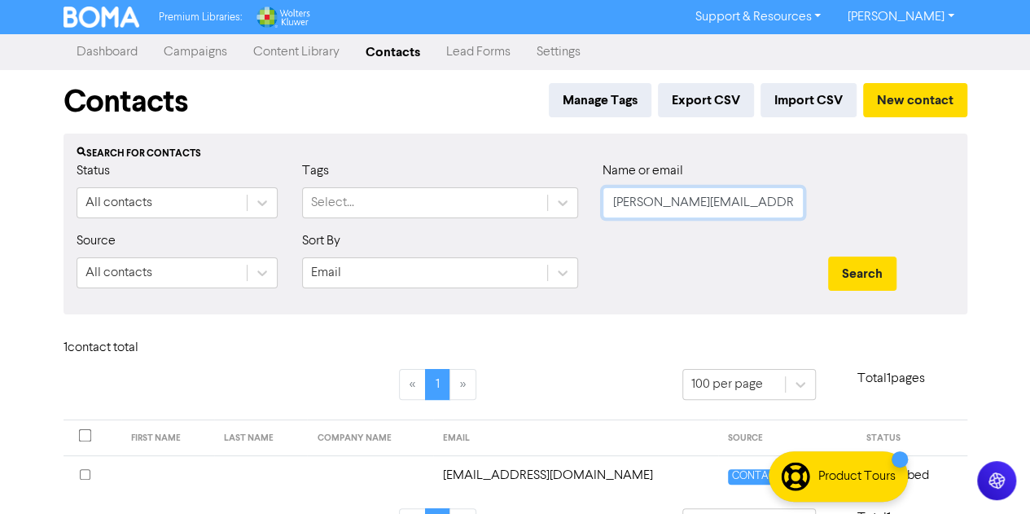
click at [828, 256] on button "Search" at bounding box center [862, 273] width 68 height 34
click at [581, 471] on td "[PERSON_NAME][EMAIL_ADDRESS][DOMAIN_NAME]" at bounding box center [575, 475] width 285 height 40
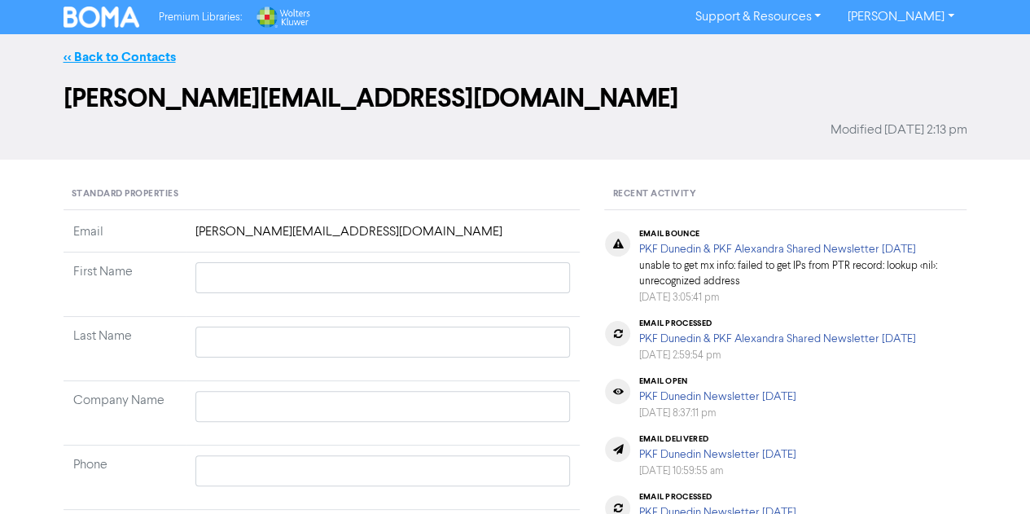
click at [119, 55] on link "<< Back to Contacts" at bounding box center [120, 57] width 112 height 16
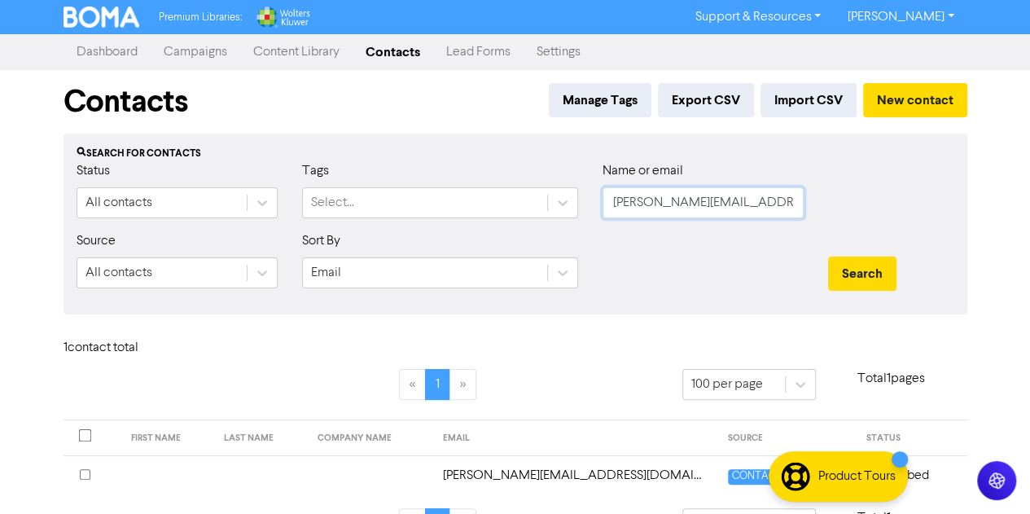
drag, startPoint x: 793, startPoint y: 199, endPoint x: 529, endPoint y: 172, distance: 265.3
click at [529, 172] on div "Status All contacts Tags Select... Name or email [PERSON_NAME][EMAIL_ADDRESS][D…" at bounding box center [515, 196] width 902 height 70
paste input "[PERSON_NAME][EMAIL_ADDRESS][DOMAIN_NAME] [DATE]"
drag, startPoint x: 702, startPoint y: 206, endPoint x: 935, endPoint y: 219, distance: 233.2
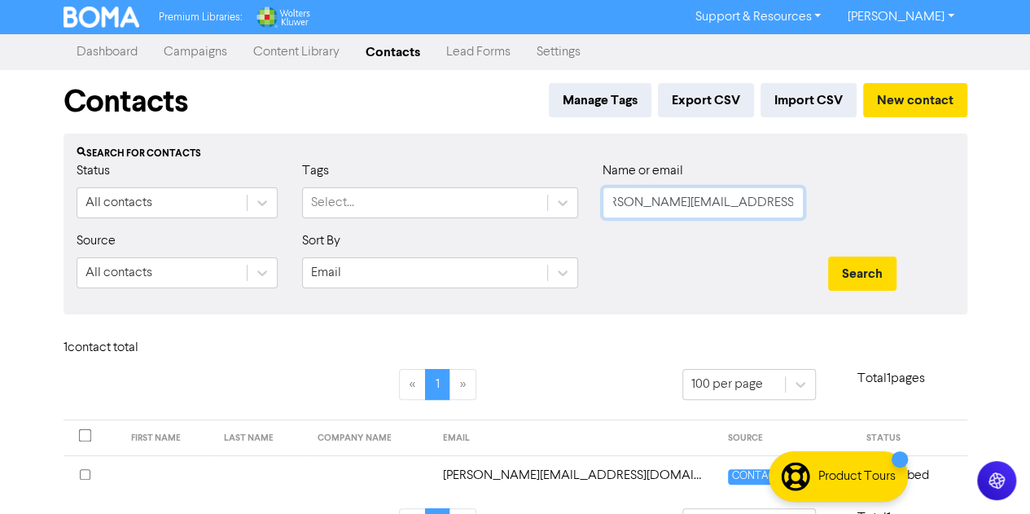
click at [935, 219] on div "Status All contacts Tags Select... Name or email [PERSON_NAME][EMAIL_ADDRESS][D…" at bounding box center [515, 196] width 902 height 70
click at [828, 256] on button "Search" at bounding box center [862, 273] width 68 height 34
click at [543, 474] on td "[PERSON_NAME][EMAIL_ADDRESS][DOMAIN_NAME]" at bounding box center [575, 475] width 285 height 40
drag, startPoint x: 726, startPoint y: 199, endPoint x: 478, endPoint y: 173, distance: 249.8
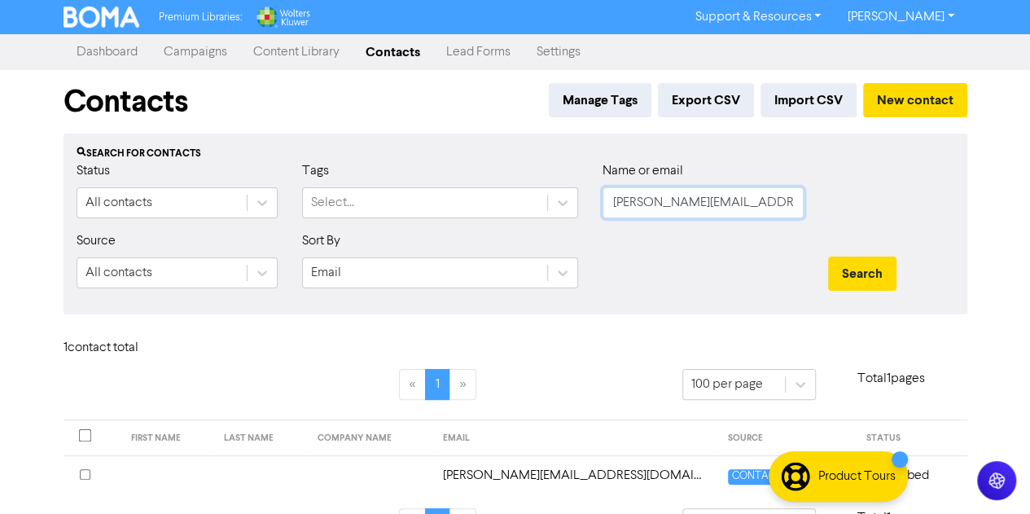
click at [478, 173] on div "Status All contacts Tags Select... Name or email [PERSON_NAME][EMAIL_ADDRESS][D…" at bounding box center [515, 196] width 902 height 70
paste input "[PERSON_NAME][EMAIL_ADDRESS][PERSON_NAME][DOMAIN_NAME]"
click at [828, 256] on button "Search" at bounding box center [862, 273] width 68 height 34
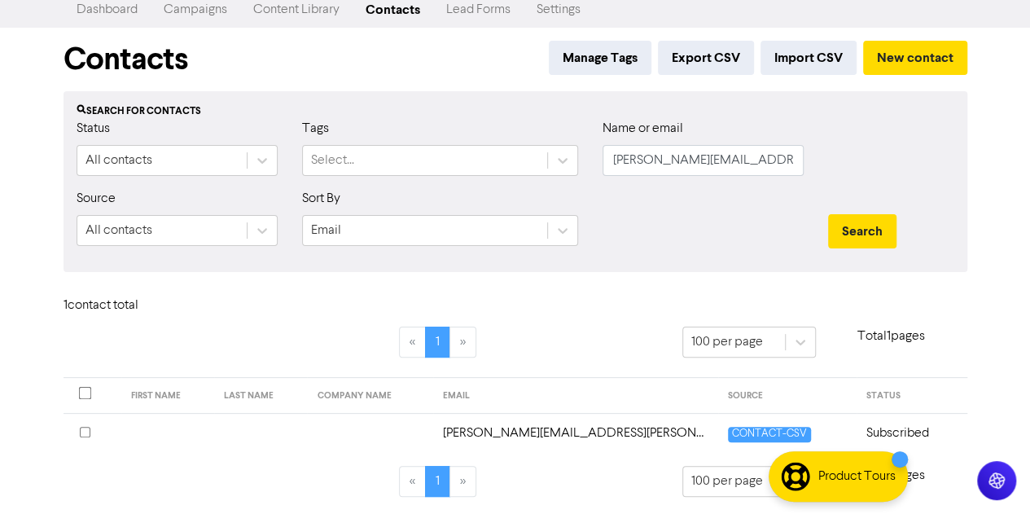
click at [508, 426] on td "[PERSON_NAME][EMAIL_ADDRESS][PERSON_NAME][DOMAIN_NAME]" at bounding box center [575, 433] width 285 height 40
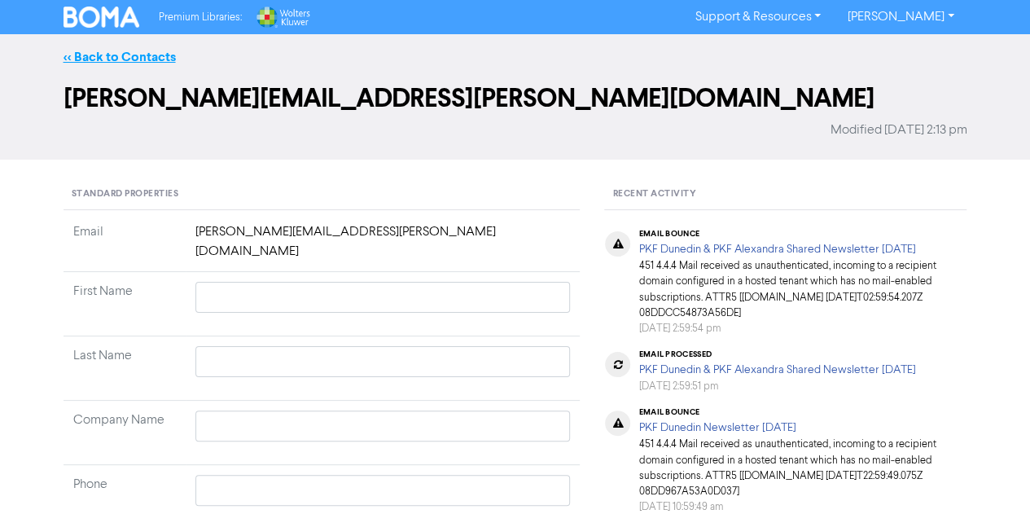
click at [112, 50] on link "<< Back to Contacts" at bounding box center [120, 57] width 112 height 16
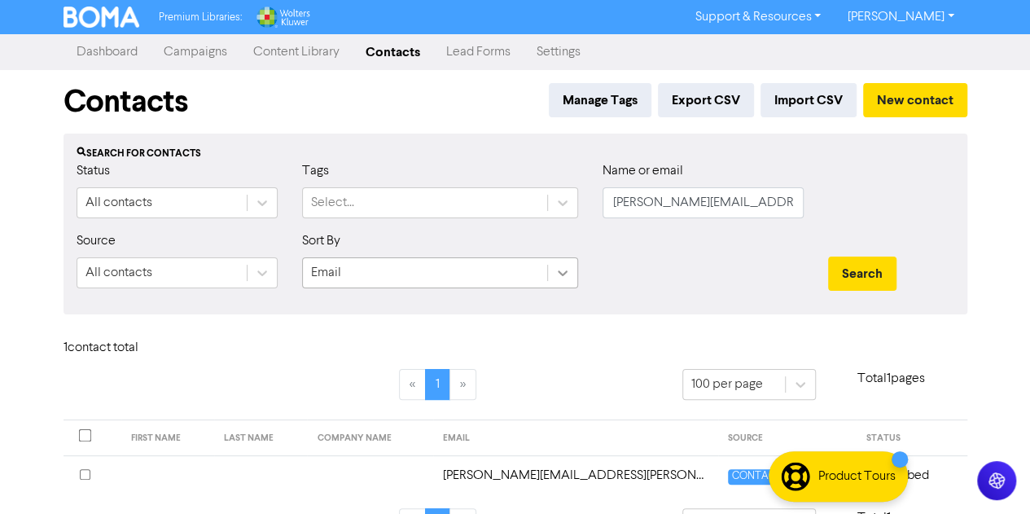
scroll to position [11, 0]
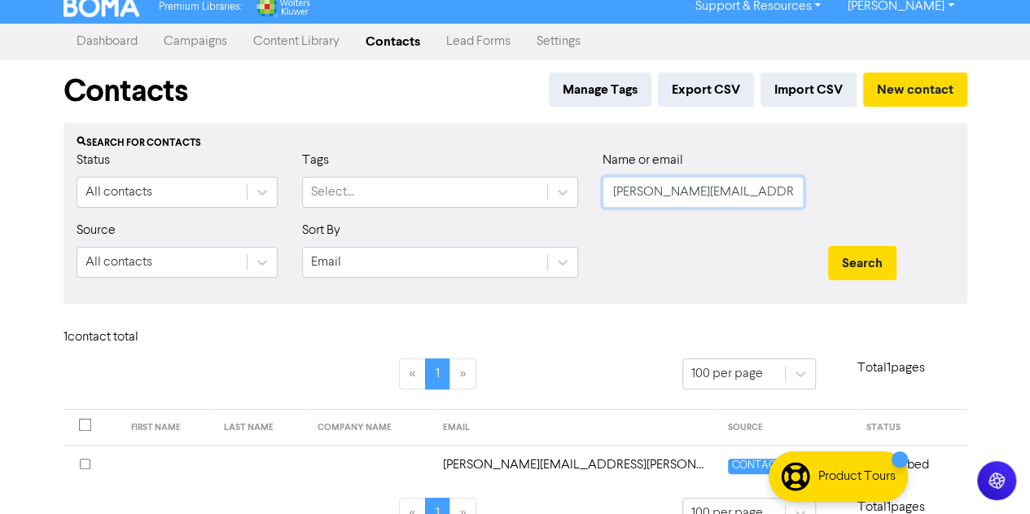
drag, startPoint x: 625, startPoint y: 173, endPoint x: 510, endPoint y: 168, distance: 115.8
click at [510, 168] on div "Status All contacts Tags Select... Name or email [PERSON_NAME][EMAIL_ADDRESS][P…" at bounding box center [515, 186] width 902 height 70
paste input "[PERSON_NAME][EMAIL_ADDRESS][DOMAIN_NAME]"
click at [828, 246] on button "Search" at bounding box center [862, 263] width 68 height 34
click at [544, 467] on td "[PERSON_NAME][EMAIL_ADDRESS][DOMAIN_NAME]" at bounding box center [575, 465] width 285 height 40
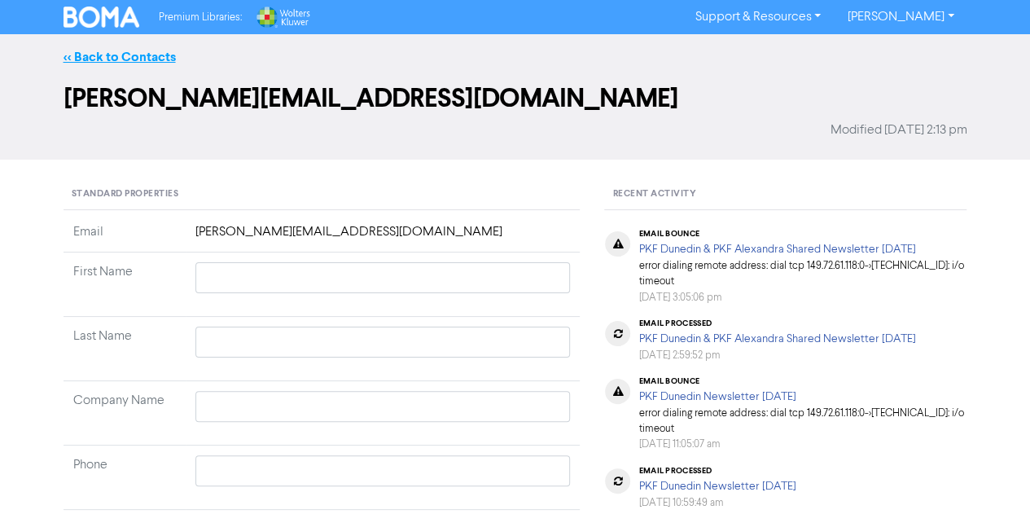
click at [140, 54] on link "<< Back to Contacts" at bounding box center [120, 57] width 112 height 16
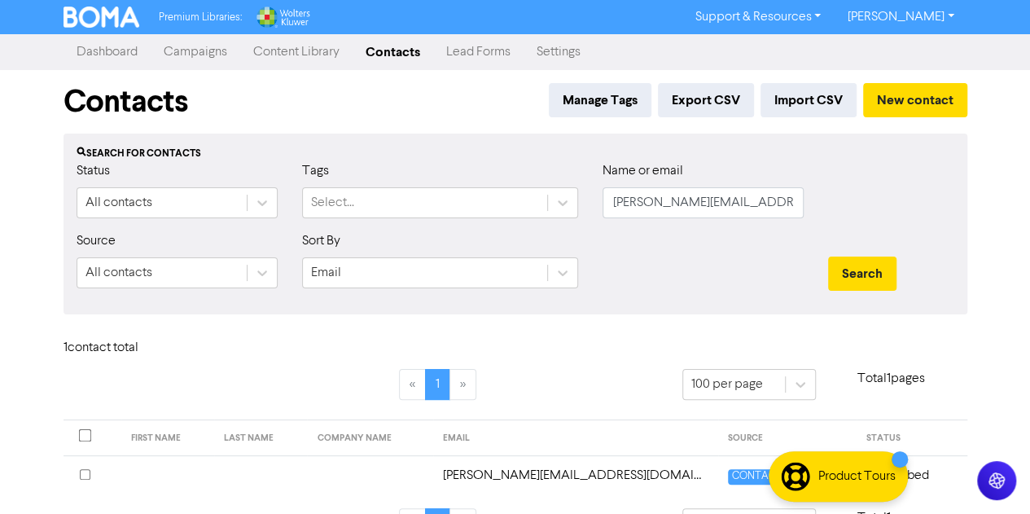
scroll to position [42, 0]
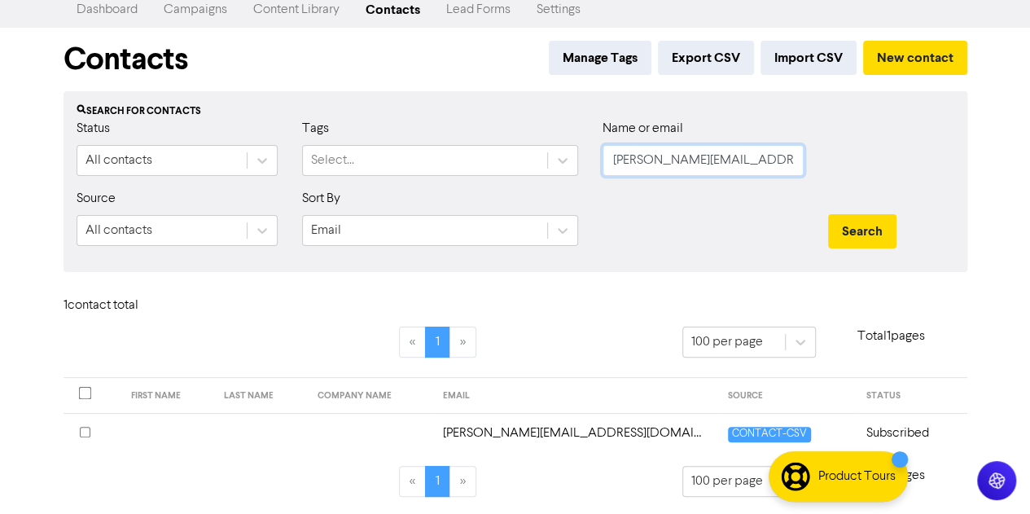
drag, startPoint x: 769, startPoint y: 156, endPoint x: 422, endPoint y: 117, distance: 349.1
click at [422, 117] on div "Search for contacts Status All contacts Tags Select... Name or email [PERSON_NA…" at bounding box center [516, 181] width 904 height 181
paste input "[PERSON_NAME]"
click at [828, 214] on button "Search" at bounding box center [862, 231] width 68 height 34
click at [569, 441] on td "[PERSON_NAME][EMAIL_ADDRESS][DOMAIN_NAME]" at bounding box center [575, 433] width 285 height 40
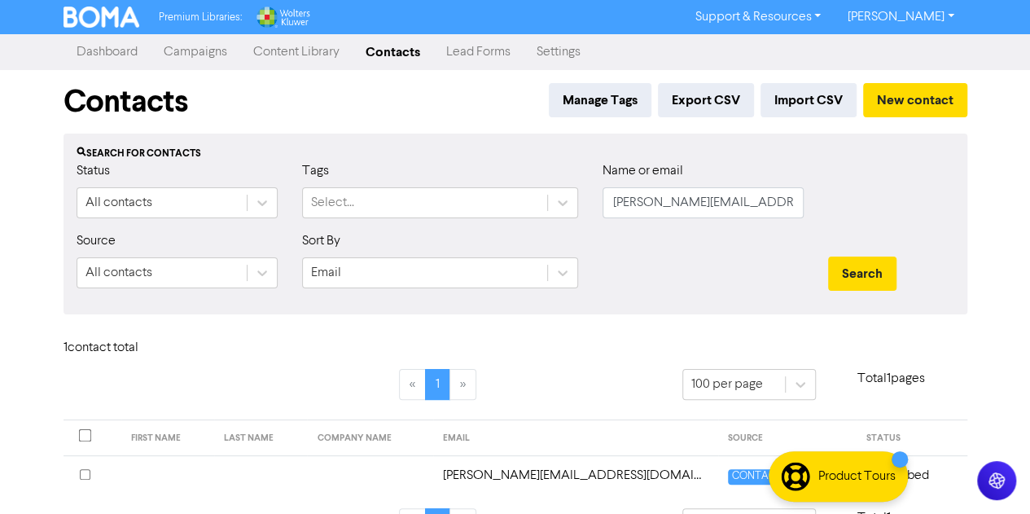
scroll to position [42, 0]
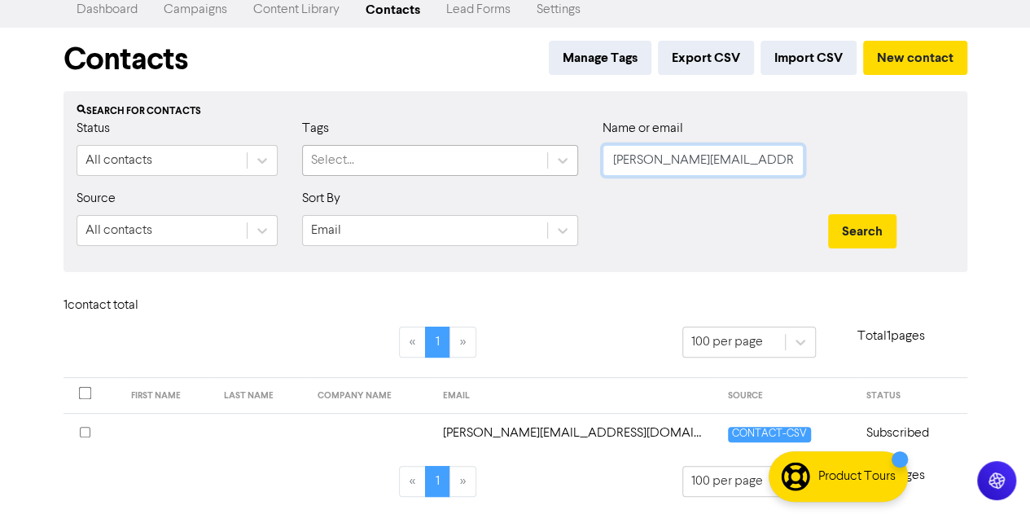
drag, startPoint x: 779, startPoint y: 160, endPoint x: 480, endPoint y: 148, distance: 299.1
click at [480, 148] on div "Status All contacts Tags Select... Name or email [PERSON_NAME][EMAIL_ADDRESS][D…" at bounding box center [515, 154] width 902 height 70
paste input "[PERSON_NAME][EMAIL_ADDRESS][PERSON_NAME]"
click at [828, 214] on button "Search" at bounding box center [862, 231] width 68 height 34
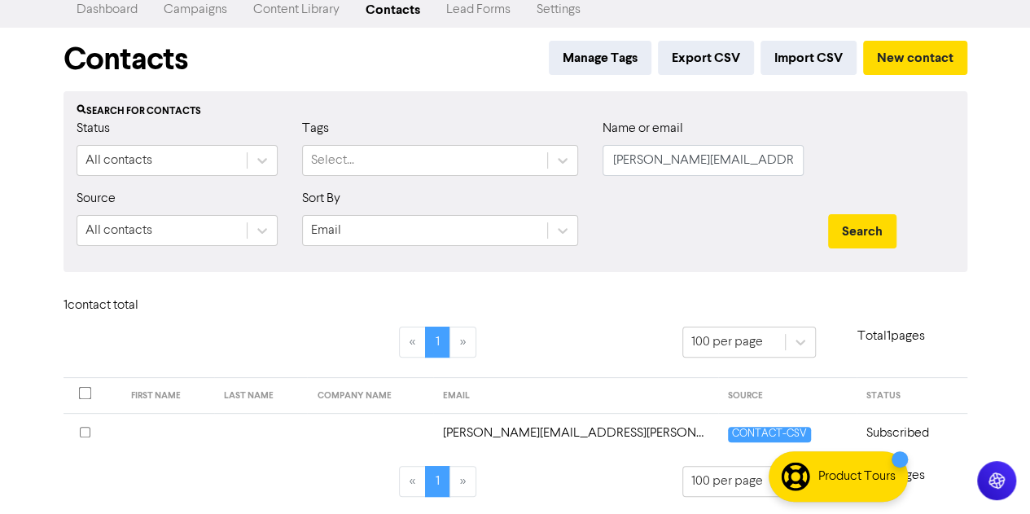
click at [511, 432] on td "[PERSON_NAME][EMAIL_ADDRESS][PERSON_NAME][DOMAIN_NAME]" at bounding box center [575, 433] width 285 height 40
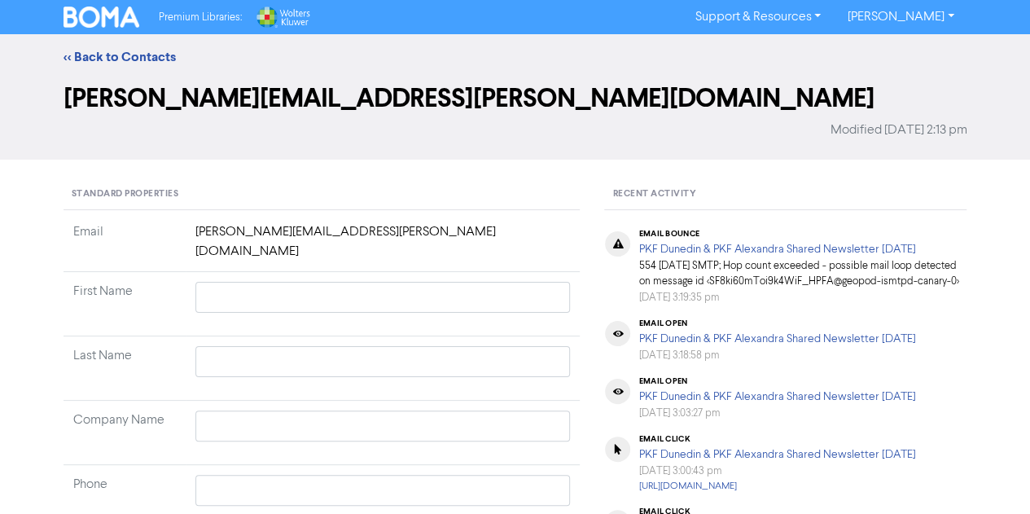
click at [88, 46] on div "<< Back to Contacts" at bounding box center [515, 57] width 1030 height 46
click at [82, 59] on link "<< Back to Contacts" at bounding box center [120, 57] width 112 height 16
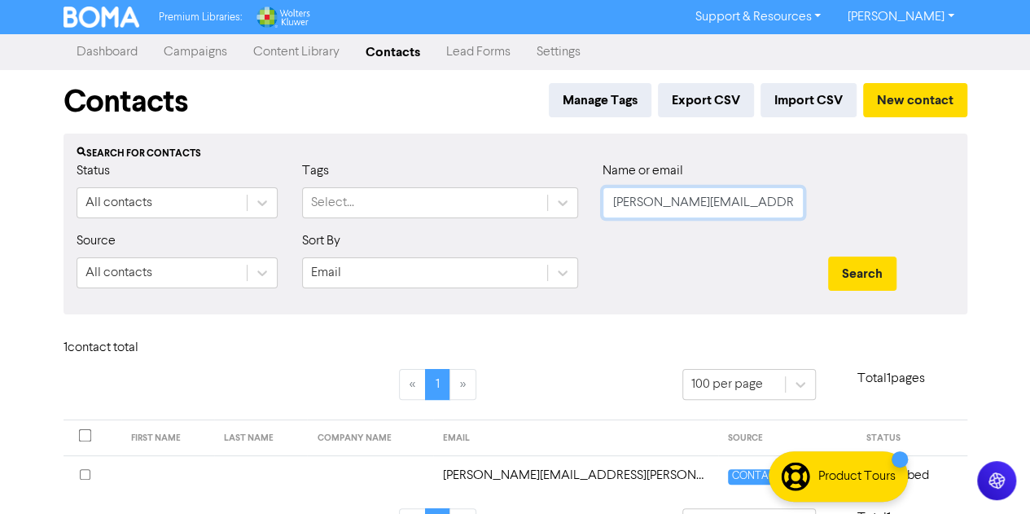
click at [705, 208] on input "[PERSON_NAME][EMAIL_ADDRESS][PERSON_NAME][DOMAIN_NAME]" at bounding box center [703, 202] width 201 height 31
paste input "[PERSON_NAME][EMAIL_ADDRESS][DOMAIN_NAME]"
click at [828, 256] on button "Search" at bounding box center [862, 273] width 68 height 34
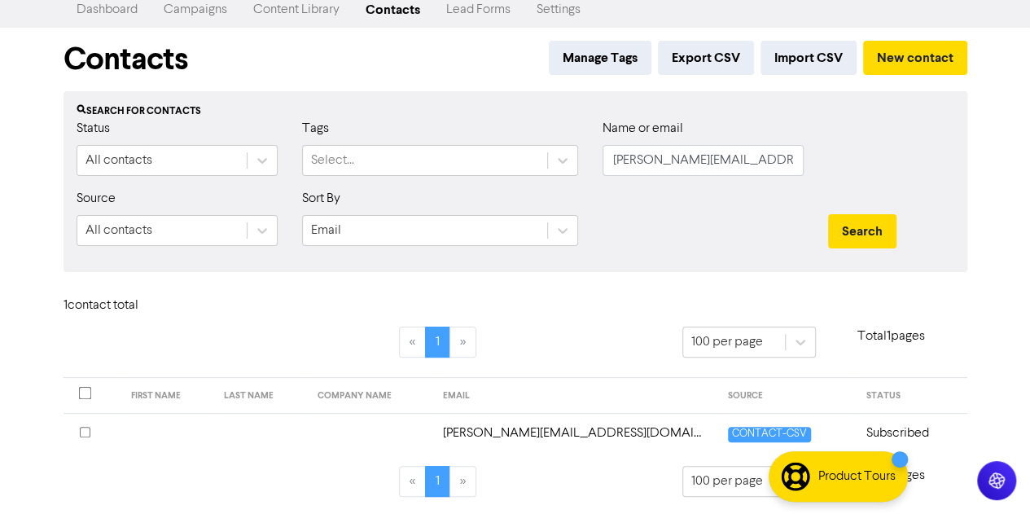
click at [578, 426] on td "[PERSON_NAME][EMAIL_ADDRESS][DOMAIN_NAME]" at bounding box center [575, 433] width 285 height 40
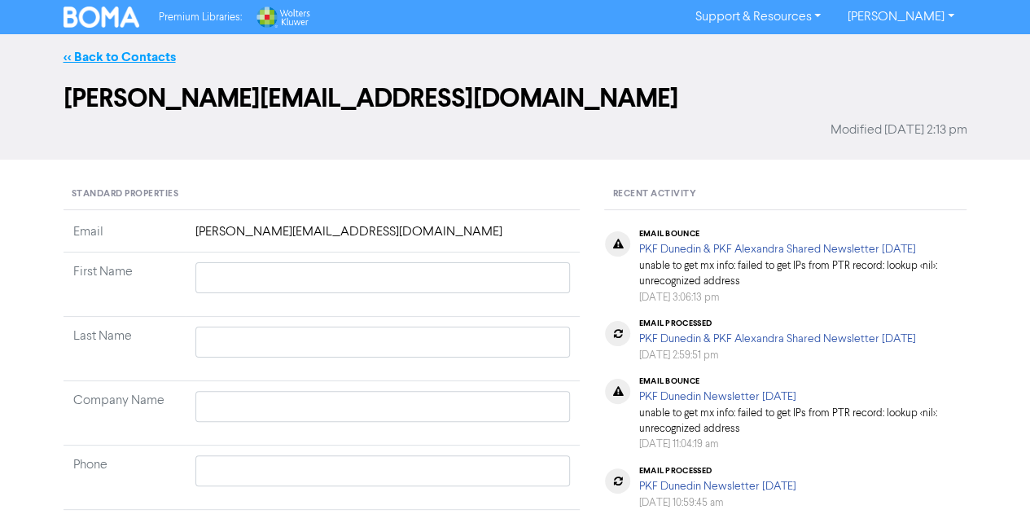
click at [119, 51] on link "<< Back to Contacts" at bounding box center [120, 57] width 112 height 16
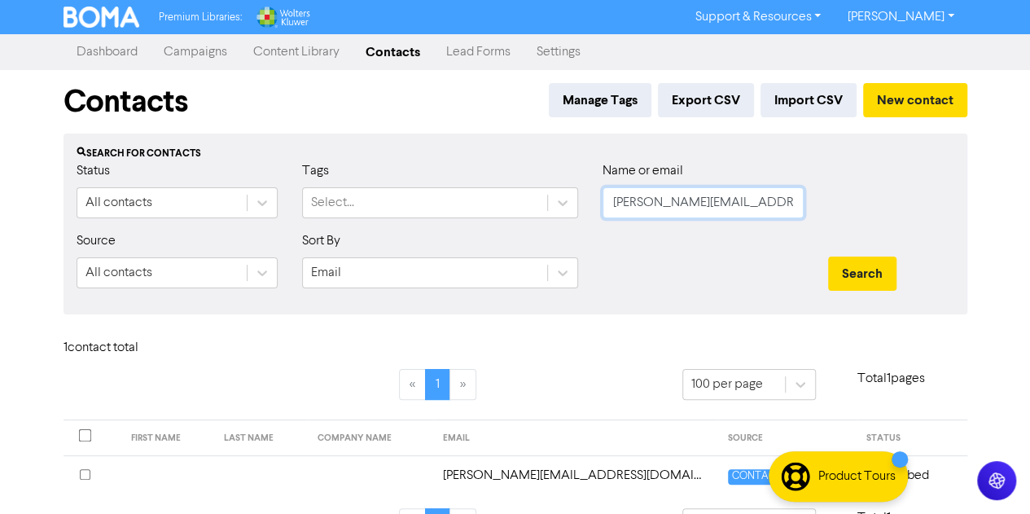
click at [726, 204] on input "[PERSON_NAME][EMAIL_ADDRESS][DOMAIN_NAME]" at bounding box center [703, 202] width 201 height 31
paste input "[PERSON_NAME][EMAIL_ADDRESS][DOMAIN_NAME]"
click at [828, 256] on button "Search" at bounding box center [862, 273] width 68 height 34
click at [534, 478] on td "[PERSON_NAME][EMAIL_ADDRESS][DOMAIN_NAME]" at bounding box center [575, 475] width 285 height 40
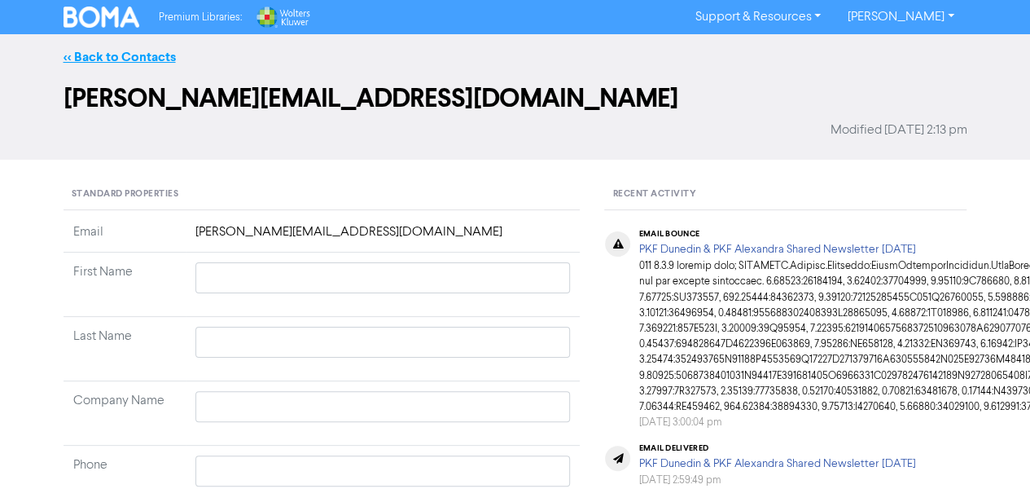
click at [128, 57] on link "<< Back to Contacts" at bounding box center [120, 57] width 112 height 16
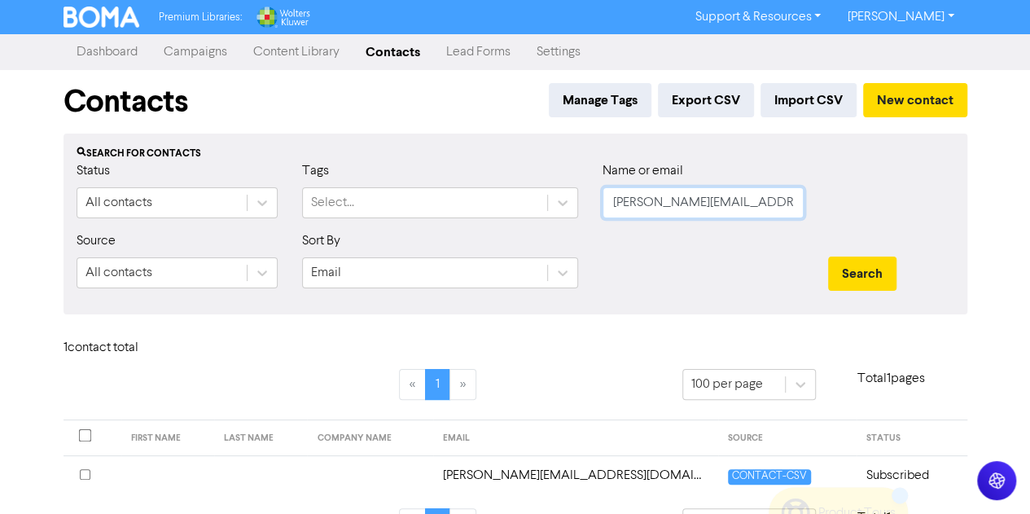
click at [656, 210] on input "[PERSON_NAME][EMAIL_ADDRESS][DOMAIN_NAME]" at bounding box center [703, 202] width 201 height 31
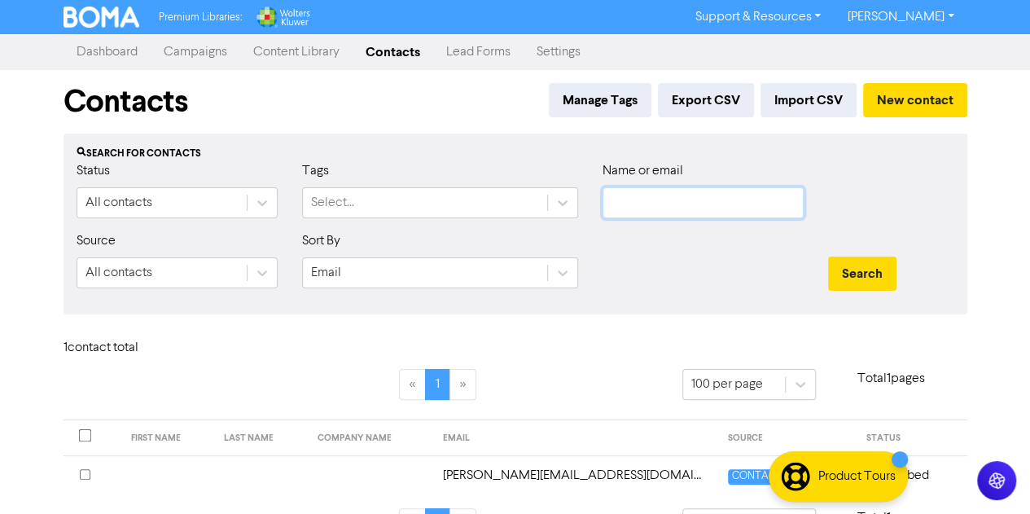
paste input "[EMAIL_ADDRESS][DOMAIN_NAME]"
click at [828, 256] on button "Search" at bounding box center [862, 273] width 68 height 34
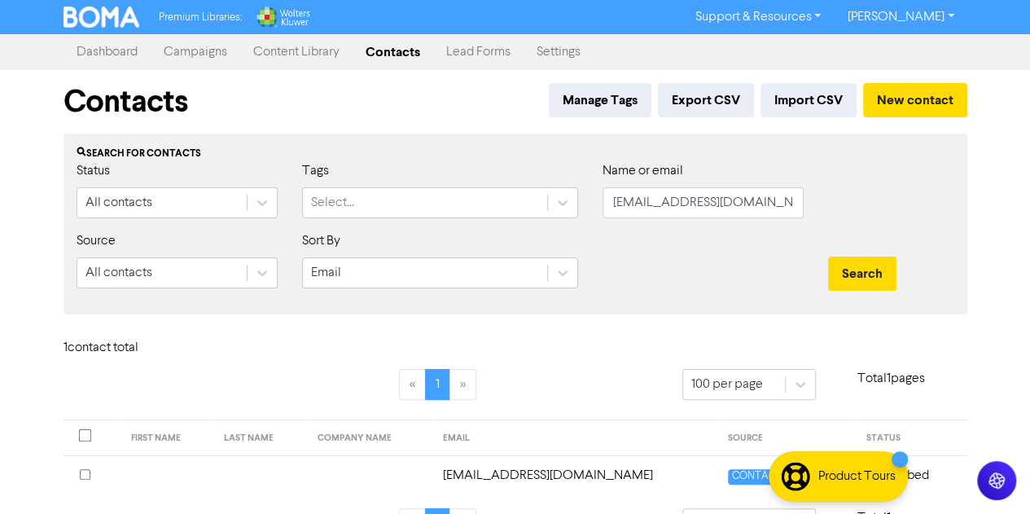
click at [510, 470] on td "[EMAIL_ADDRESS][DOMAIN_NAME]" at bounding box center [575, 475] width 285 height 40
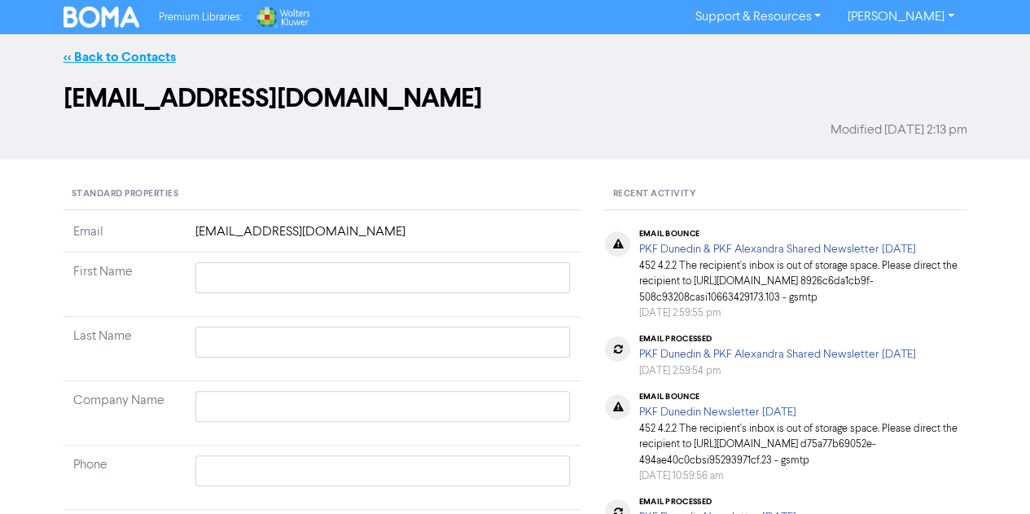
click at [82, 53] on link "<< Back to Contacts" at bounding box center [120, 57] width 112 height 16
